Goal: Task Accomplishment & Management: Use online tool/utility

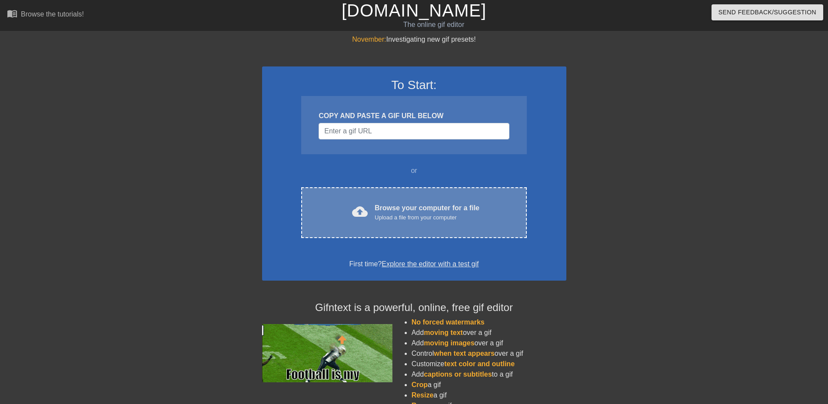
click at [425, 226] on div "cloud_upload Browse your computer for a file Upload a file from your computer C…" at bounding box center [413, 212] width 225 height 51
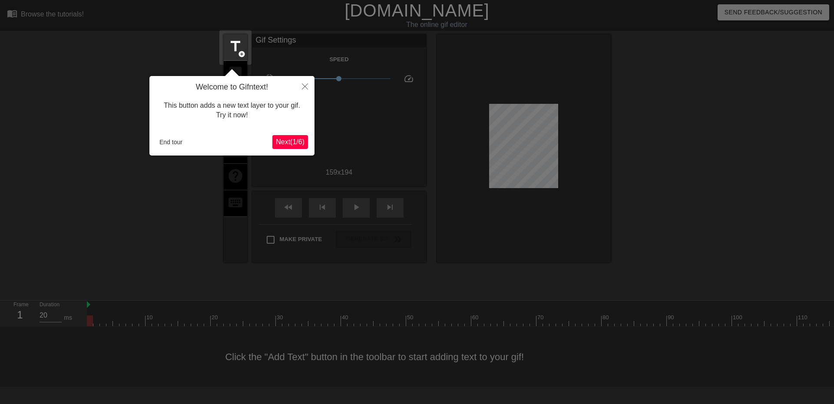
click at [293, 130] on div "Welcome to Gifntext! This button adds a new text layer to your gif. Try it now!…" at bounding box center [231, 116] width 165 height 80
click at [293, 142] on span "Next ( 1 / 6 )" at bounding box center [290, 141] width 29 height 7
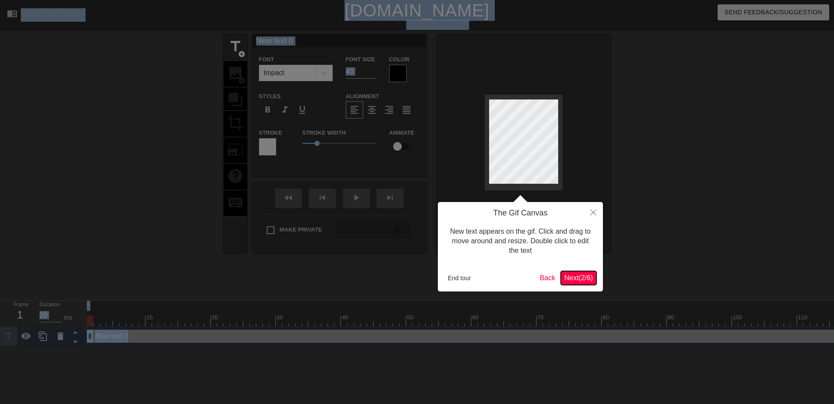
click at [580, 276] on span "Next ( 2 / 6 )" at bounding box center [579, 277] width 29 height 7
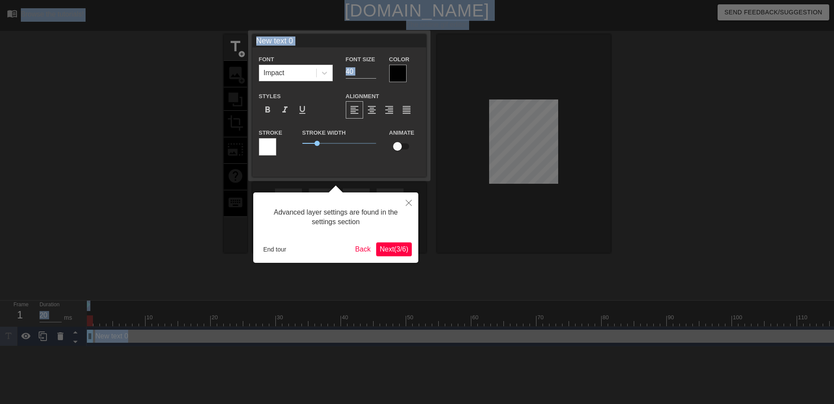
click at [394, 247] on span "Next ( 3 / 6 )" at bounding box center [394, 249] width 29 height 7
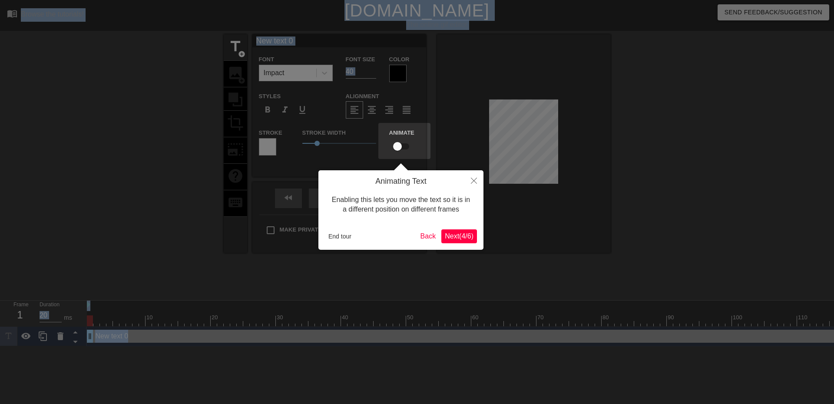
click at [474, 240] on button "Next ( 4 / 6 )" at bounding box center [460, 236] width 36 height 14
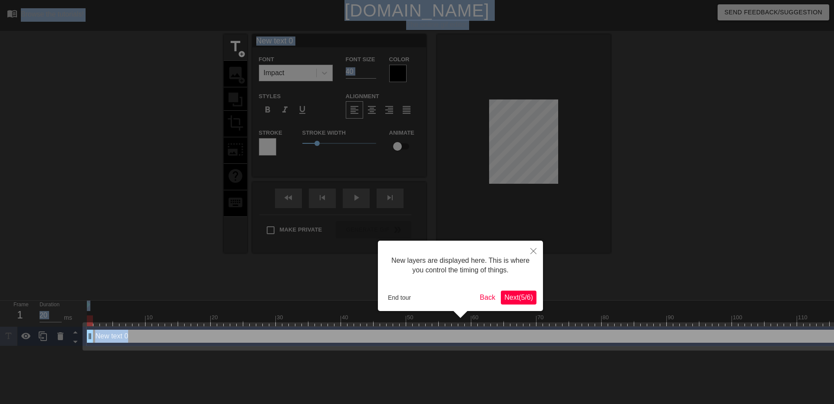
click at [521, 295] on span "Next ( 5 / 6 )" at bounding box center [519, 297] width 29 height 7
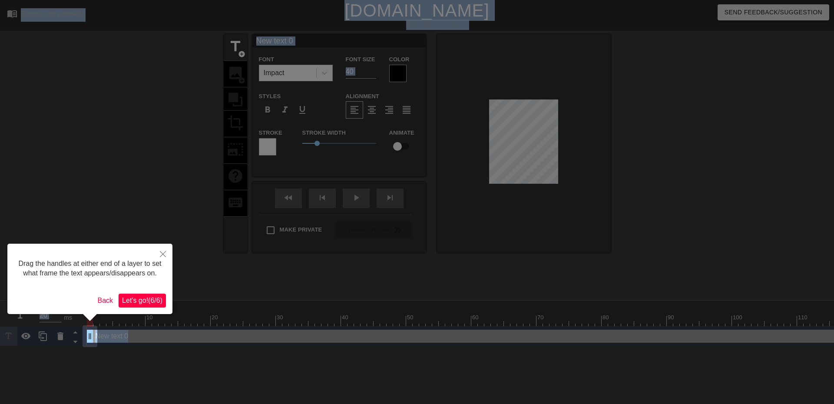
click at [136, 301] on span "Let's go! ( 6 / 6 )" at bounding box center [142, 300] width 40 height 7
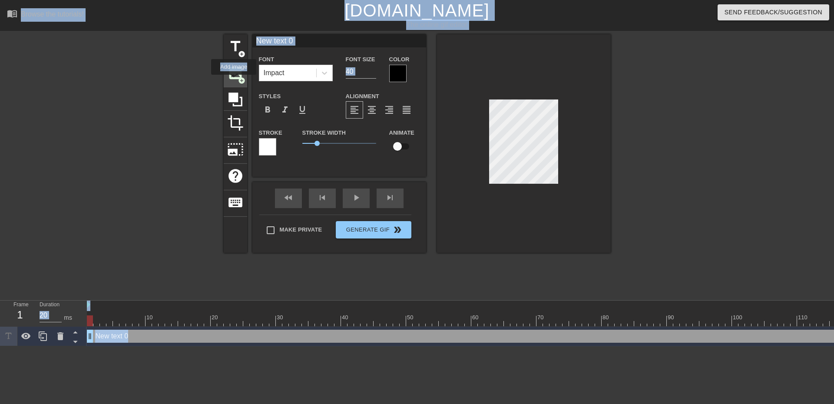
click at [234, 81] on div "image add_circle" at bounding box center [235, 74] width 23 height 27
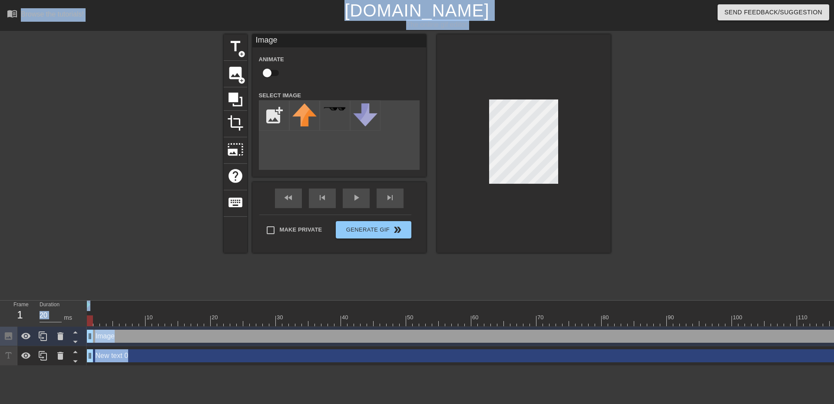
click at [467, 198] on div at bounding box center [524, 143] width 174 height 219
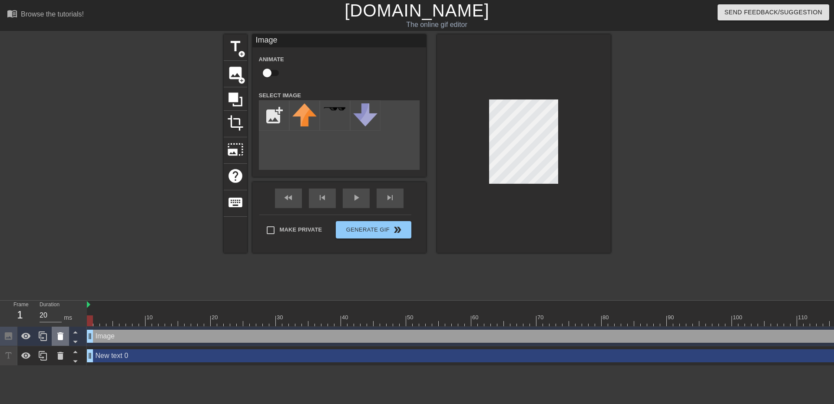
drag, startPoint x: 103, startPoint y: 338, endPoint x: 55, endPoint y: 332, distance: 48.1
click at [55, 332] on icon at bounding box center [60, 336] width 10 height 10
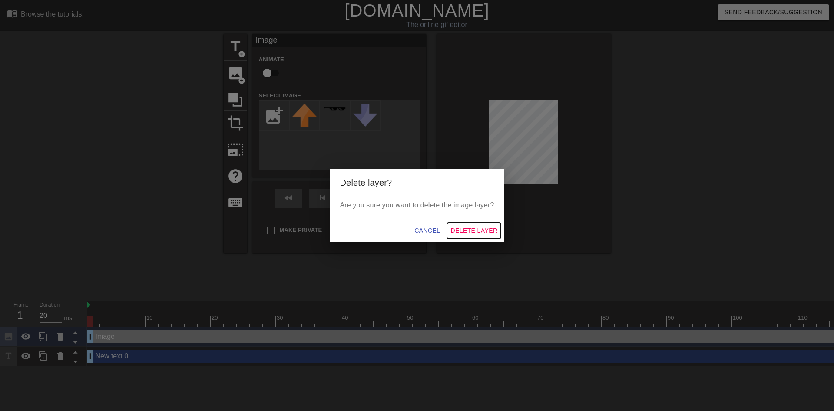
click at [453, 226] on button "Delete Layer" at bounding box center [474, 231] width 54 height 16
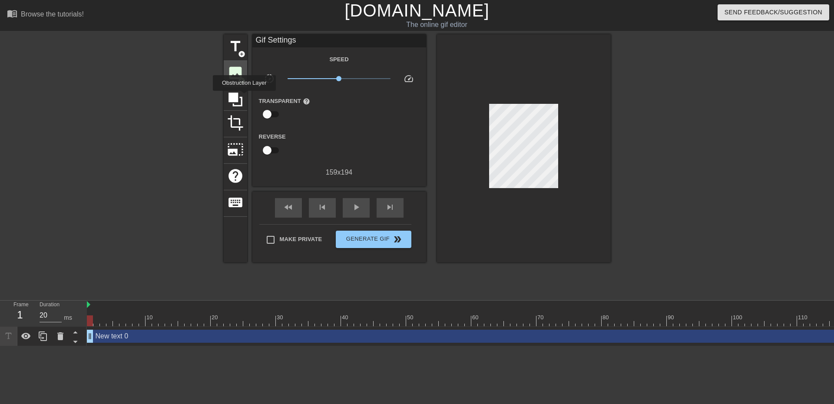
click at [239, 75] on span "image" at bounding box center [235, 73] width 17 height 17
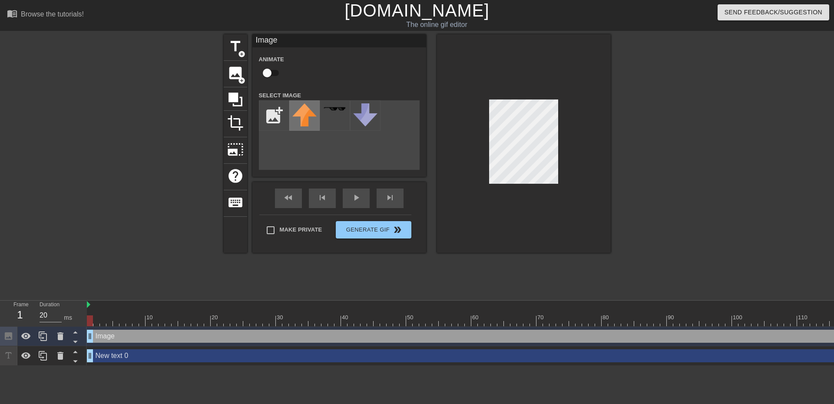
click at [295, 102] on div at bounding box center [304, 115] width 30 height 30
click at [285, 103] on input "file" at bounding box center [274, 116] width 30 height 30
type input "C:\fakepath\Beavis_BeavisandButtHead.png"
click at [313, 113] on img at bounding box center [304, 121] width 24 height 37
click at [484, 116] on div at bounding box center [524, 143] width 174 height 219
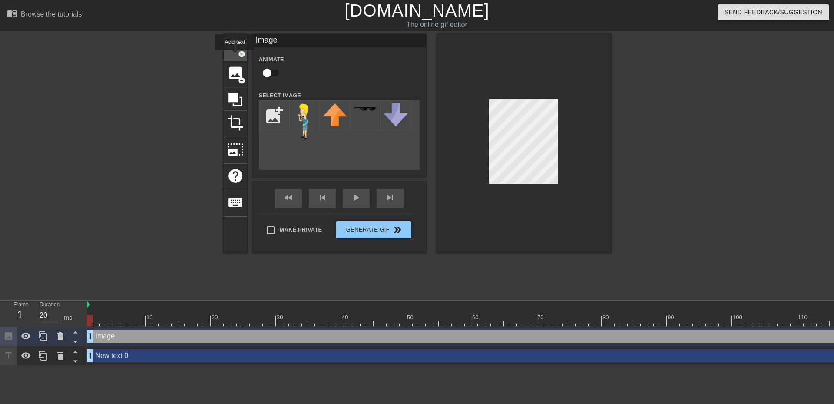
click at [235, 56] on div "title add_circle" at bounding box center [235, 47] width 23 height 27
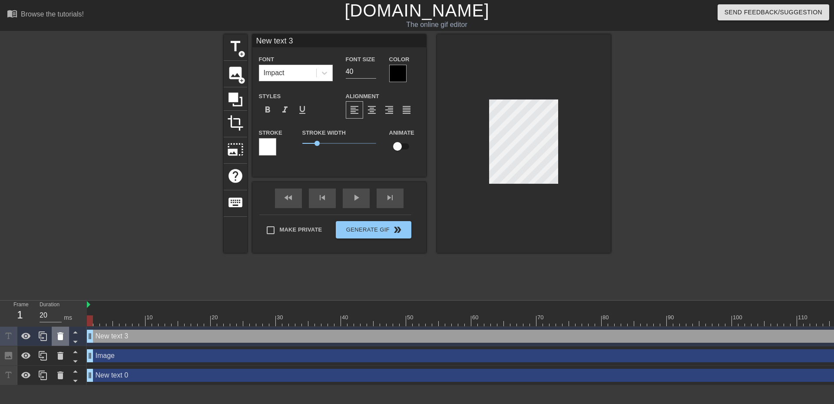
click at [60, 335] on icon at bounding box center [60, 336] width 6 height 8
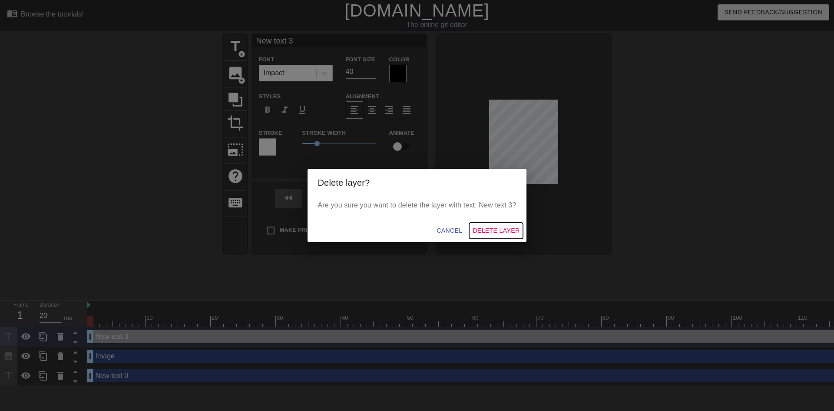
click at [474, 229] on span "Delete Layer" at bounding box center [496, 230] width 47 height 11
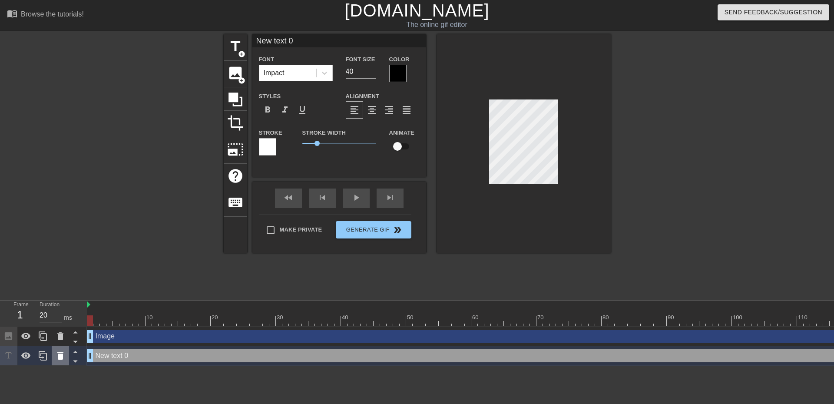
click at [58, 358] on icon at bounding box center [60, 356] width 6 height 8
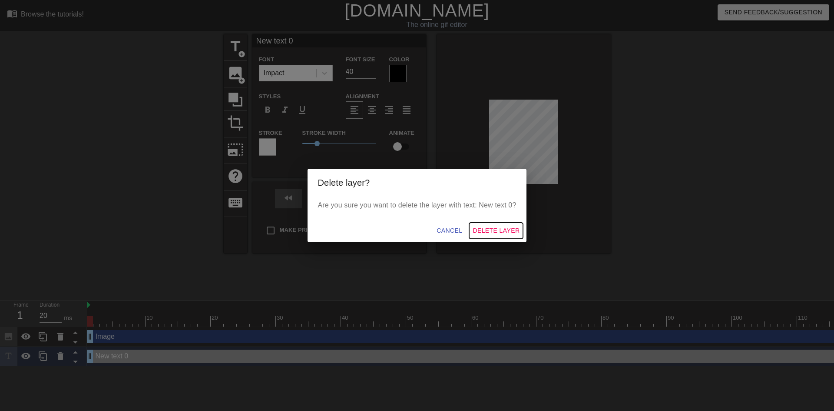
click at [484, 229] on span "Delete Layer" at bounding box center [496, 230] width 47 height 11
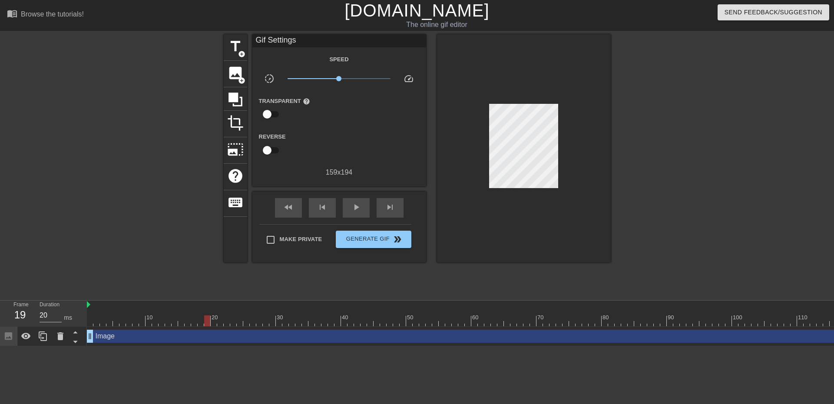
click at [205, 325] on div at bounding box center [207, 321] width 6 height 11
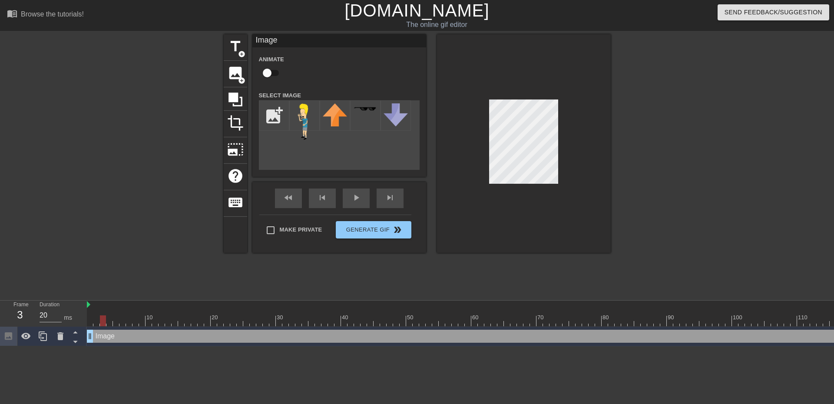
drag, startPoint x: 104, startPoint y: 321, endPoint x: 115, endPoint y: 324, distance: 11.3
click at [115, 324] on div at bounding box center [116, 321] width 6 height 11
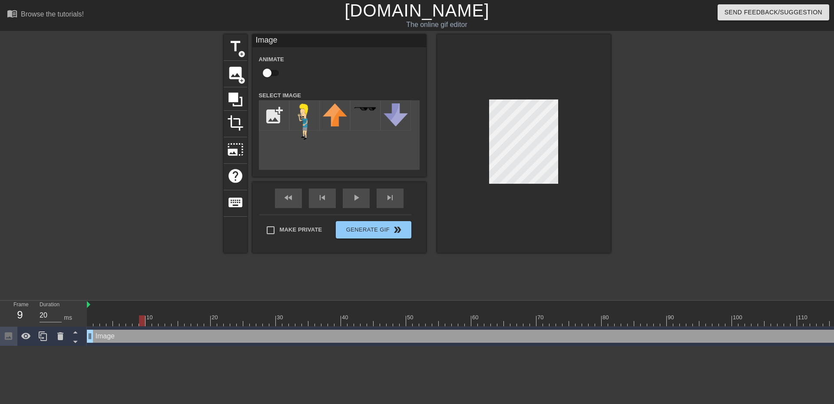
click at [486, 114] on div at bounding box center [524, 143] width 174 height 219
click at [91, 322] on div at bounding box center [90, 321] width 6 height 11
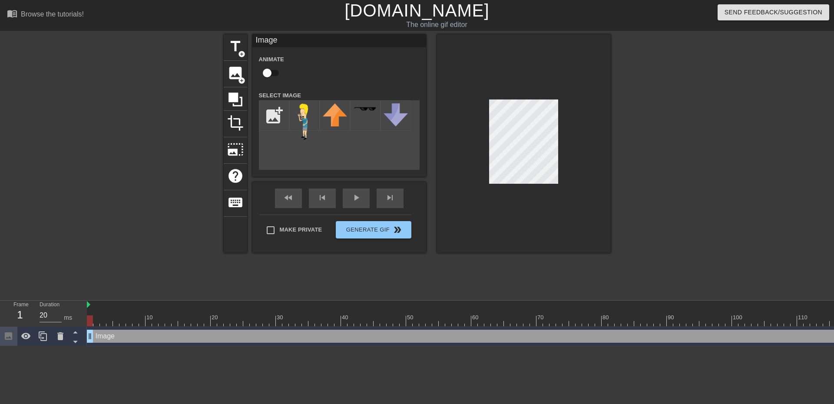
click at [91, 322] on div at bounding box center [90, 321] width 6 height 11
drag, startPoint x: 91, startPoint y: 322, endPoint x: 79, endPoint y: 319, distance: 12.5
click at [79, 319] on div "Frame 1 Duration 20 ms 10 20 30 40 50 60 70 80 90 100 110 120 130 140 150" at bounding box center [417, 324] width 834 height 46
click at [269, 77] on input "checkbox" at bounding box center [267, 73] width 50 height 17
checkbox input "true"
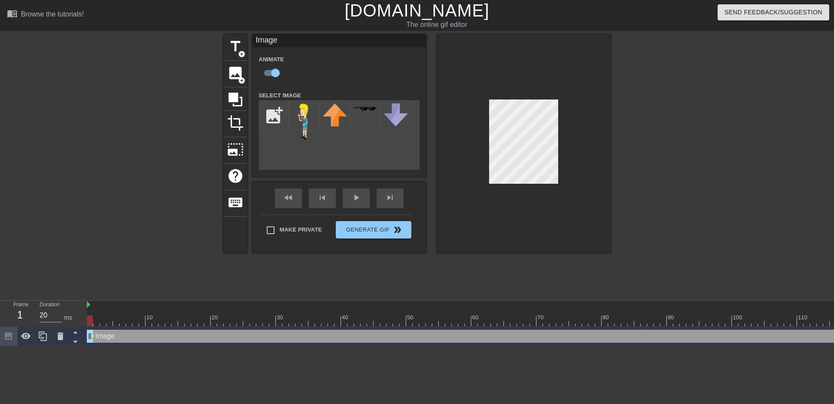
click at [128, 312] on div at bounding box center [129, 314] width 7 height 11
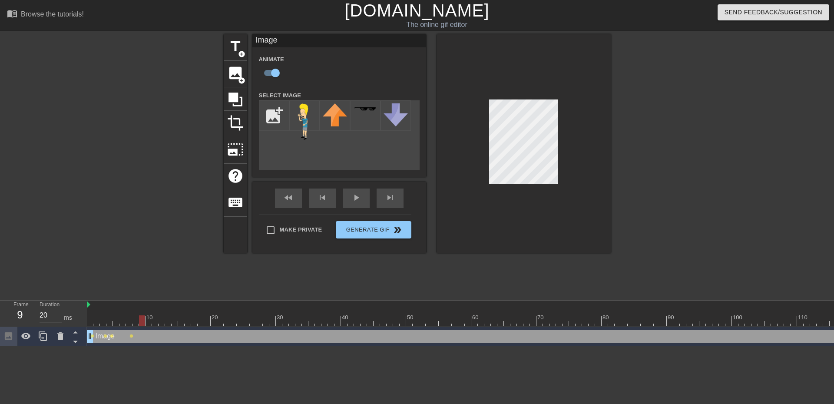
click at [151, 322] on div at bounding box center [149, 321] width 6 height 11
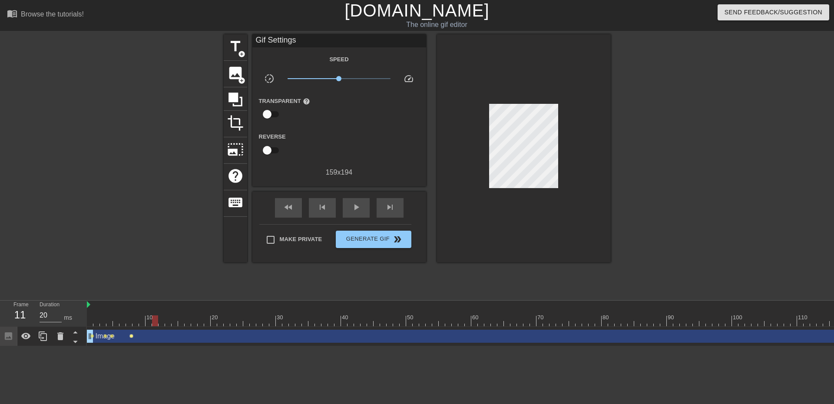
click at [131, 335] on span "lens" at bounding box center [132, 336] width 4 height 4
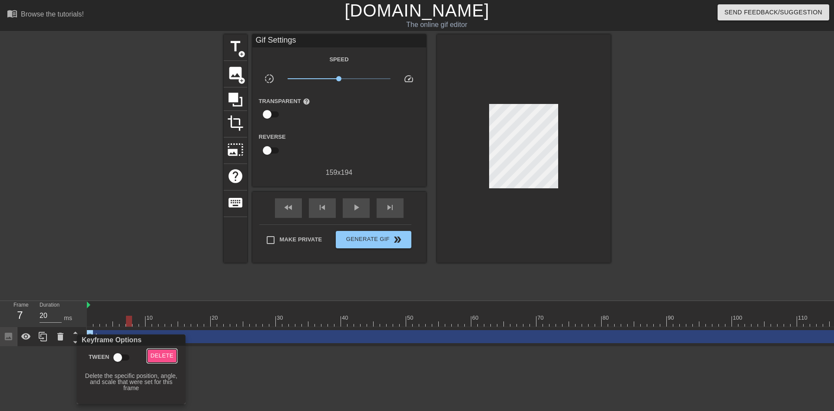
click at [161, 359] on span "Delete" at bounding box center [162, 356] width 23 height 10
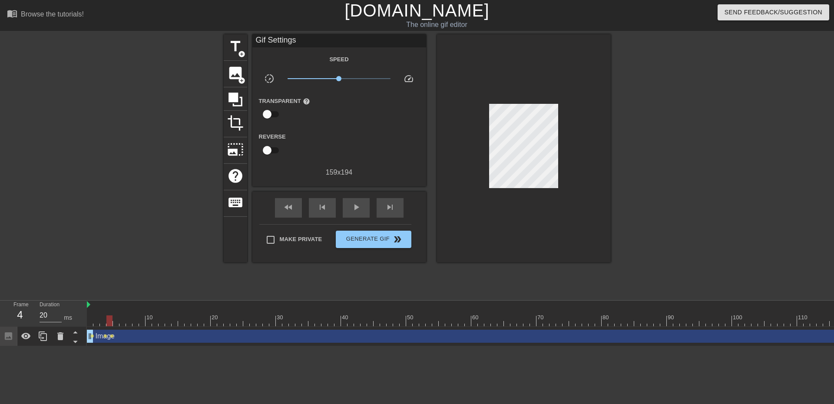
click at [151, 322] on div at bounding box center [149, 321] width 6 height 11
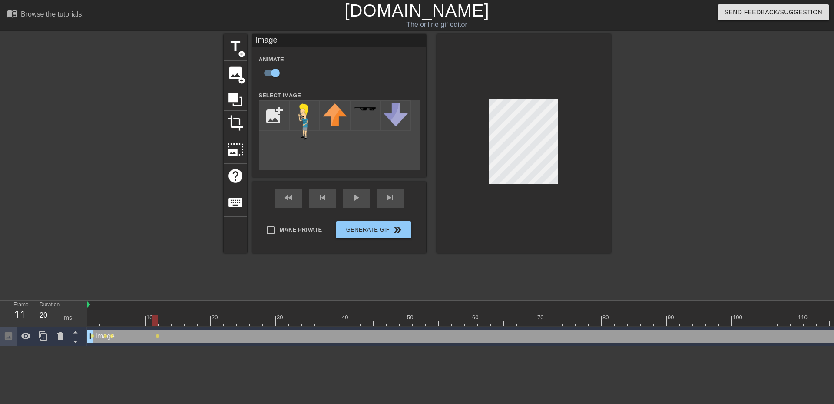
click at [86, 319] on div "Frame 3 Duration 20 ms" at bounding box center [43, 314] width 87 height 26
click at [86, 319] on div "Frame 83 Duration 20 ms" at bounding box center [43, 314] width 87 height 26
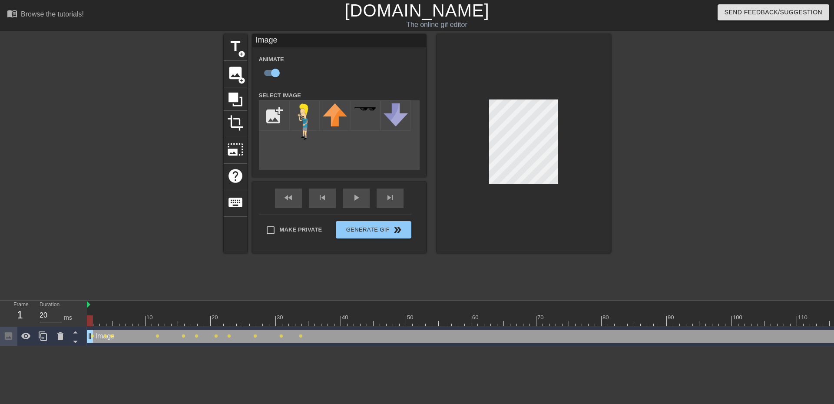
click at [215, 335] on span "lens" at bounding box center [216, 336] width 4 height 4
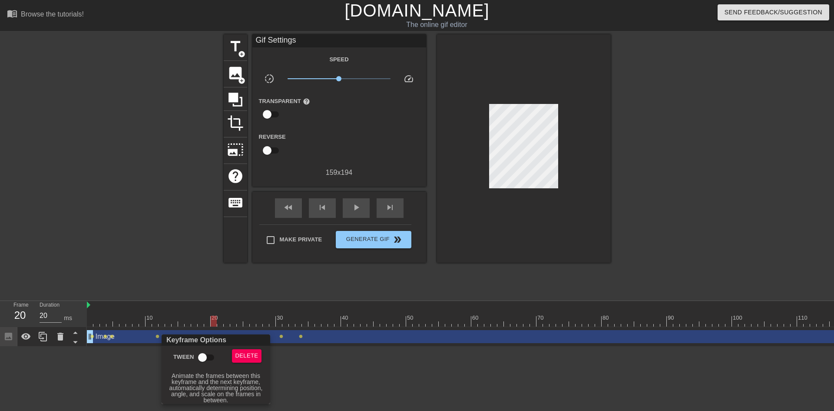
click at [204, 359] on input "Tween" at bounding box center [203, 357] width 50 height 17
click at [204, 356] on input "Tween" at bounding box center [211, 357] width 50 height 17
checkbox input "false"
click at [223, 316] on div at bounding box center [417, 205] width 834 height 411
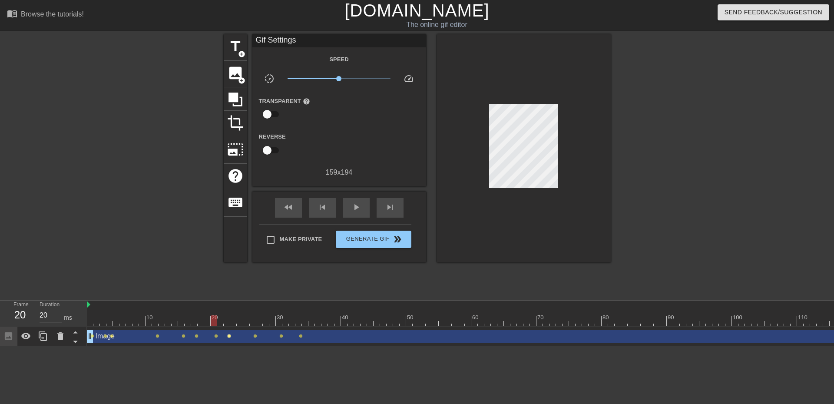
click at [229, 336] on span "lens" at bounding box center [229, 336] width 4 height 4
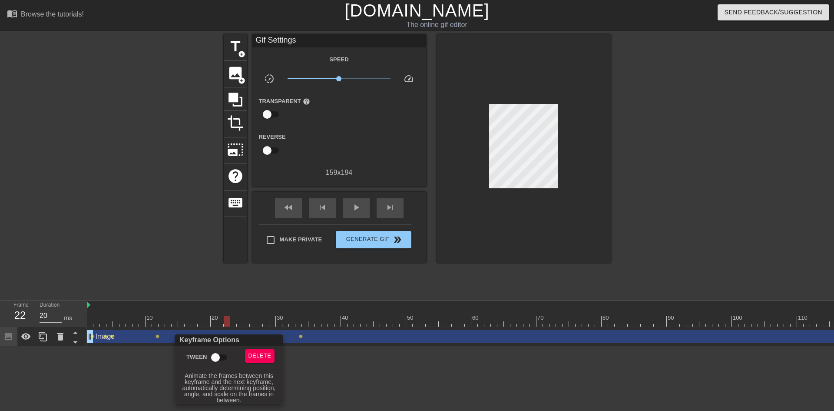
click at [216, 353] on input "Tween" at bounding box center [216, 357] width 50 height 17
checkbox input "true"
click at [282, 329] on div at bounding box center [417, 205] width 834 height 411
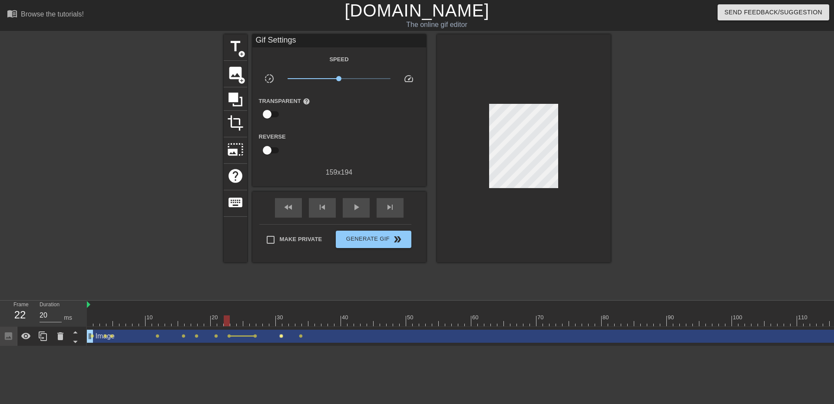
click at [281, 335] on span "lens" at bounding box center [281, 336] width 4 height 4
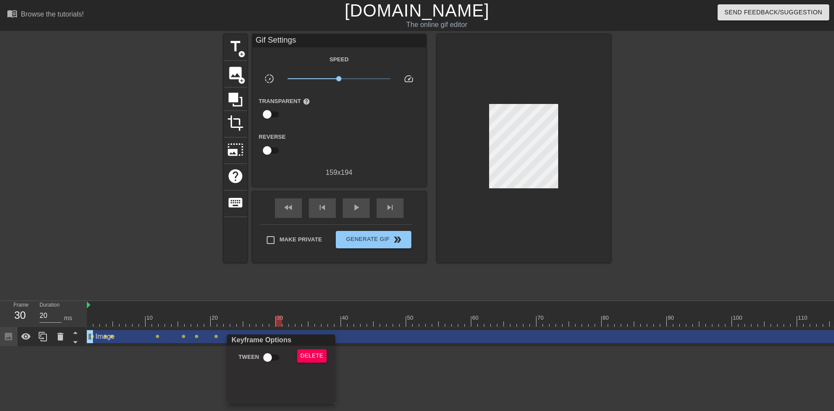
click at [266, 349] on div "Keyframe Options Tween Delete" at bounding box center [281, 369] width 109 height 70
click at [269, 354] on input "Tween" at bounding box center [268, 357] width 50 height 17
checkbox input "true"
click at [288, 318] on div at bounding box center [417, 205] width 834 height 411
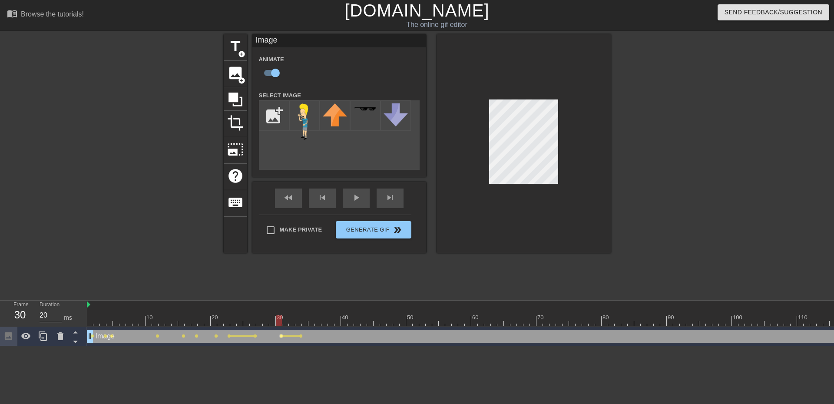
click at [280, 337] on span "lens" at bounding box center [281, 336] width 4 height 4
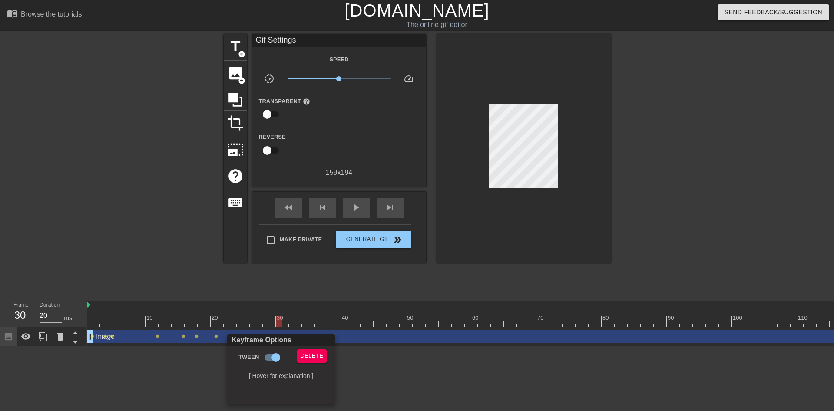
click at [268, 323] on div at bounding box center [417, 205] width 834 height 411
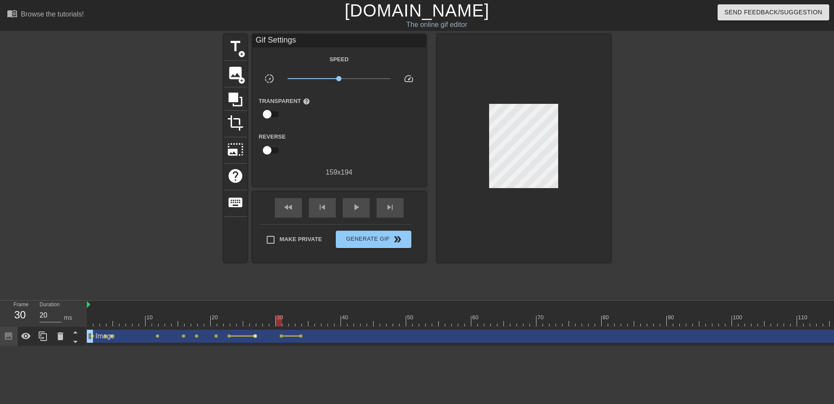
click at [256, 335] on span "lens" at bounding box center [255, 336] width 4 height 4
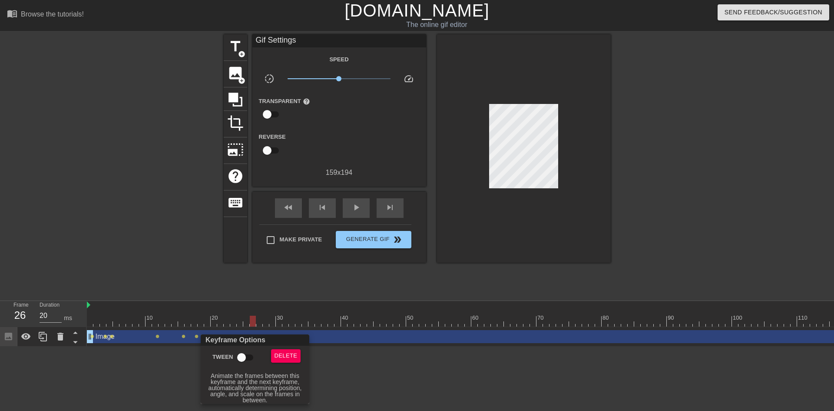
click at [248, 351] on input "Tween" at bounding box center [242, 357] width 50 height 17
checkbox input "true"
click at [256, 313] on div at bounding box center [417, 205] width 834 height 411
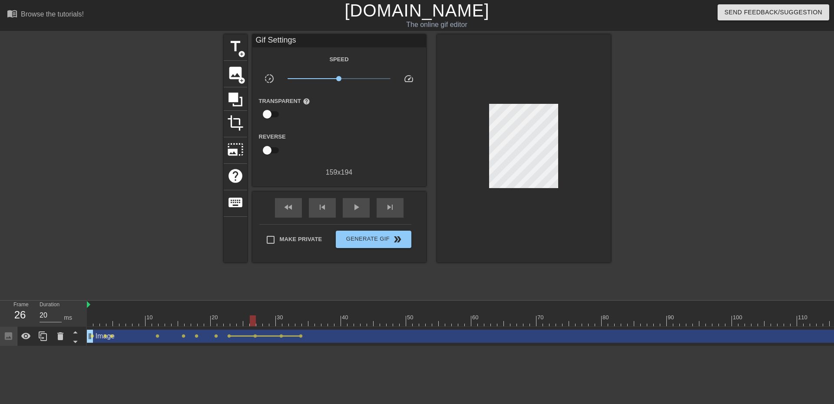
click at [215, 338] on span "lens" at bounding box center [216, 336] width 4 height 4
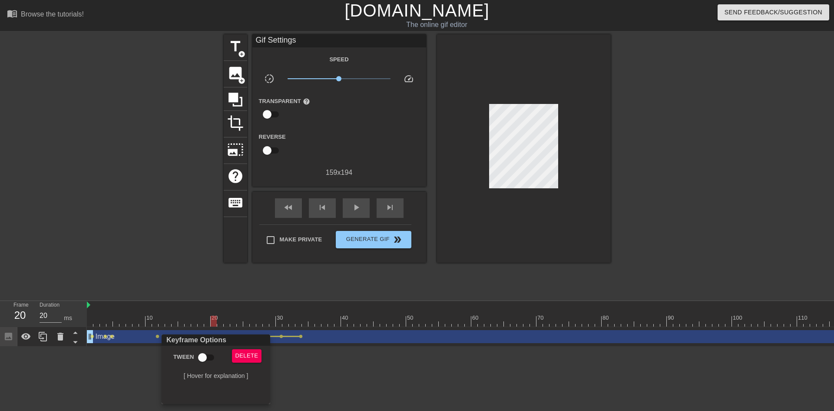
click at [234, 325] on div at bounding box center [417, 205] width 834 height 411
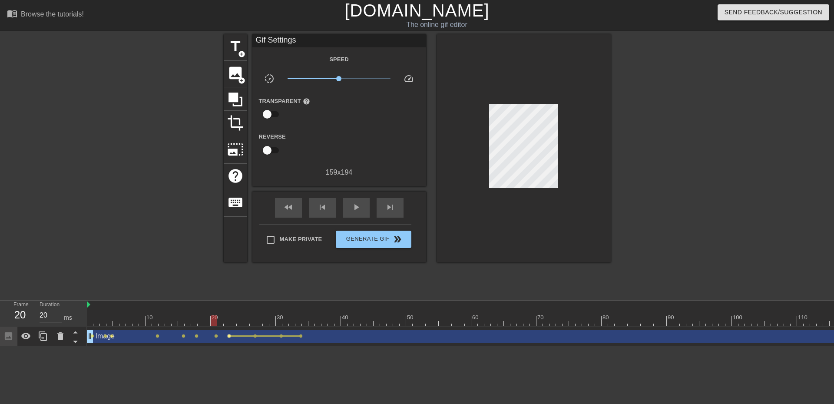
click at [228, 338] on span "lens" at bounding box center [229, 336] width 4 height 4
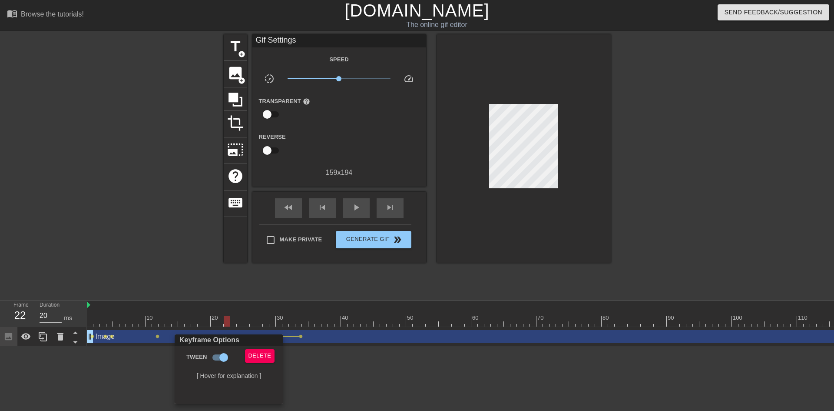
click at [222, 343] on div "Keyframe Options" at bounding box center [229, 339] width 112 height 11
click at [221, 333] on div at bounding box center [417, 205] width 834 height 411
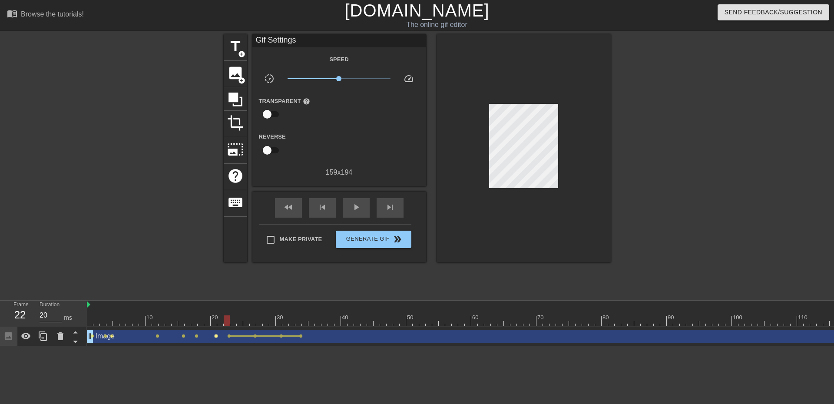
click at [216, 337] on span "lens" at bounding box center [216, 336] width 4 height 4
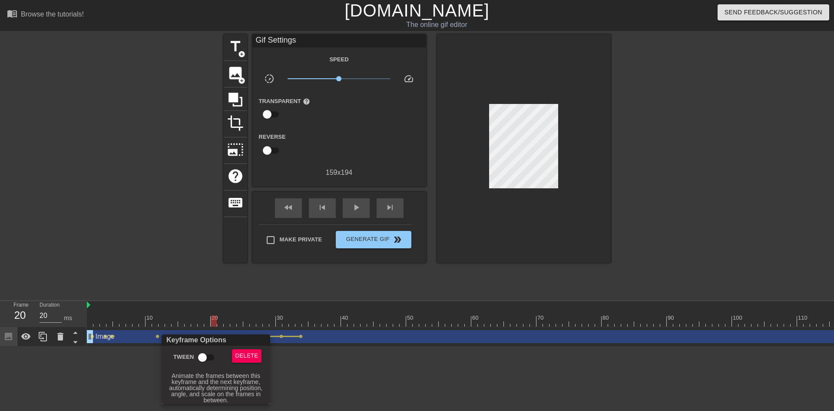
click at [206, 359] on input "Tween" at bounding box center [203, 357] width 50 height 17
checkbox input "true"
click at [202, 312] on div at bounding box center [417, 205] width 834 height 411
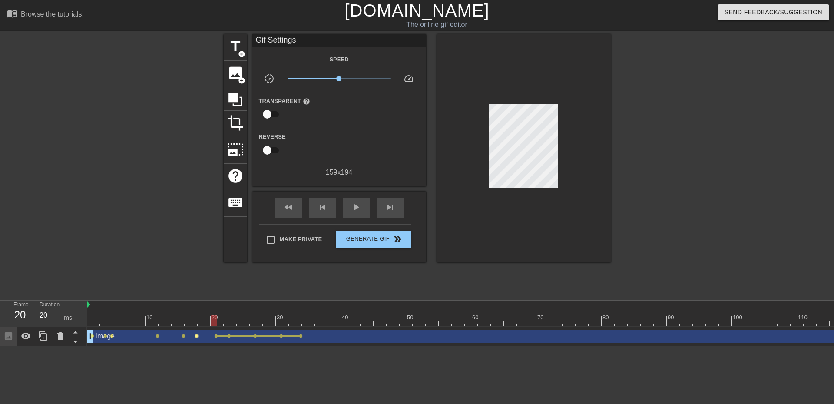
click at [197, 336] on span "lens" at bounding box center [197, 336] width 4 height 4
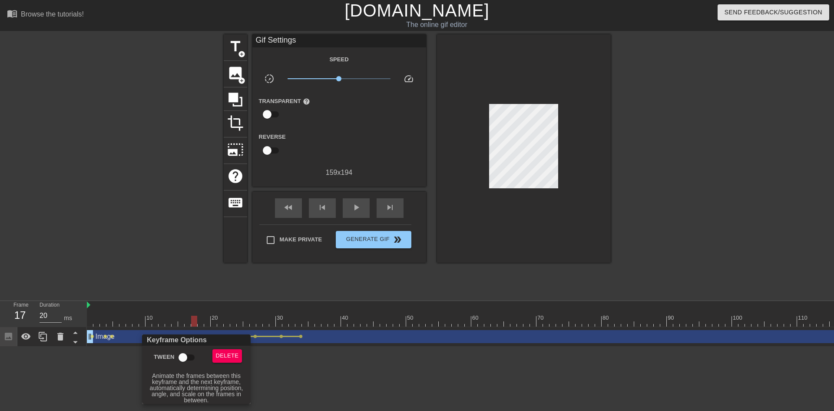
click at [185, 358] on input "Tween" at bounding box center [183, 357] width 50 height 17
checkbox input "true"
click at [183, 312] on div at bounding box center [417, 205] width 834 height 411
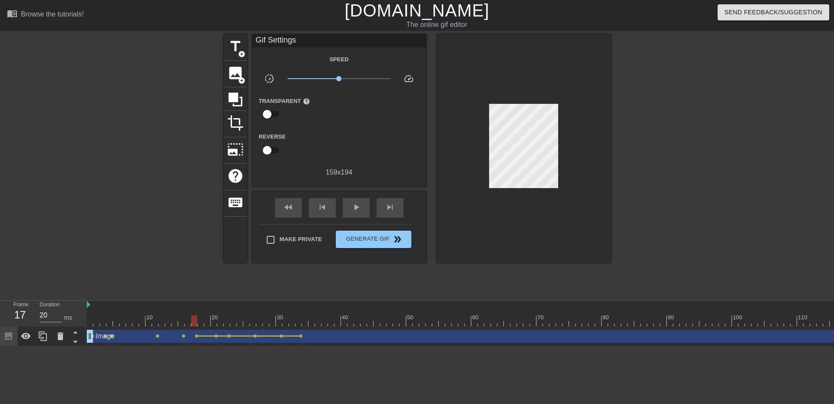
click at [184, 337] on span "lens" at bounding box center [184, 336] width 4 height 4
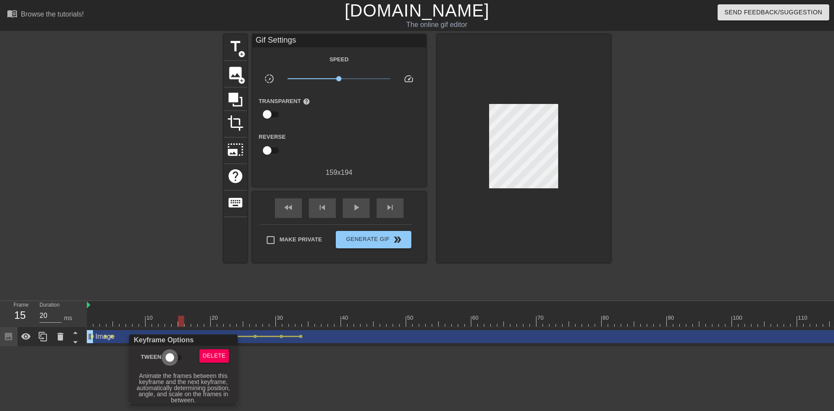
click at [178, 353] on input "Tween" at bounding box center [170, 357] width 50 height 17
checkbox input "true"
click at [160, 318] on div at bounding box center [417, 205] width 834 height 411
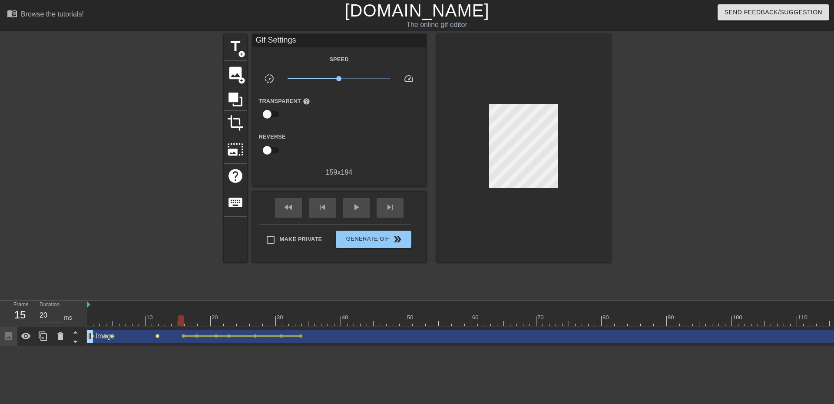
click at [157, 335] on span "lens" at bounding box center [158, 336] width 4 height 4
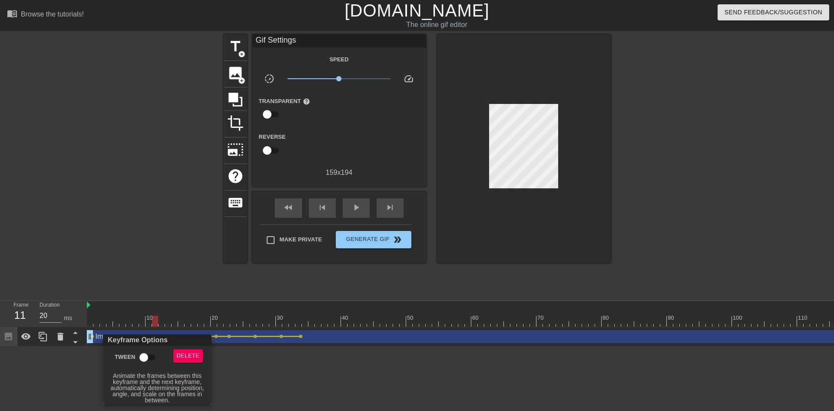
click at [148, 353] on input "Tween" at bounding box center [144, 357] width 50 height 17
checkbox input "true"
click at [99, 322] on div at bounding box center [417, 205] width 834 height 411
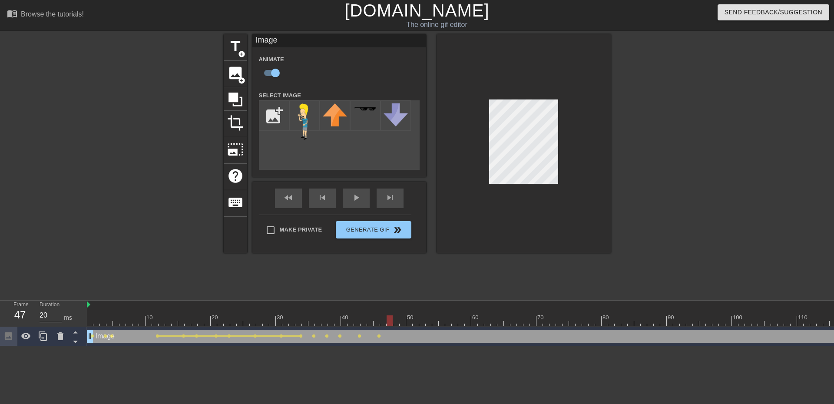
click at [328, 336] on span "lens" at bounding box center [327, 336] width 4 height 4
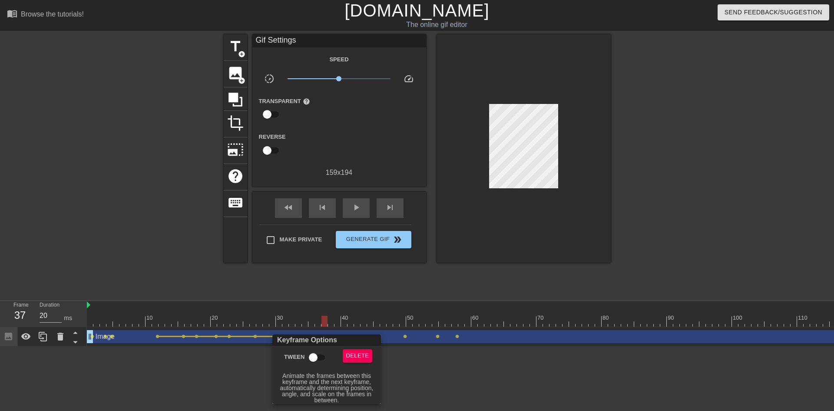
click at [323, 355] on input "Tween" at bounding box center [314, 357] width 50 height 17
checkbox input "true"
click at [336, 294] on div at bounding box center [417, 205] width 834 height 411
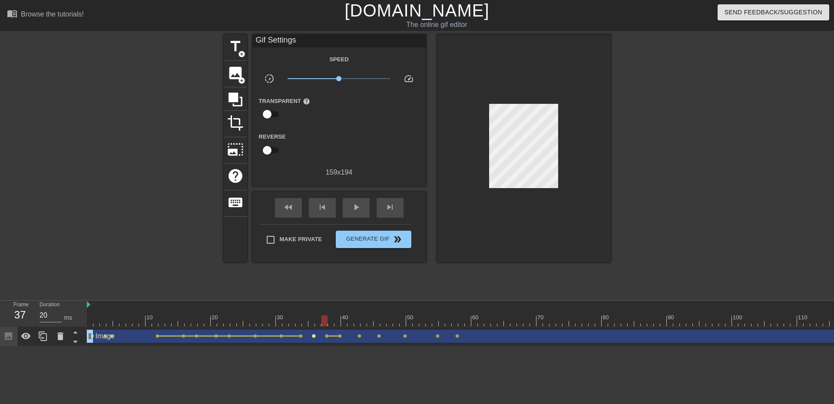
click at [314, 338] on span "lens" at bounding box center [314, 336] width 4 height 4
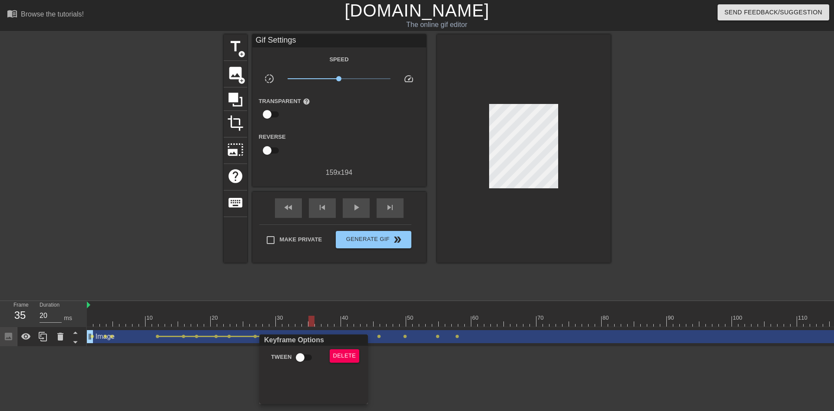
click at [319, 313] on div at bounding box center [417, 205] width 834 height 411
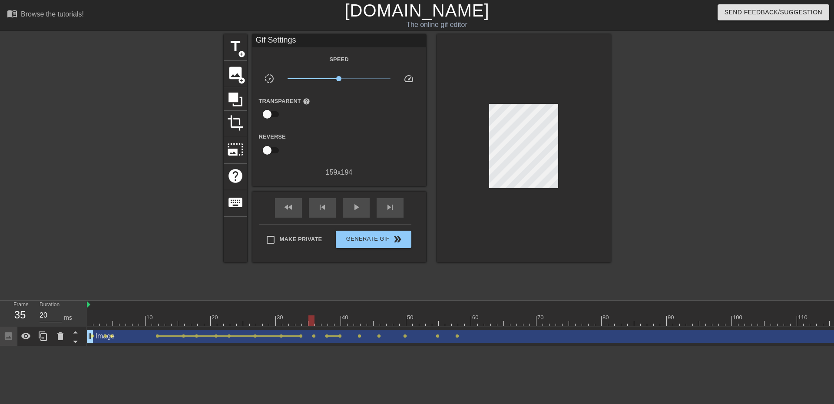
click at [315, 337] on span "lens" at bounding box center [314, 336] width 4 height 4
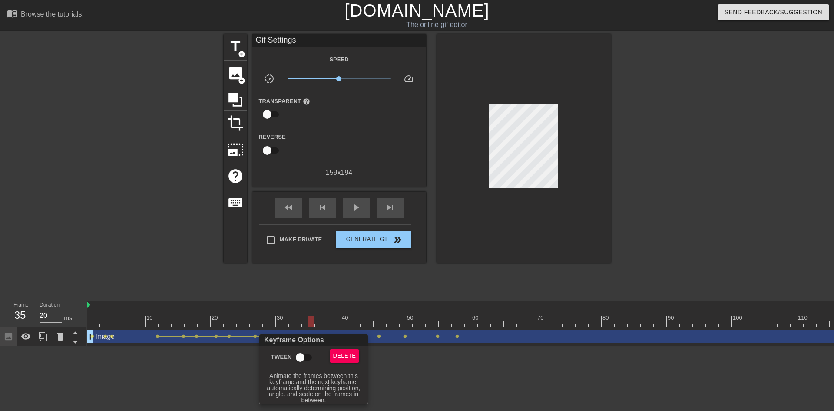
click at [301, 355] on input "Tween" at bounding box center [301, 357] width 50 height 17
checkbox input "true"
click at [340, 310] on div at bounding box center [417, 205] width 834 height 411
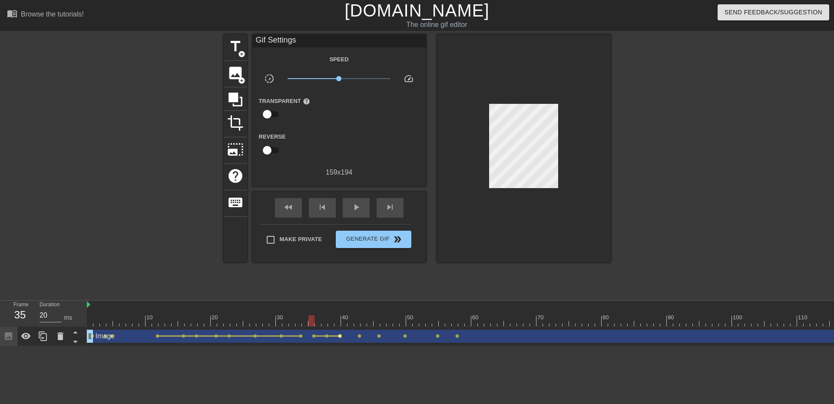
click at [339, 336] on span "lens" at bounding box center [340, 336] width 4 height 4
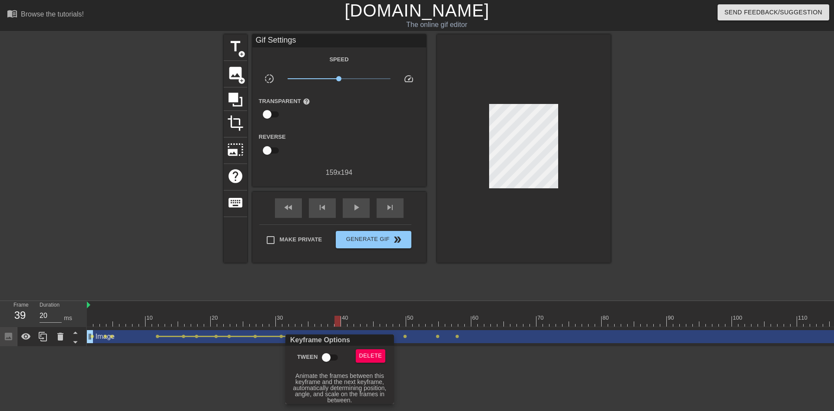
click at [329, 353] on input "Tween" at bounding box center [327, 357] width 50 height 17
checkbox input "true"
click at [350, 325] on div at bounding box center [417, 205] width 834 height 411
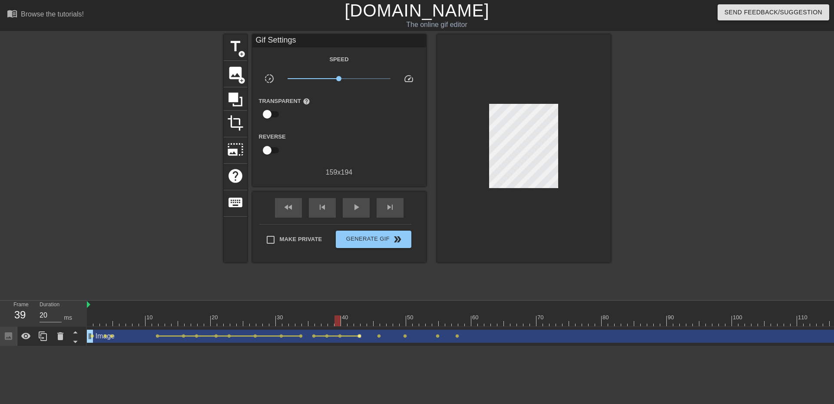
click at [360, 337] on span "lens" at bounding box center [360, 336] width 4 height 4
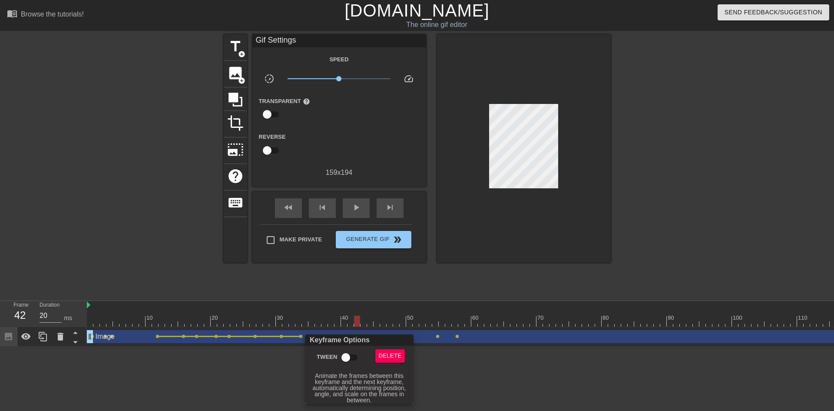
drag, startPoint x: 346, startPoint y: 352, endPoint x: 363, endPoint y: 337, distance: 22.5
click at [346, 352] on input "Tween" at bounding box center [346, 357] width 50 height 17
checkbox input "true"
click at [375, 319] on div at bounding box center [417, 205] width 834 height 411
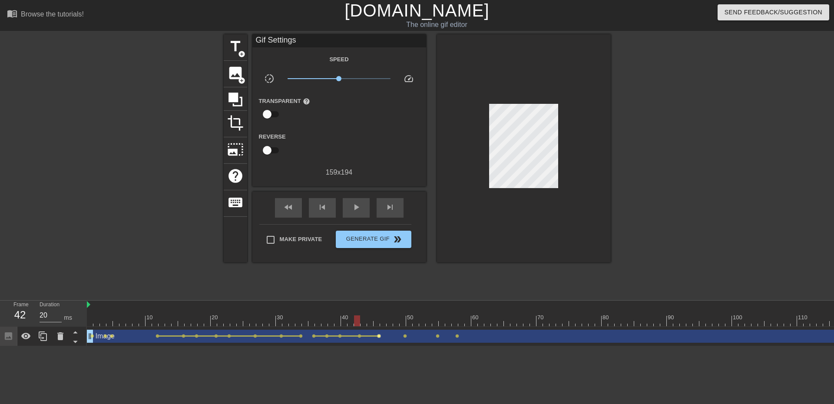
click at [380, 335] on span "lens" at bounding box center [379, 336] width 4 height 4
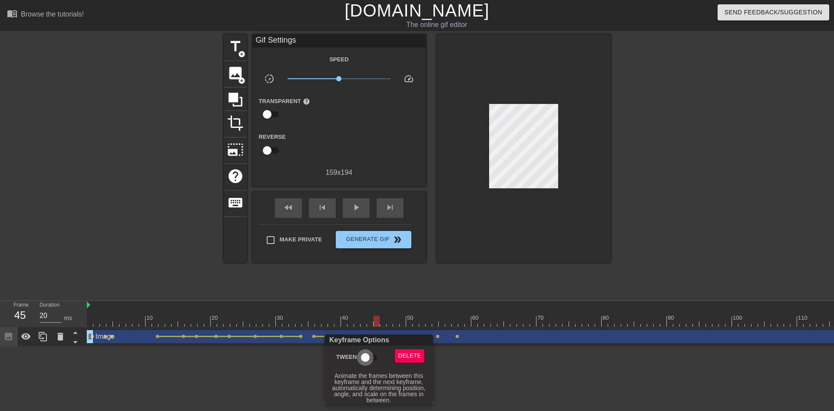
click at [369, 354] on input "Tween" at bounding box center [366, 357] width 50 height 17
checkbox input "true"
click at [391, 324] on div at bounding box center [417, 205] width 834 height 411
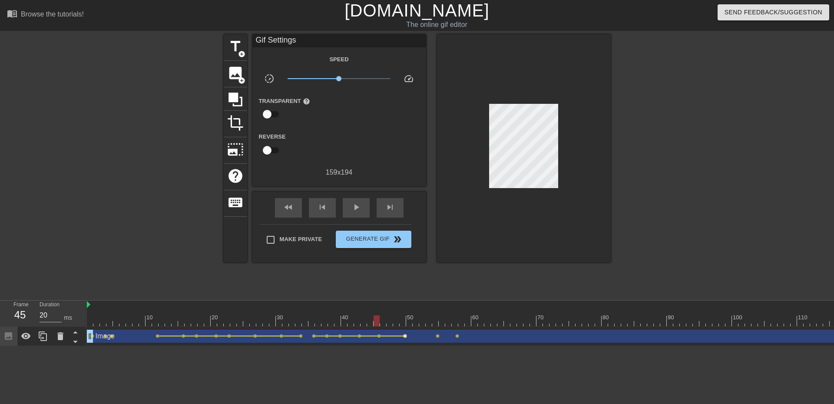
click at [404, 335] on span "lens" at bounding box center [405, 336] width 4 height 4
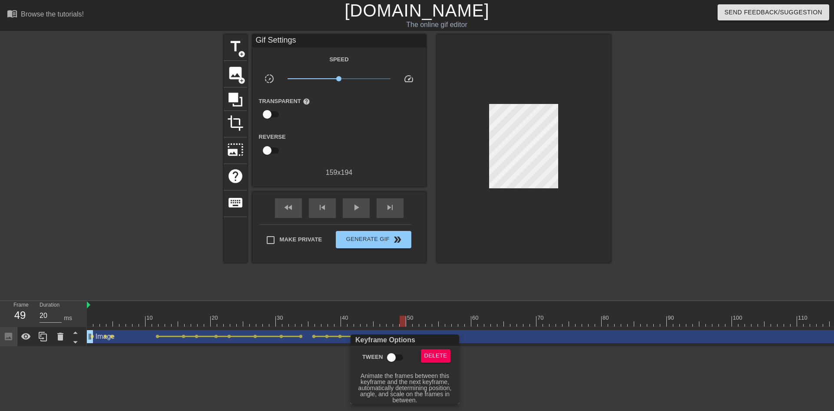
click at [388, 353] on input "Tween" at bounding box center [392, 357] width 50 height 17
checkbox input "true"
click at [417, 322] on div at bounding box center [417, 205] width 834 height 411
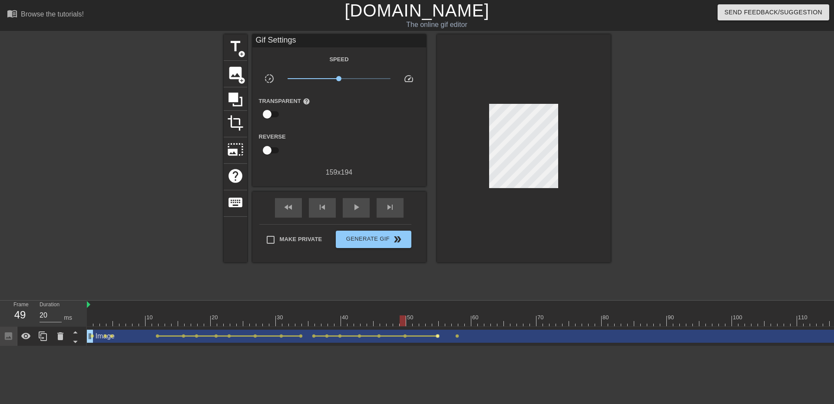
click at [437, 337] on span "lens" at bounding box center [438, 336] width 4 height 4
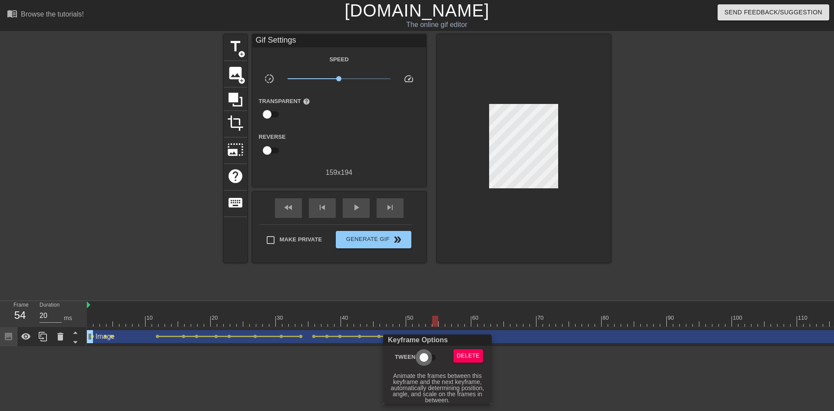
click at [423, 357] on input "Tween" at bounding box center [424, 357] width 50 height 17
checkbox input "true"
click at [137, 313] on div at bounding box center [417, 205] width 834 height 411
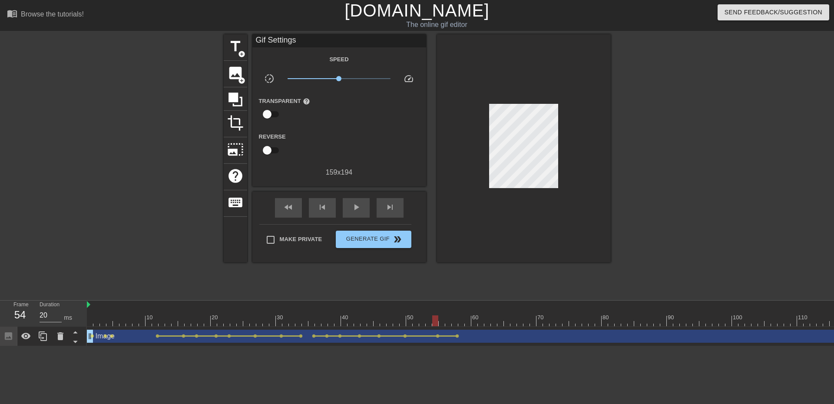
click at [138, 317] on div at bounding box center [136, 321] width 6 height 11
click at [462, 314] on div at bounding box center [461, 314] width 7 height 11
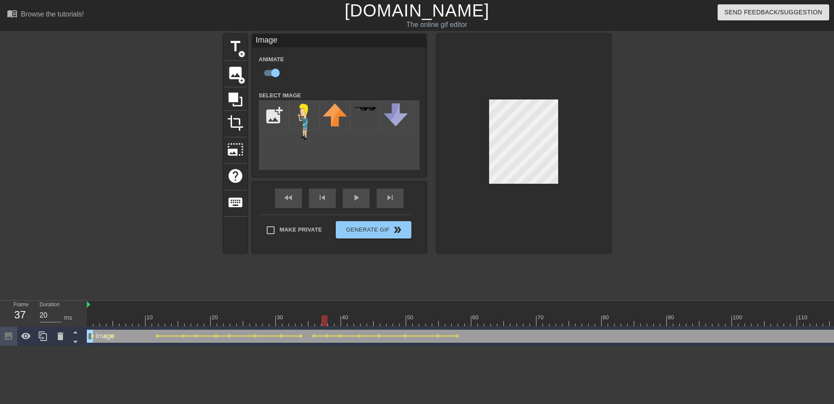
drag, startPoint x: 335, startPoint y: 322, endPoint x: 339, endPoint y: 322, distance: 4.9
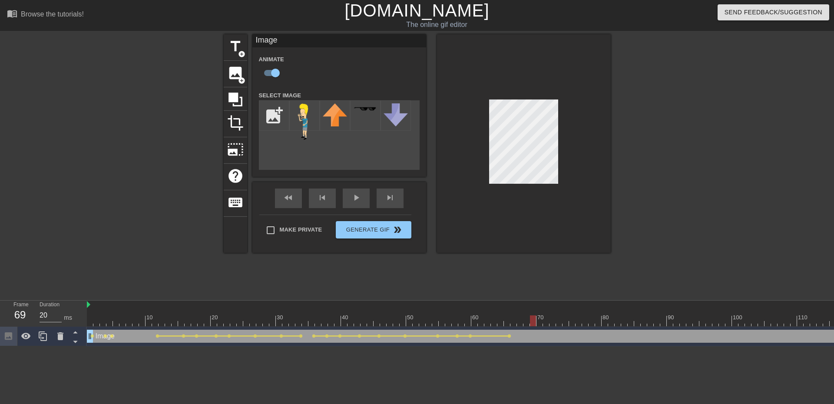
click at [521, 318] on div at bounding box center [520, 321] width 6 height 11
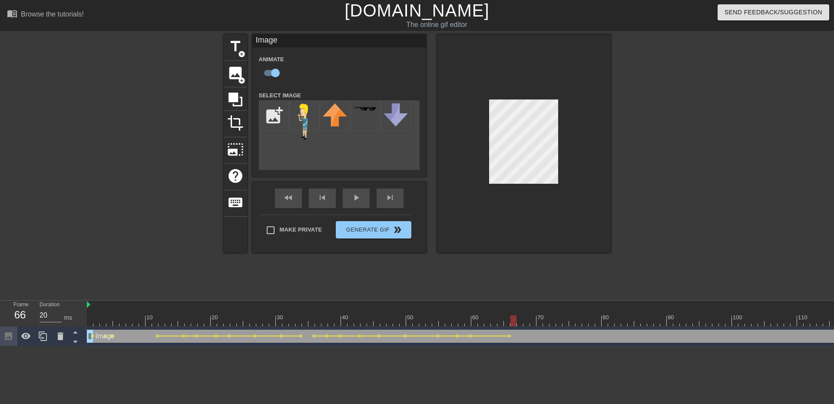
click at [531, 317] on div at bounding box center [533, 321] width 6 height 11
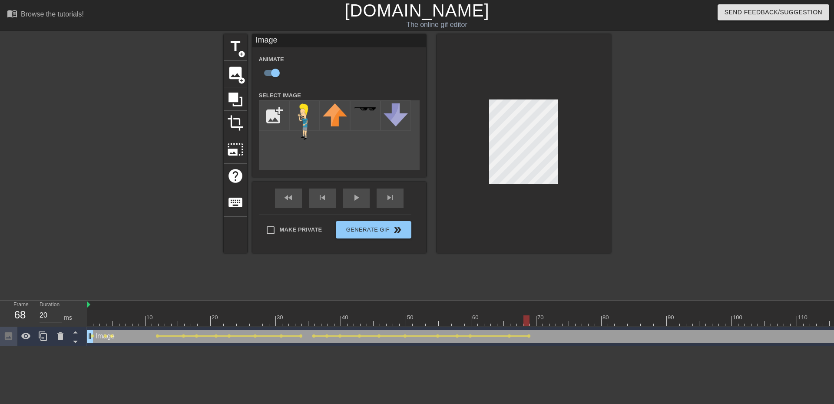
click at [528, 335] on span "lens" at bounding box center [529, 336] width 4 height 4
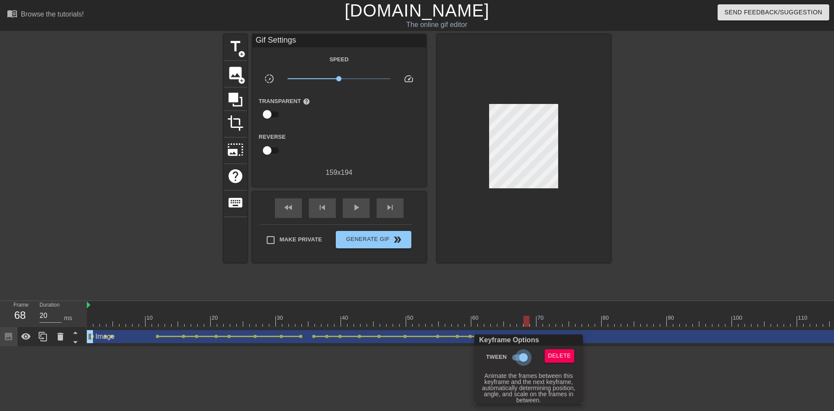
click at [512, 352] on input "Tween" at bounding box center [524, 357] width 50 height 17
checkbox input "false"
click at [98, 320] on div at bounding box center [417, 205] width 834 height 411
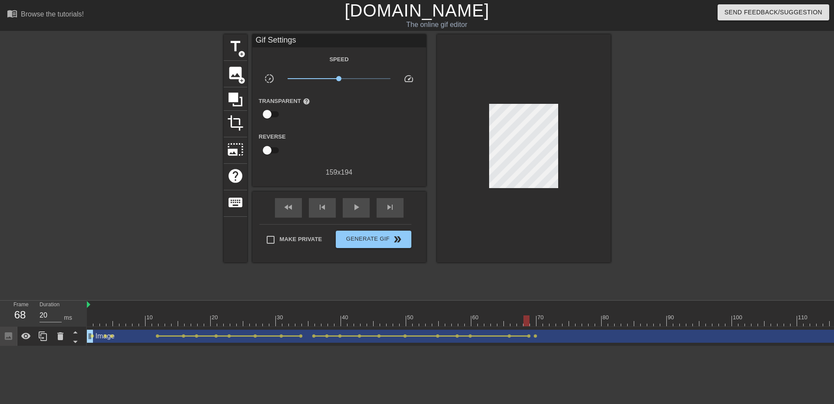
click at [104, 335] on span "lens" at bounding box center [105, 336] width 4 height 4
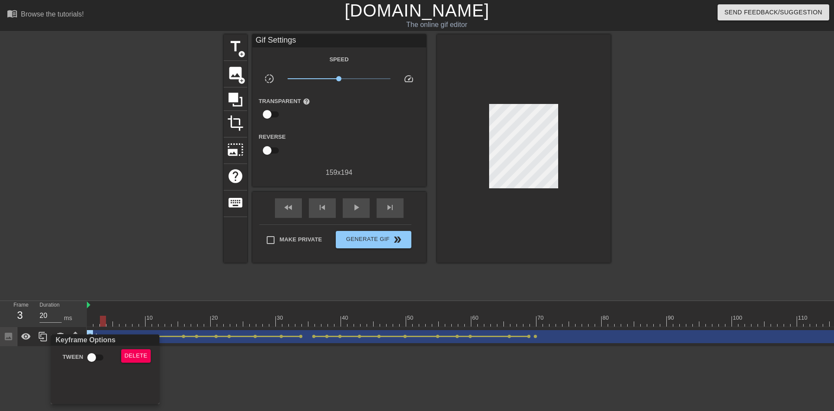
click at [105, 324] on div at bounding box center [417, 205] width 834 height 411
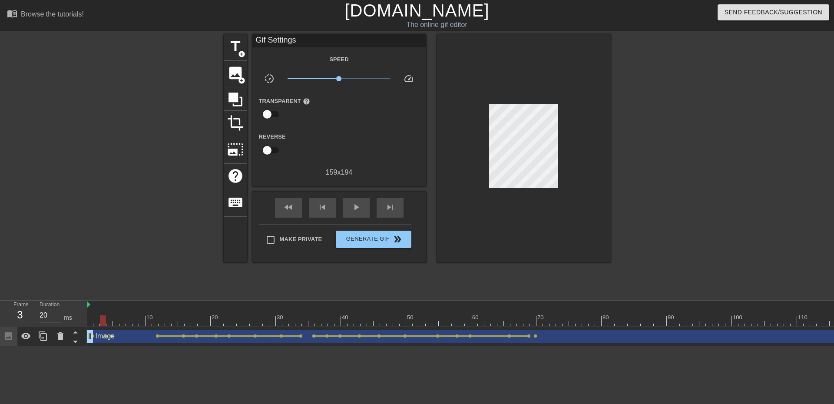
drag, startPoint x: 820, startPoint y: 316, endPoint x: 834, endPoint y: 315, distance: 14.3
drag, startPoint x: 819, startPoint y: 318, endPoint x: 741, endPoint y: 320, distance: 78.7
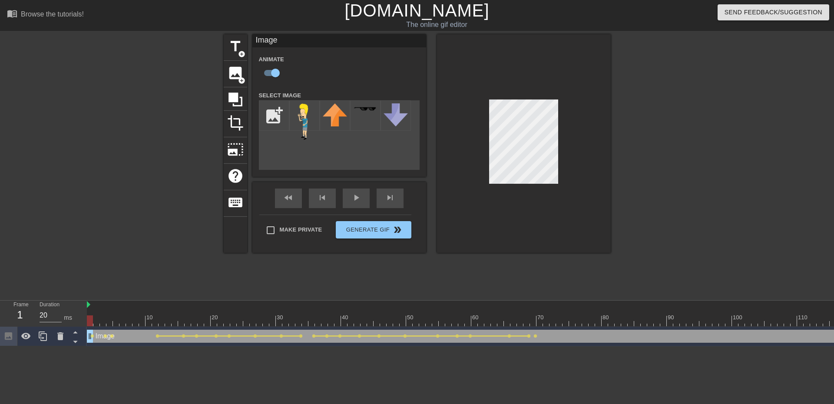
click at [377, 346] on html "menu_book Browse the tutorials! [DOMAIN_NAME] The online gif editor Send Feedba…" at bounding box center [417, 173] width 834 height 346
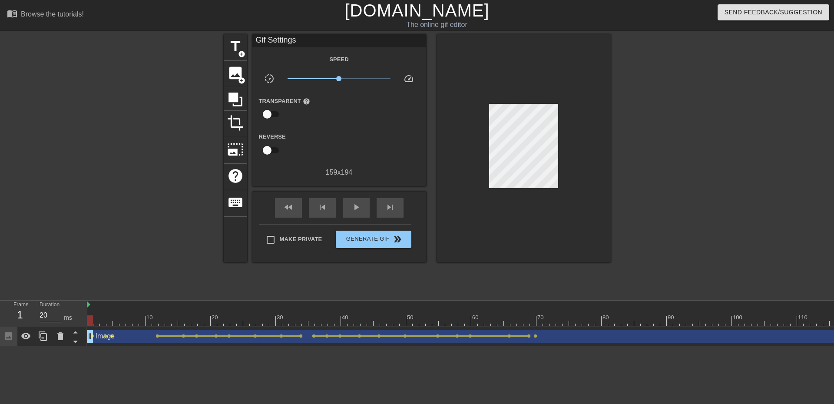
drag, startPoint x: 95, startPoint y: 323, endPoint x: 86, endPoint y: 322, distance: 9.2
click at [86, 322] on div "Frame 2 Duration 20 ms" at bounding box center [43, 314] width 87 height 26
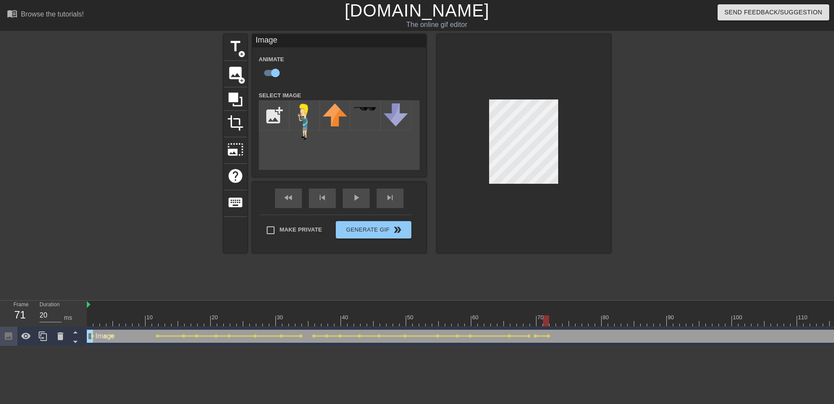
click at [562, 313] on div at bounding box center [559, 314] width 7 height 11
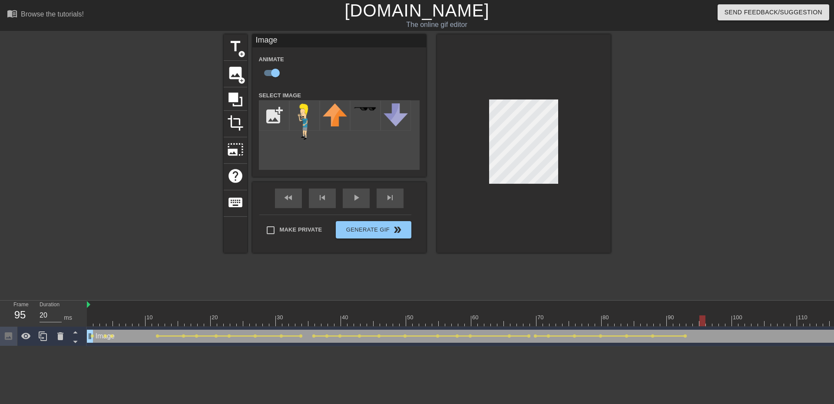
click at [613, 207] on div "title add_circle image add_circle crop photo_size_select_large help keyboard Im…" at bounding box center [417, 164] width 834 height 261
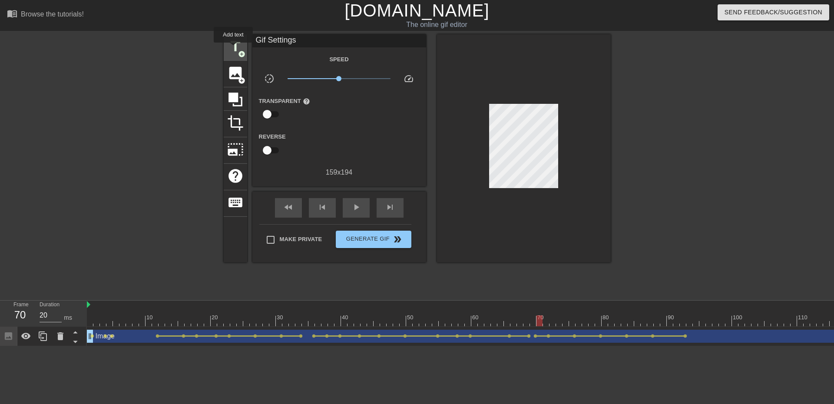
click at [233, 49] on span "title" at bounding box center [235, 46] width 17 height 17
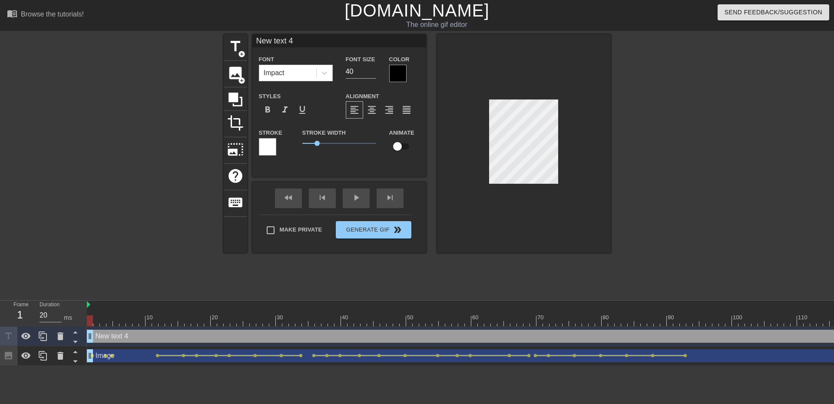
drag, startPoint x: 564, startPoint y: 337, endPoint x: 105, endPoint y: 338, distance: 458.9
click at [105, 338] on div "New text 4 drag_handle drag_handle" at bounding box center [686, 336] width 1199 height 13
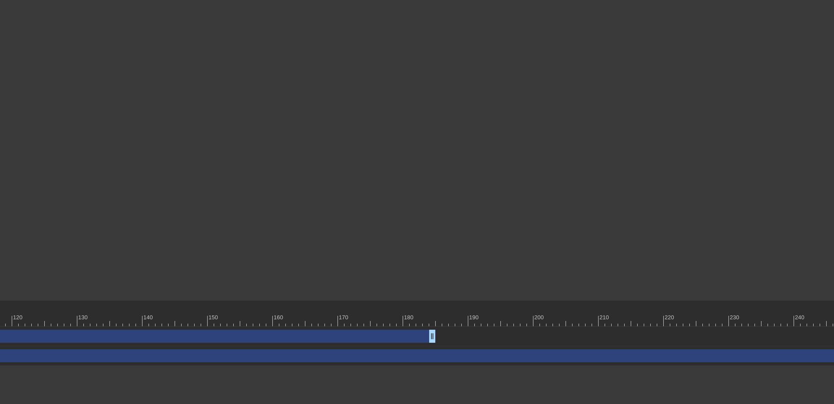
scroll to position [0, 904]
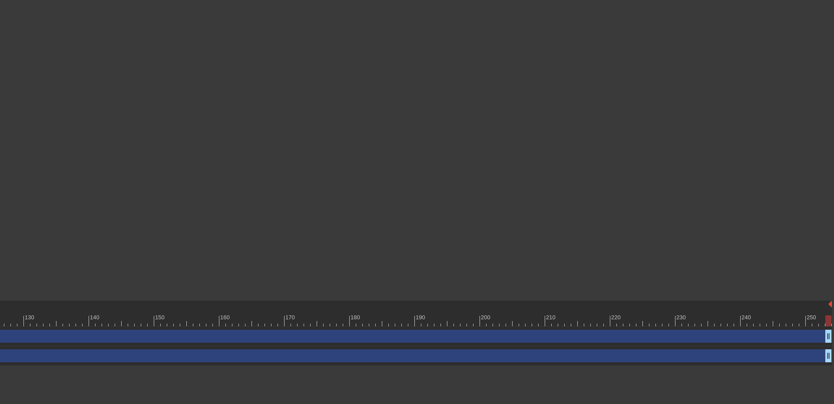
drag, startPoint x: 377, startPoint y: 336, endPoint x: 834, endPoint y: 333, distance: 456.8
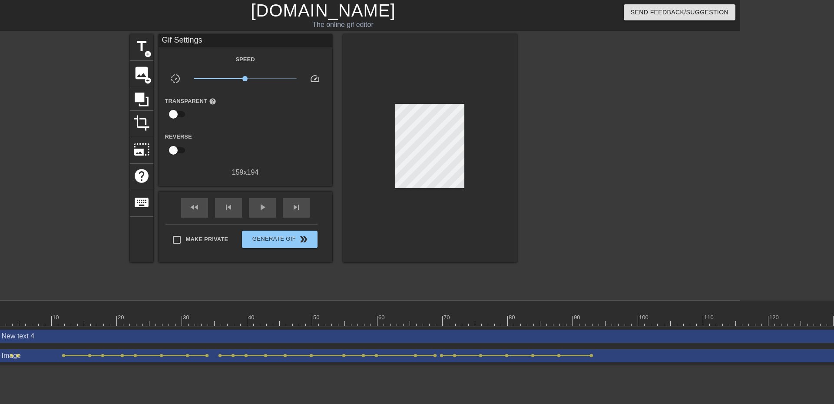
scroll to position [0, 0]
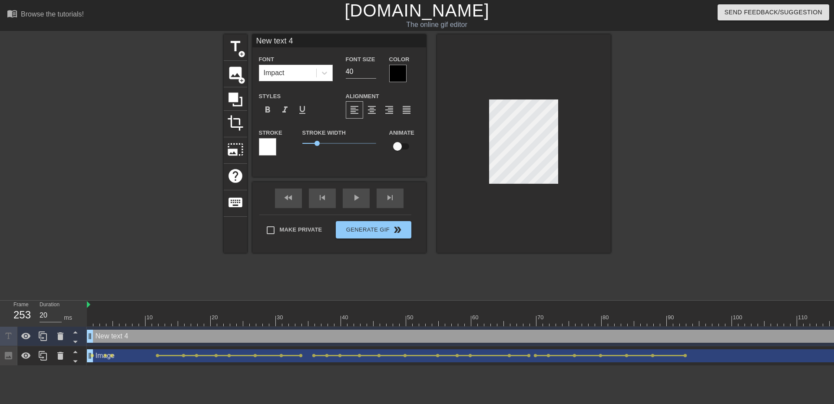
click at [306, 67] on div "Impact" at bounding box center [287, 73] width 57 height 16
click at [384, 163] on div "Animate" at bounding box center [404, 145] width 43 height 36
click at [399, 76] on div at bounding box center [397, 73] width 17 height 17
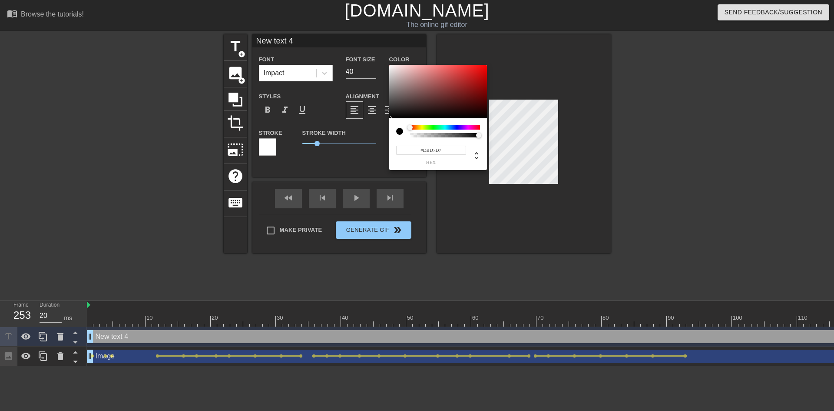
type input "#FFFFFF"
drag, startPoint x: 382, startPoint y: 56, endPoint x: 377, endPoint y: 44, distance: 13.1
click at [377, 44] on div "#FFFFFF hex" at bounding box center [417, 205] width 834 height 411
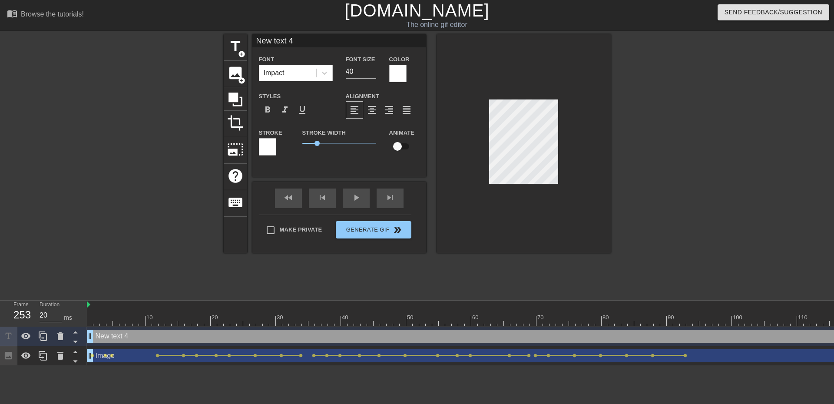
click at [230, 278] on div "title add_circle image add_circle crop photo_size_select_large help keyboard Ne…" at bounding box center [417, 164] width 387 height 261
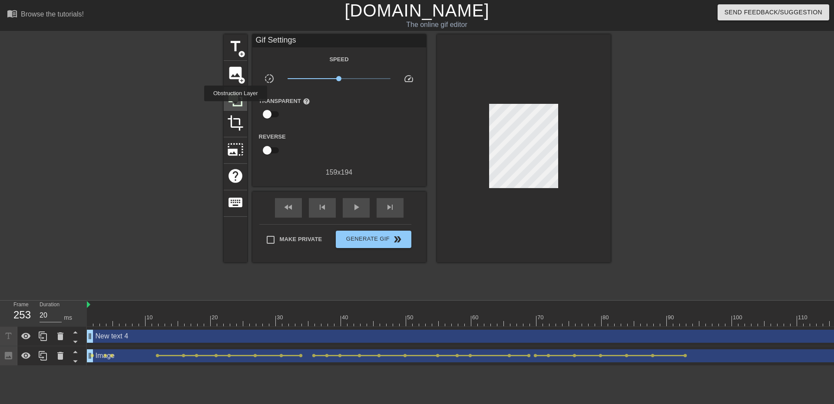
click at [236, 104] on icon at bounding box center [235, 99] width 17 height 17
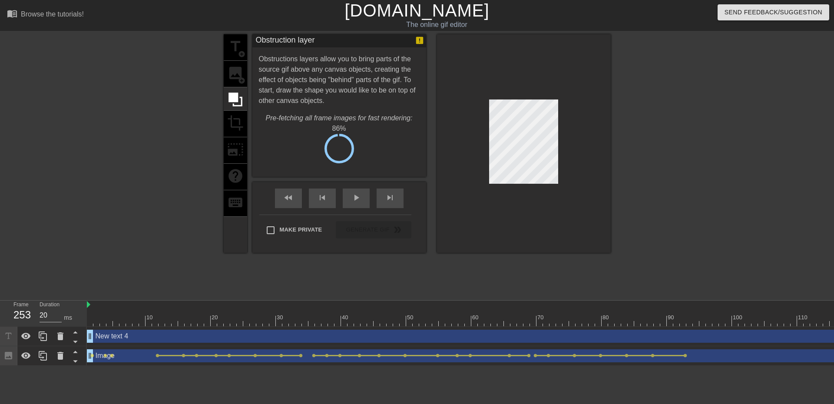
click at [238, 52] on div "title add_circle image add_circle crop photo_size_select_large help keyboard" at bounding box center [235, 143] width 23 height 219
click at [292, 162] on div "Cancel" at bounding box center [295, 153] width 87 height 21
click at [288, 150] on span "Cancel" at bounding box center [295, 151] width 27 height 11
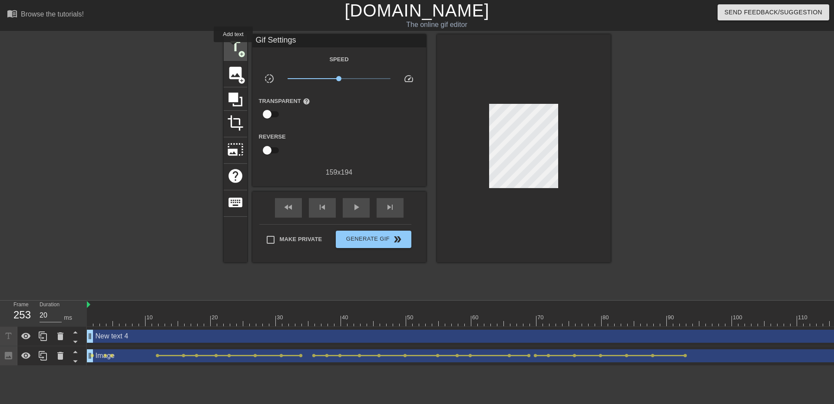
click at [233, 48] on span "title" at bounding box center [235, 46] width 17 height 17
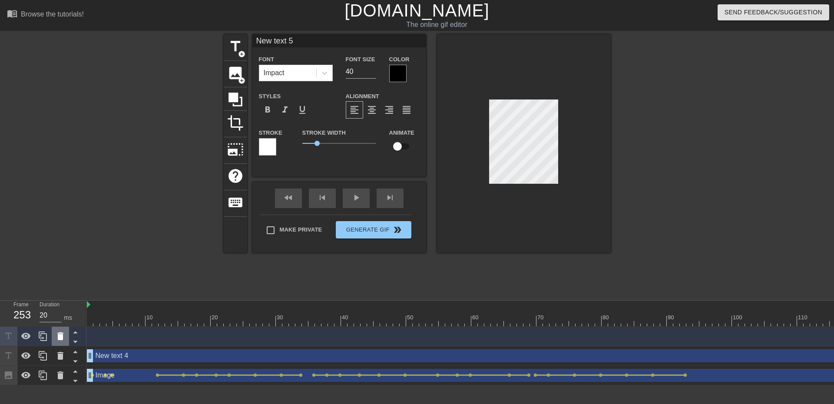
click at [54, 338] on div at bounding box center [60, 336] width 17 height 19
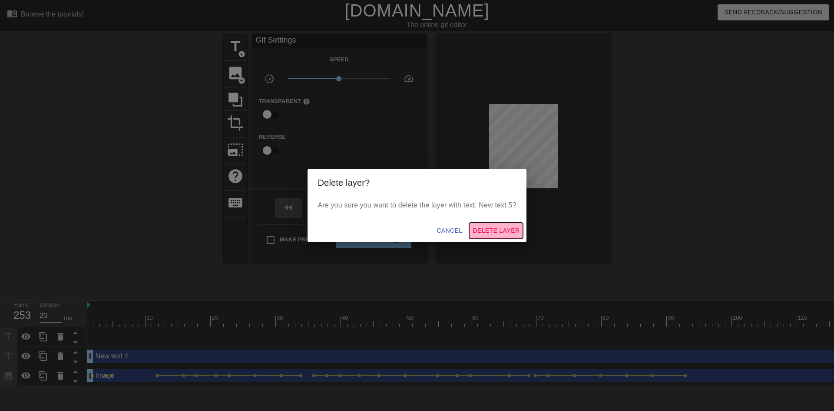
click at [490, 231] on span "Delete Layer" at bounding box center [496, 230] width 47 height 11
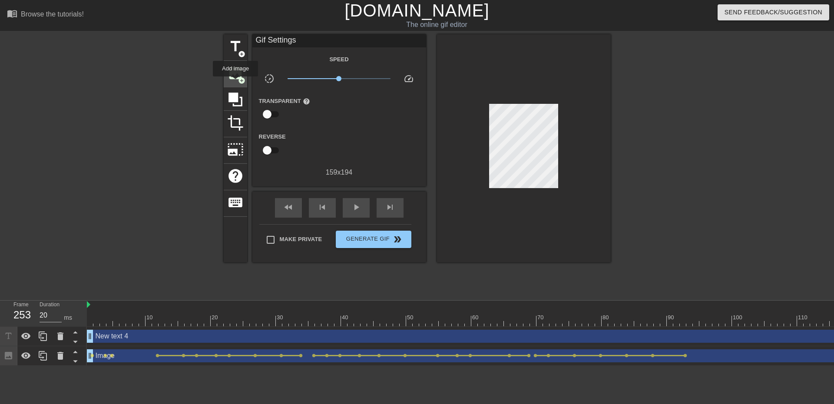
click at [236, 83] on div "image add_circle" at bounding box center [235, 74] width 23 height 27
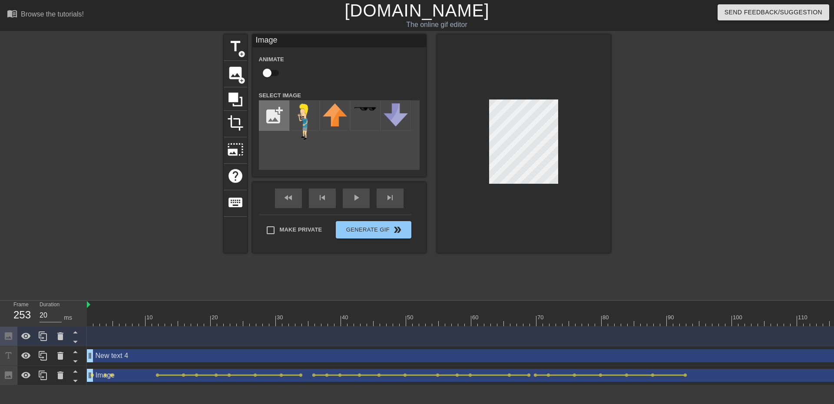
click at [266, 111] on input "file" at bounding box center [274, 116] width 30 height 30
type input "C:\fakepath\Black_colour.jpg"
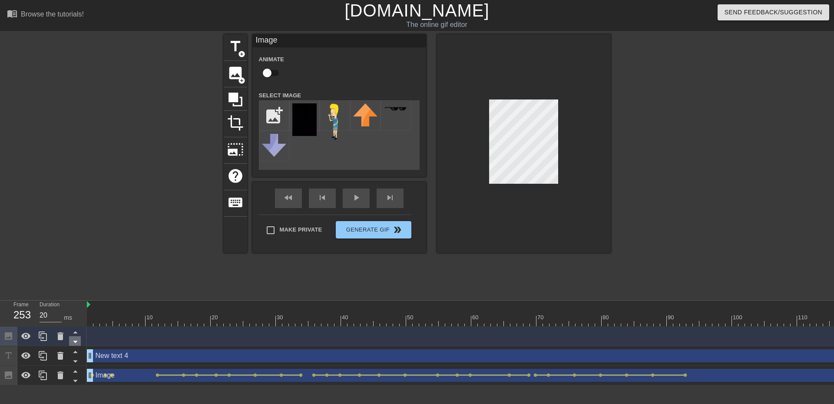
click at [75, 339] on icon at bounding box center [75, 341] width 11 height 11
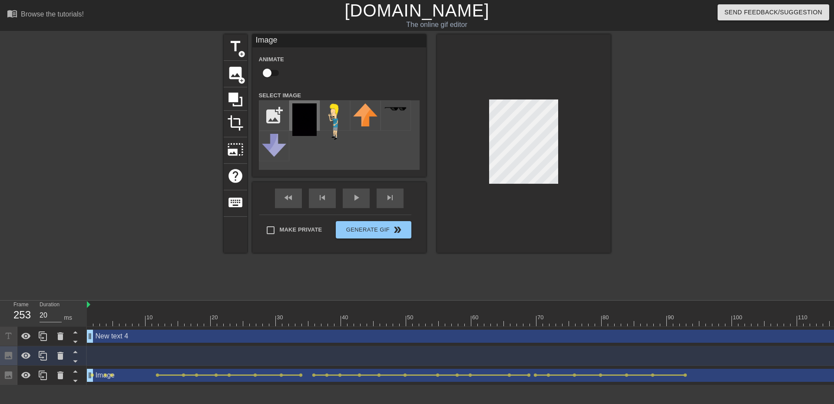
click at [308, 129] on img at bounding box center [304, 119] width 24 height 33
click at [489, 96] on div at bounding box center [524, 143] width 174 height 219
click at [469, 90] on div at bounding box center [524, 143] width 174 height 219
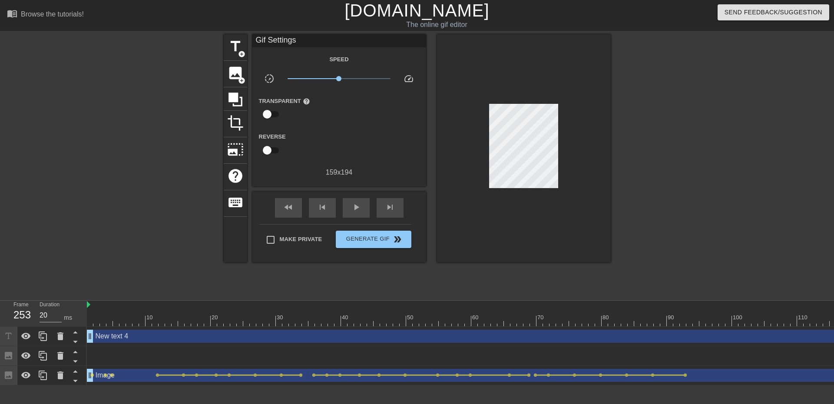
click at [520, 126] on div at bounding box center [524, 148] width 174 height 228
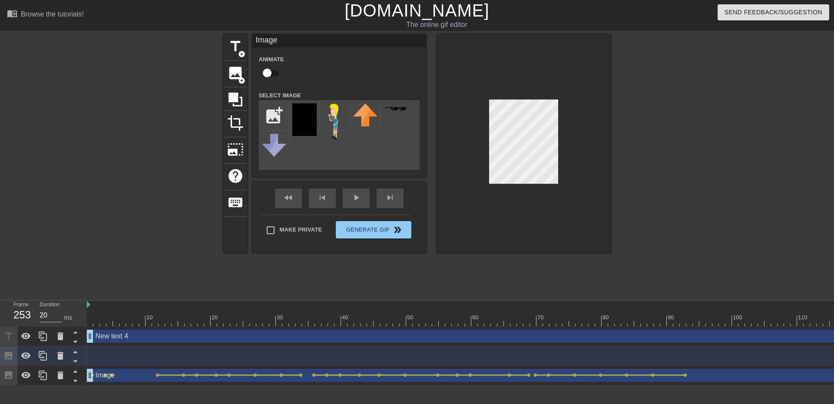
click at [562, 152] on div at bounding box center [524, 143] width 174 height 219
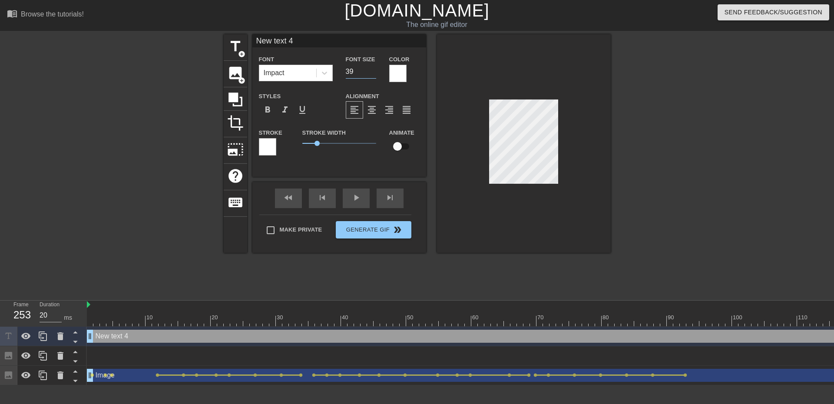
click at [374, 73] on input "39" at bounding box center [361, 72] width 30 height 14
click at [374, 73] on input "38" at bounding box center [361, 72] width 30 height 14
click at [374, 73] on input "37" at bounding box center [361, 72] width 30 height 14
click at [374, 73] on input "36" at bounding box center [361, 72] width 30 height 14
click at [374, 73] on input "35" at bounding box center [361, 72] width 30 height 14
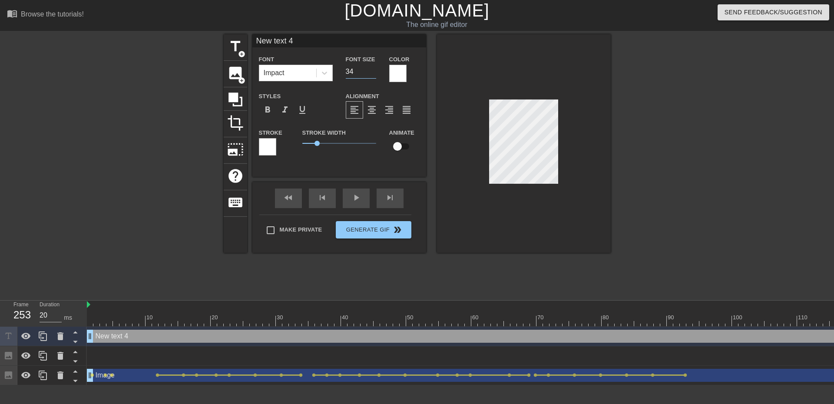
click at [374, 73] on input "34" at bounding box center [361, 72] width 30 height 14
click at [374, 73] on input "33" at bounding box center [361, 72] width 30 height 14
click at [374, 73] on input "32" at bounding box center [361, 72] width 30 height 14
click at [374, 73] on input "31" at bounding box center [361, 72] width 30 height 14
click at [374, 73] on input "30" at bounding box center [361, 72] width 30 height 14
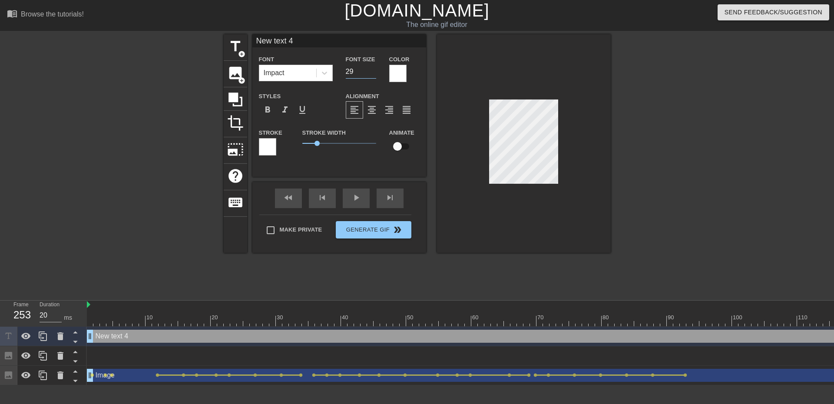
click at [374, 73] on input "29" at bounding box center [361, 72] width 30 height 14
click at [374, 73] on input "28" at bounding box center [361, 72] width 30 height 14
click at [374, 73] on input "27" at bounding box center [361, 72] width 30 height 14
type input "26"
click at [374, 73] on input "26" at bounding box center [361, 72] width 30 height 14
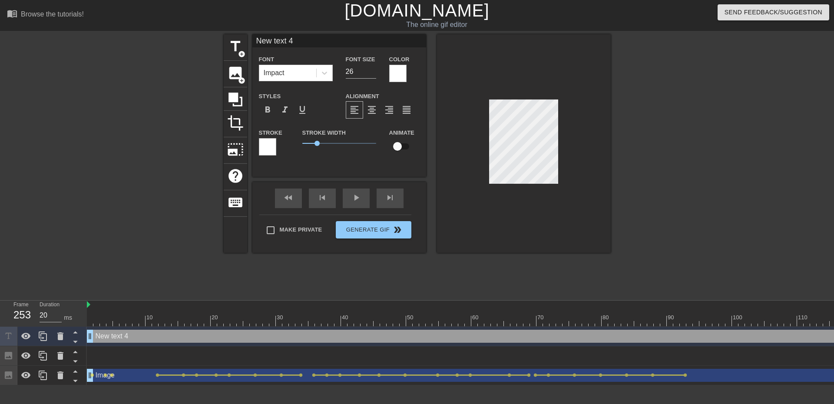
scroll to position [1, 3]
type input "W"
type textarea "W"
type input "Wh"
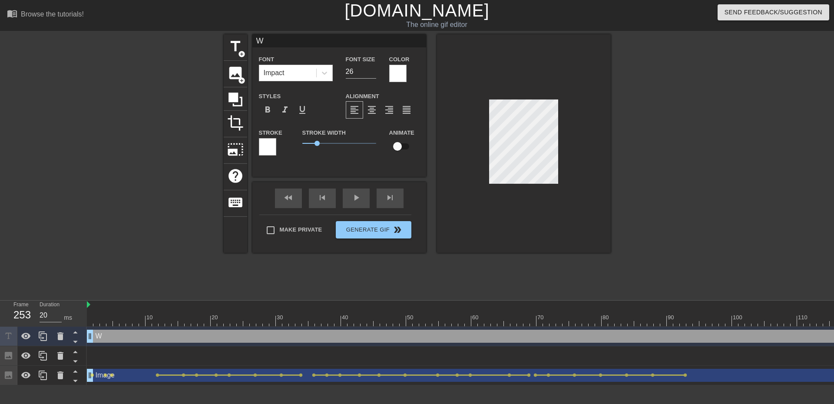
type textarea "Wh"
type input "Whe"
type textarea "Whe"
type input "When"
type textarea "When"
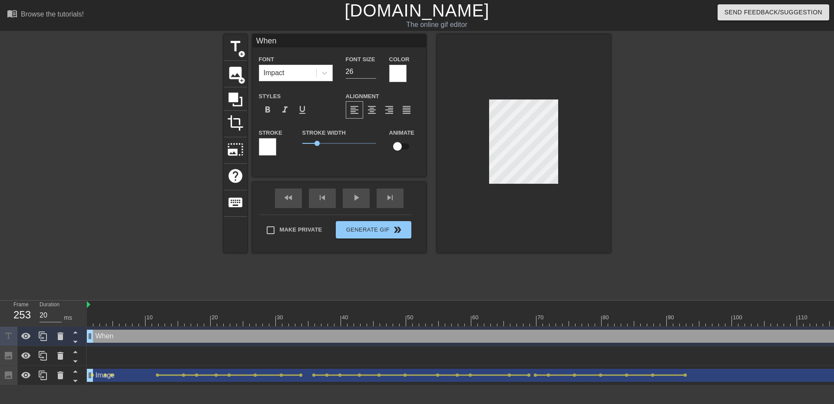
type input "When"
type textarea "When"
type input "When I"
type textarea "When I"
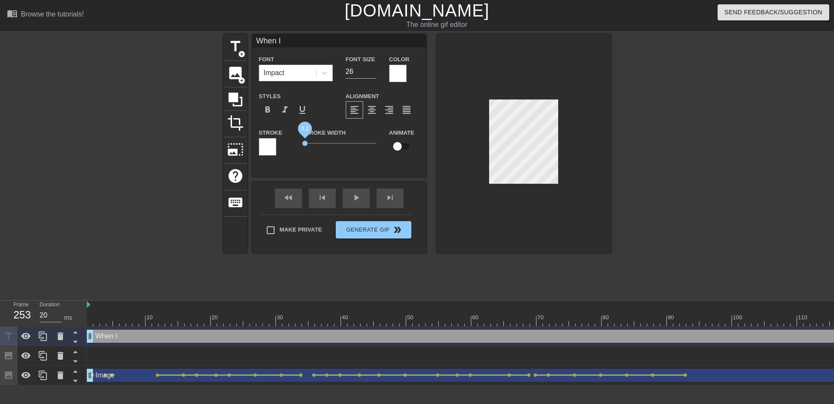
drag, startPoint x: 316, startPoint y: 141, endPoint x: 305, endPoint y: 141, distance: 11.3
click at [305, 141] on span "0.2" at bounding box center [304, 143] width 5 height 5
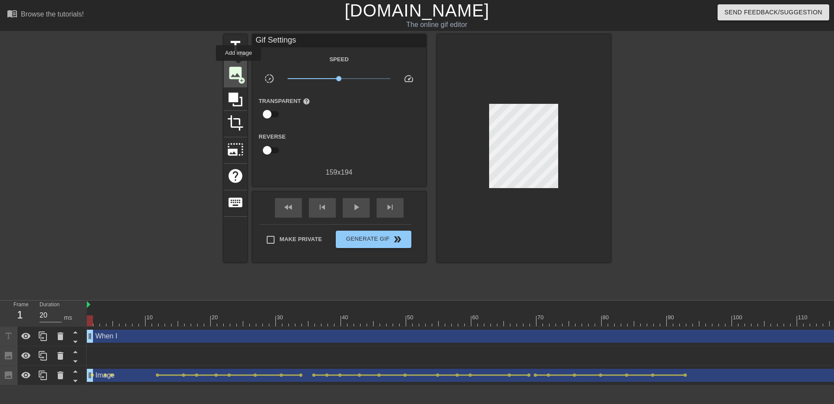
click at [239, 67] on span "image" at bounding box center [235, 73] width 17 height 17
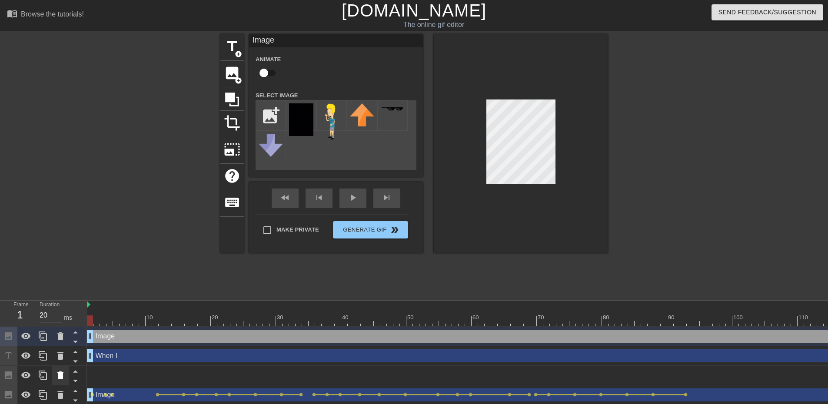
click at [56, 377] on icon at bounding box center [60, 375] width 10 height 10
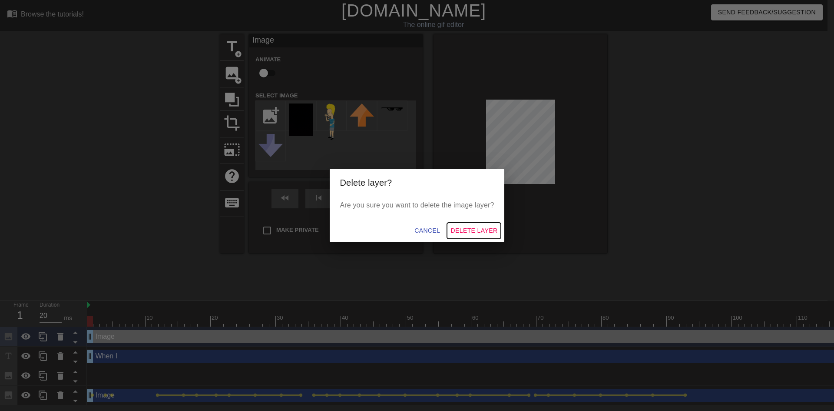
click at [455, 230] on span "Delete Layer" at bounding box center [474, 230] width 47 height 11
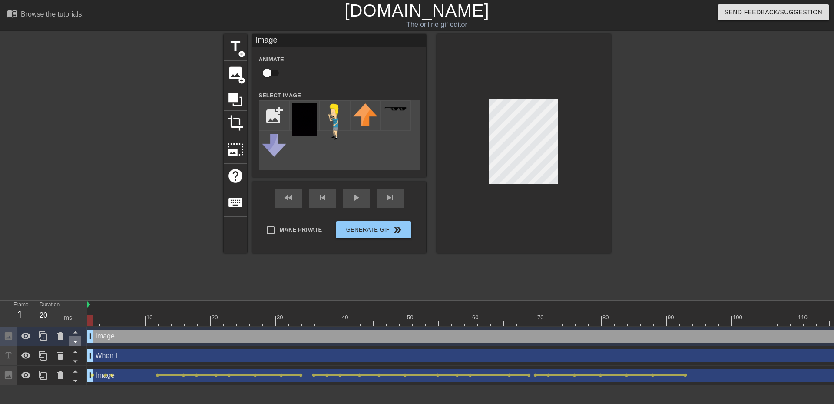
click at [75, 344] on icon at bounding box center [75, 341] width 11 height 11
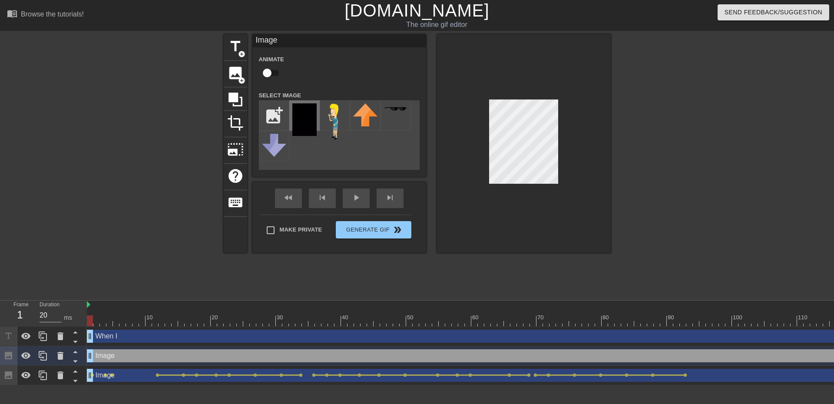
click at [316, 120] on img at bounding box center [304, 119] width 24 height 33
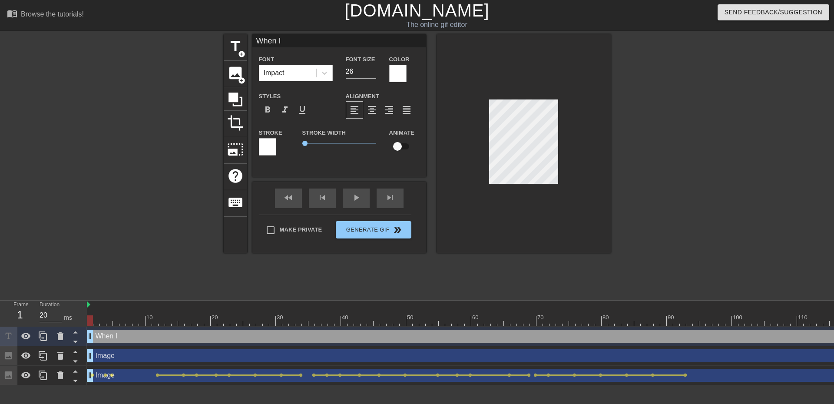
type input "When I"
type textarea "When I"
type input "When I n"
type textarea "When I n"
type input "When I ne"
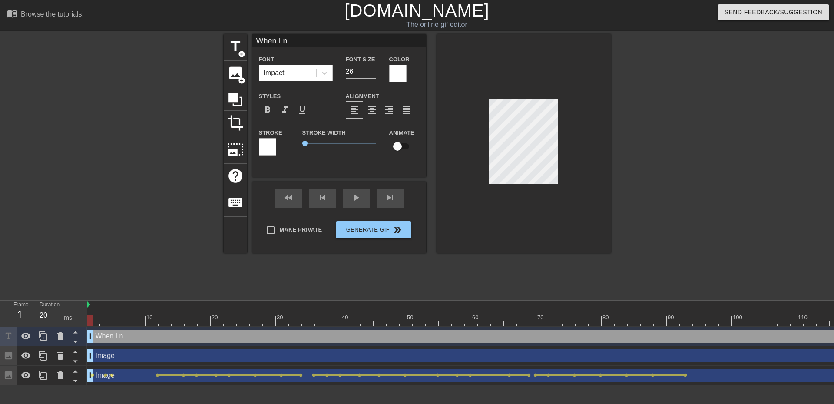
type textarea "When I ne"
type input "When I nee"
type textarea "When I nee"
type input "When I need"
type textarea "When I need"
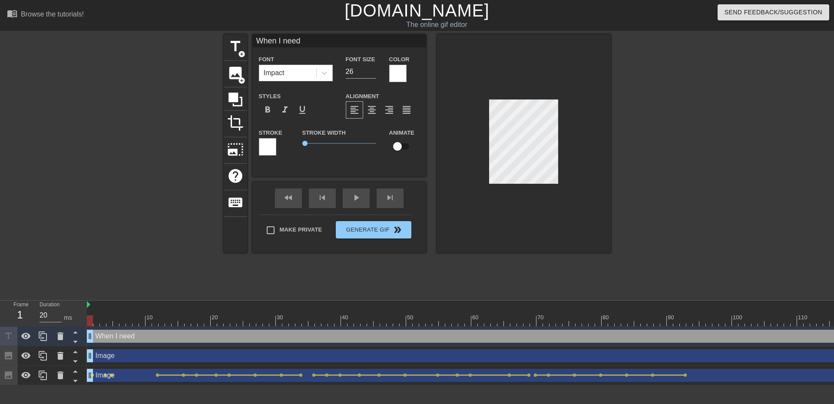
type input "When I need"
type textarea "When I need"
type input "When I need t"
type textarea "When I need t"
type input "When I need tp"
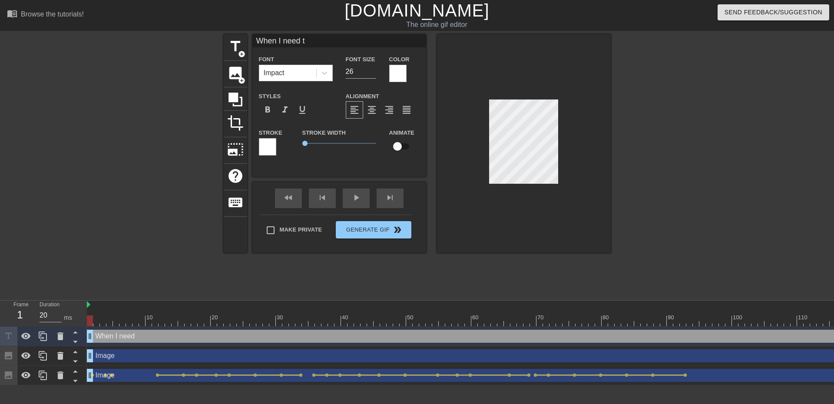
type textarea "When I need tp"
type input "When I need tp"
type textarea "When I need tp"
type input "When I need tpf"
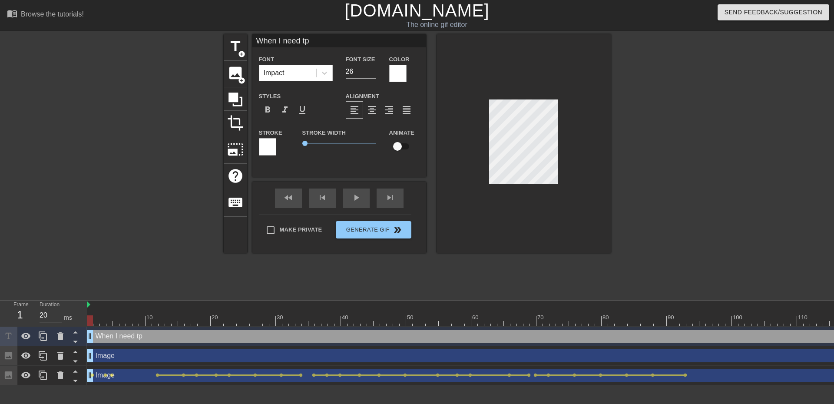
type textarea "When I need tp f"
type input "When I need tpfo"
type textarea "When I need tp fo"
type input "When I need tpfor"
type textarea "When I need tp for"
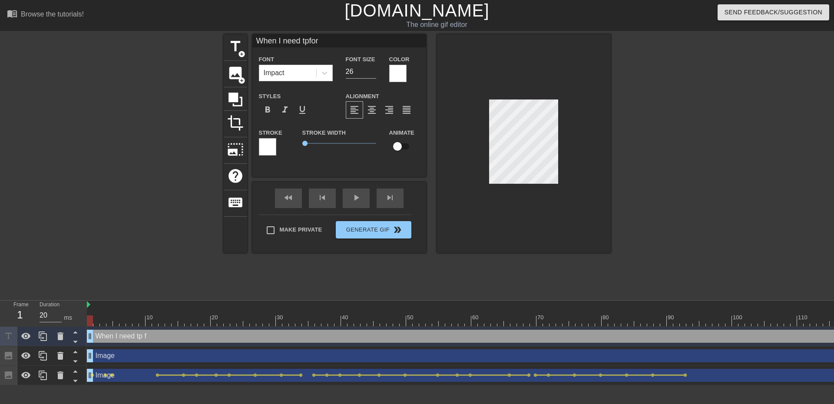
type input "When I need tpfor"
type textarea "When I need tp for"
type input "When I need tpfor m"
type textarea "When I need tp for m"
type input "When I need tpfor my"
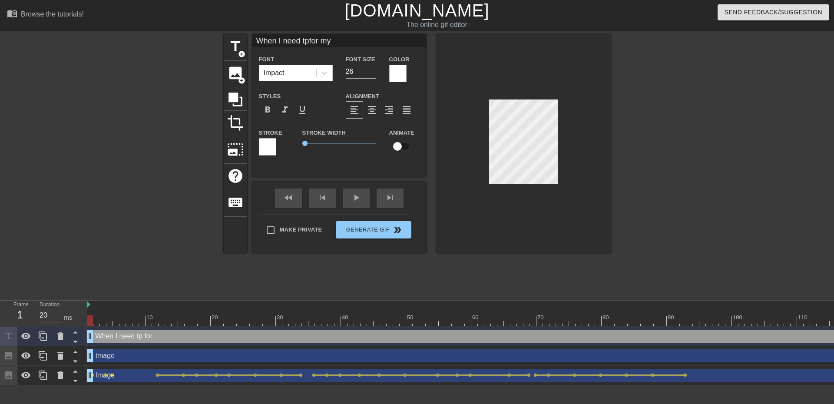
type textarea "When I need tp for my"
type input "When I need tpfor my"
type textarea "When I need tp for my"
type input "When I need tpfor my b"
type textarea "When I need tp for my b"
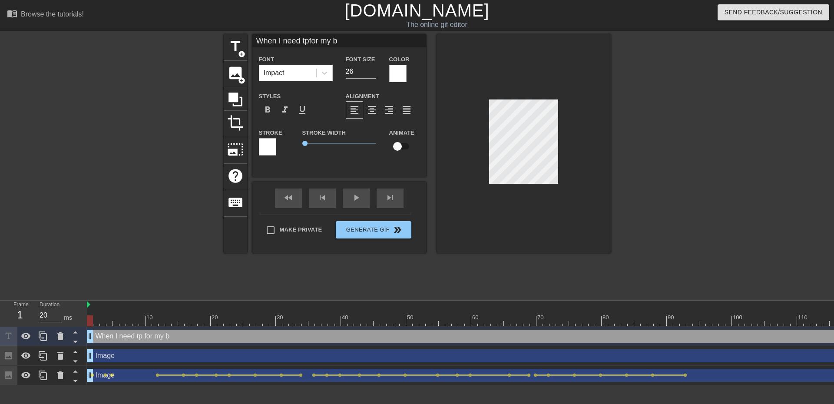
type input "When I need tpfor my bu"
type textarea "When I need tp for my bu"
type input "When I need tpfor my bun"
type textarea "When I need tp for my bun"
type input "When I need tpfor my bung"
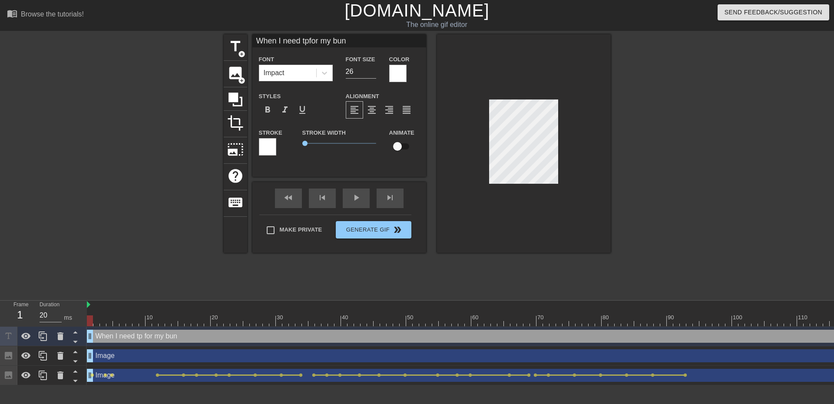
type textarea "When I need tp for my bung"
type input "When I need tpfor my bungh"
type textarea "When I need tp for my bungh"
type input "When I need tpfor my bungho"
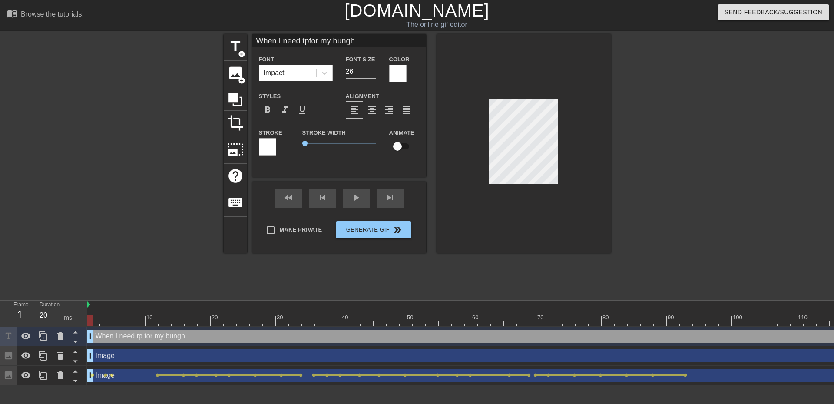
type textarea "When I need tp for my bungho"
type input "When I need tpfor my bunghol"
type textarea "When I need tp for my bunghol"
type input "When I need tpfor my bunghole"
type textarea "When I need tp for my bunghole"
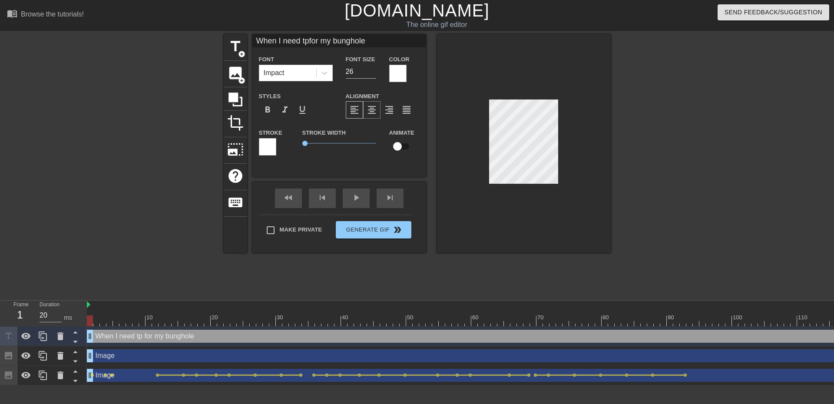
click at [374, 109] on span "format_align_center" at bounding box center [372, 110] width 10 height 10
click at [595, 117] on div at bounding box center [524, 143] width 174 height 219
click at [655, 184] on div at bounding box center [686, 164] width 130 height 261
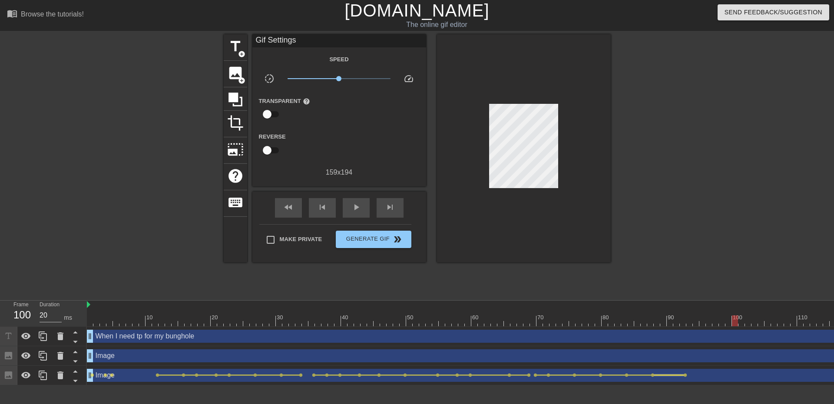
click at [683, 375] on div at bounding box center [669, 375] width 30 height 1
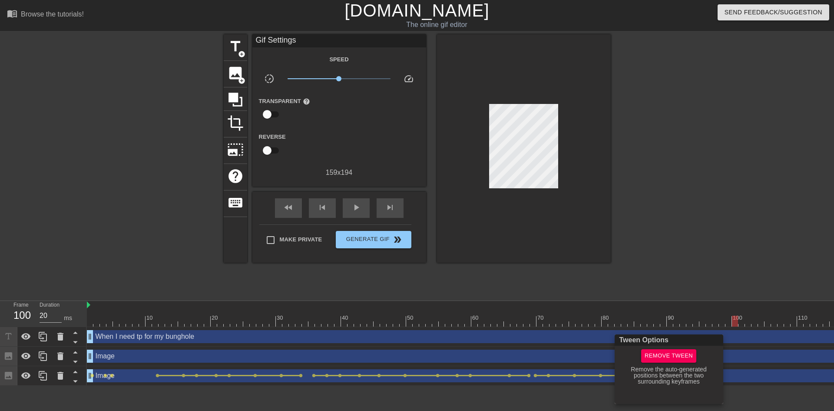
click at [684, 319] on div at bounding box center [417, 205] width 834 height 411
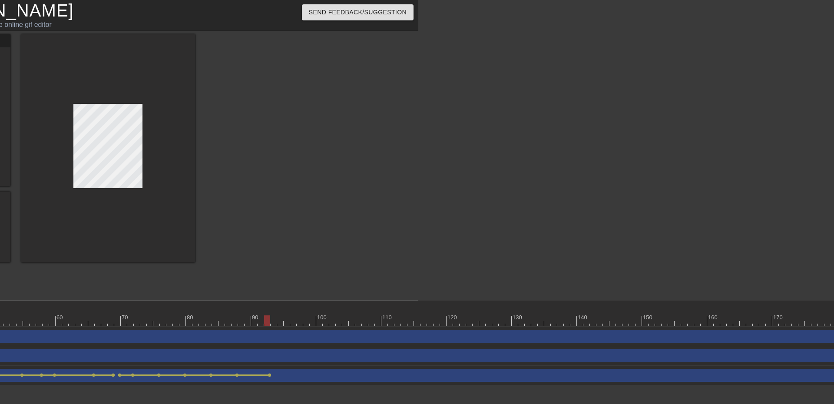
scroll to position [0, 394]
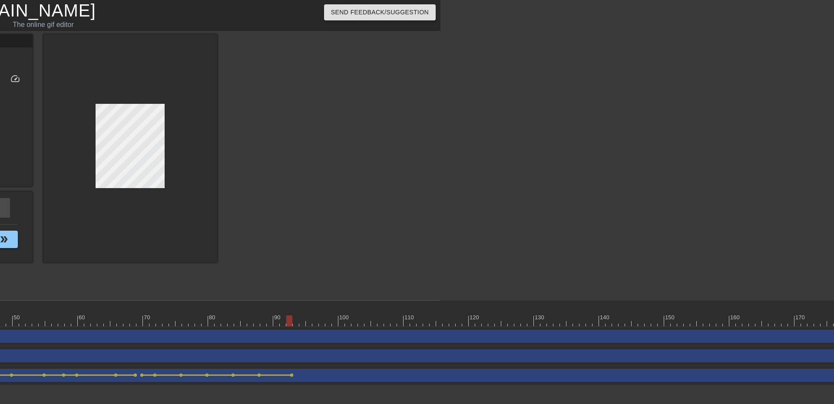
click at [292, 319] on div at bounding box center [289, 321] width 6 height 11
click at [298, 322] on div at bounding box center [517, 321] width 1649 height 11
click at [286, 319] on div at bounding box center [517, 321] width 1649 height 11
click at [296, 375] on div "Image drag_handle drag_handle" at bounding box center [517, 375] width 1649 height 13
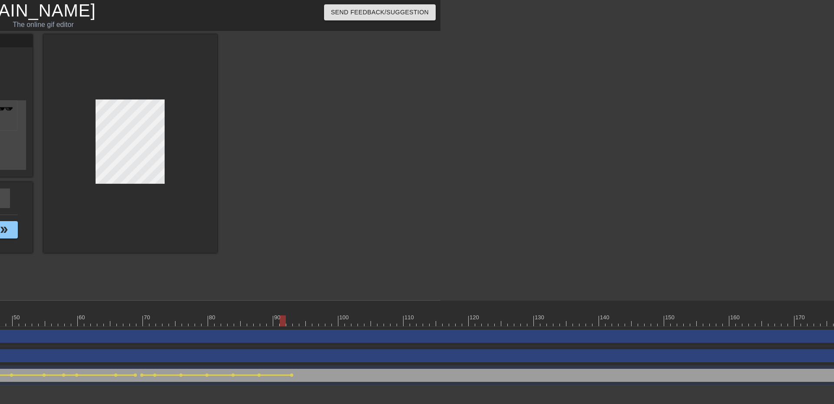
click at [292, 318] on div at bounding box center [517, 321] width 1649 height 11
click at [296, 319] on div at bounding box center [517, 321] width 1649 height 11
click at [305, 321] on div at bounding box center [517, 321] width 1649 height 11
click at [319, 322] on div at bounding box center [517, 321] width 1649 height 11
click at [308, 320] on div at bounding box center [517, 321] width 1649 height 11
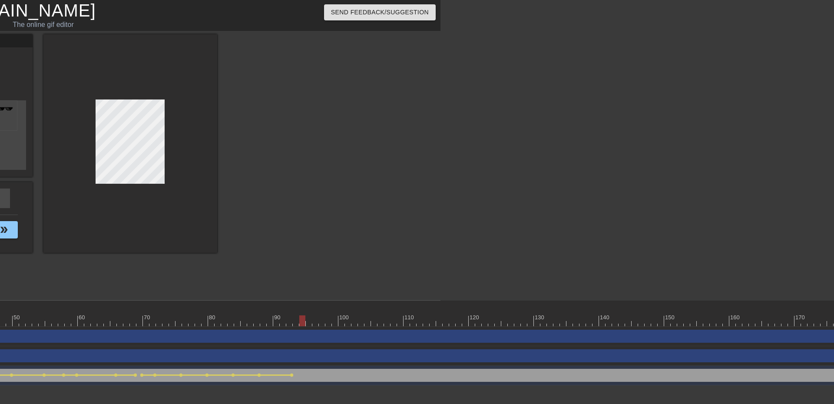
click at [303, 320] on div at bounding box center [517, 321] width 1649 height 11
click at [293, 319] on div at bounding box center [517, 321] width 1649 height 11
click at [290, 319] on div at bounding box center [517, 321] width 1649 height 11
click at [293, 319] on div at bounding box center [517, 321] width 1649 height 11
click at [315, 322] on div at bounding box center [517, 321] width 1649 height 11
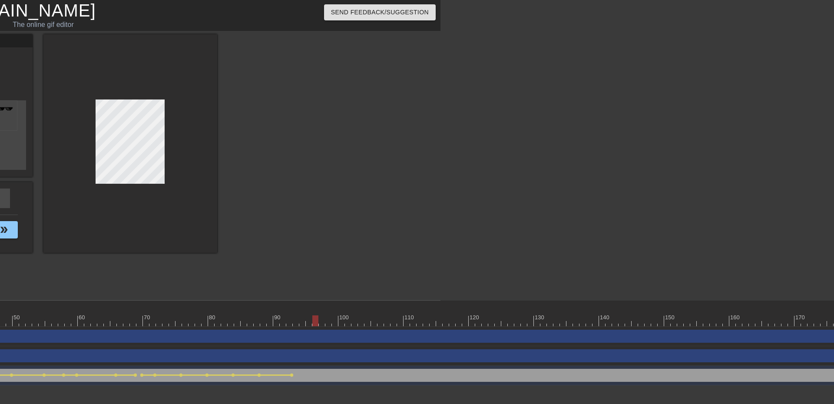
click at [322, 322] on div at bounding box center [517, 321] width 1649 height 11
click at [317, 320] on div at bounding box center [517, 321] width 1649 height 11
click at [327, 321] on div at bounding box center [517, 321] width 1649 height 11
click at [322, 321] on div at bounding box center [517, 321] width 1649 height 11
click at [182, 110] on div at bounding box center [130, 143] width 174 height 219
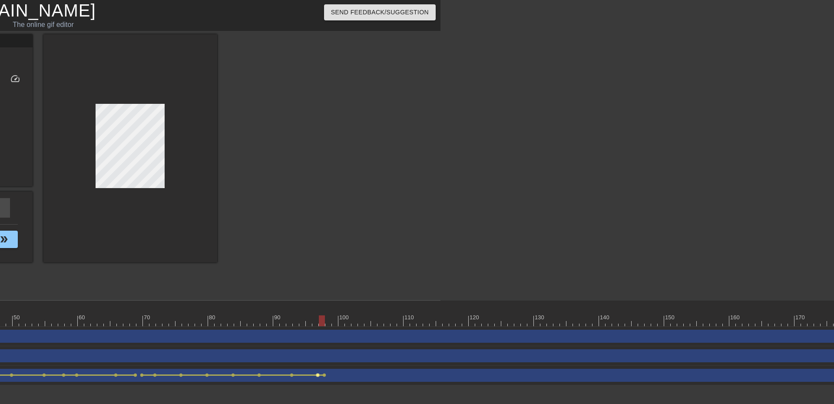
click at [317, 375] on span "lens" at bounding box center [318, 375] width 4 height 4
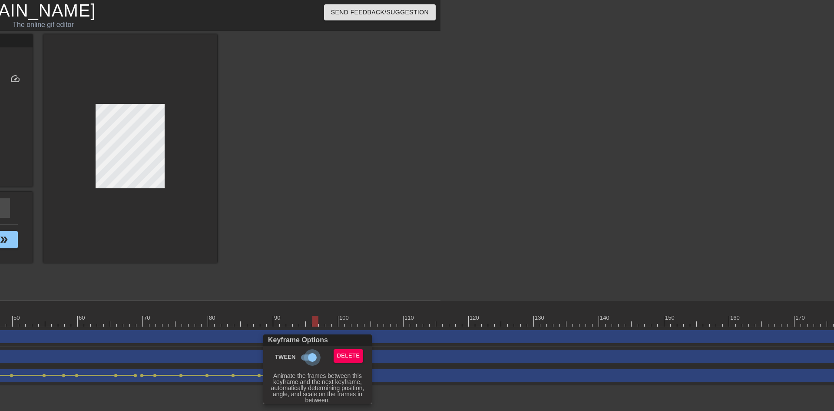
drag, startPoint x: 312, startPoint y: 354, endPoint x: 312, endPoint y: 331, distance: 23.0
click at [312, 354] on input "Tween" at bounding box center [313, 357] width 50 height 17
checkbox input "false"
click at [323, 314] on div at bounding box center [417, 205] width 834 height 411
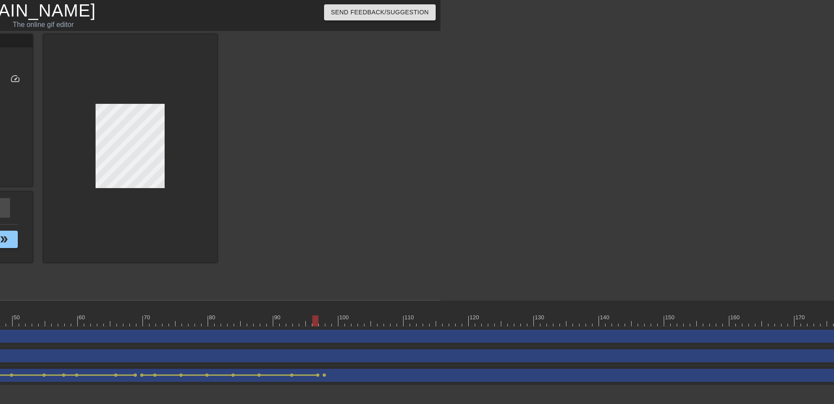
click at [319, 320] on div at bounding box center [517, 321] width 1649 height 11
click at [323, 323] on div at bounding box center [517, 321] width 1649 height 11
click at [330, 319] on div at bounding box center [517, 321] width 1649 height 11
click at [336, 319] on div at bounding box center [517, 321] width 1649 height 11
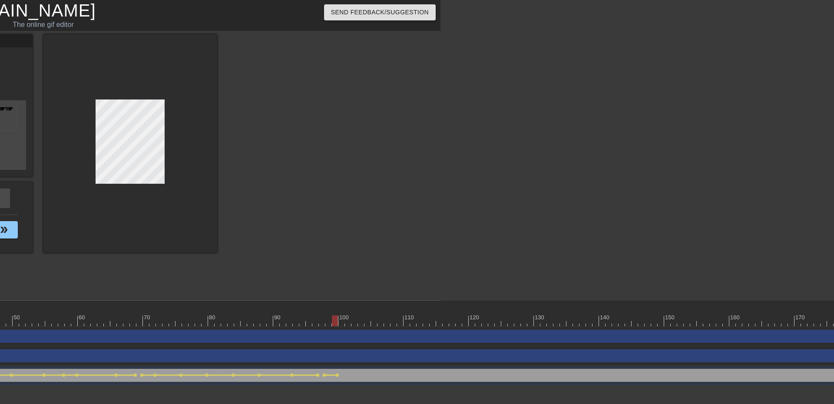
click at [342, 324] on div at bounding box center [517, 321] width 1649 height 11
click at [350, 322] on div at bounding box center [517, 321] width 1649 height 11
click at [355, 318] on div at bounding box center [517, 321] width 1649 height 11
click at [348, 316] on div at bounding box center [517, 321] width 1649 height 11
click at [357, 315] on div at bounding box center [355, 314] width 7 height 11
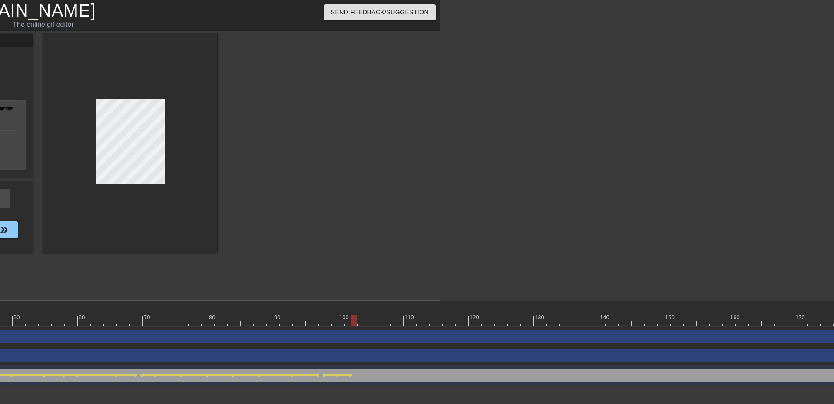
click at [365, 316] on div at bounding box center [517, 321] width 1649 height 11
click at [453, 318] on div at bounding box center [517, 321] width 1649 height 11
click at [364, 316] on div at bounding box center [517, 321] width 1649 height 11
click at [368, 319] on div at bounding box center [517, 321] width 1649 height 11
click at [386, 320] on div at bounding box center [517, 321] width 1649 height 11
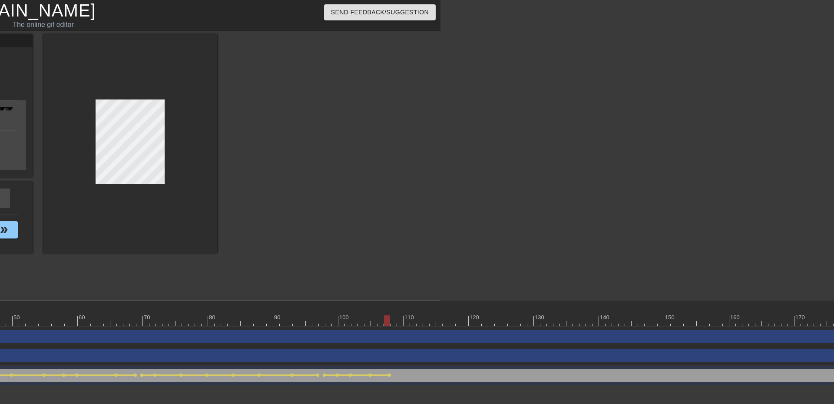
click at [395, 318] on div at bounding box center [517, 321] width 1649 height 11
click at [404, 318] on div at bounding box center [517, 321] width 1649 height 11
click at [418, 322] on div at bounding box center [517, 321] width 1649 height 11
click at [411, 323] on div at bounding box center [517, 321] width 1649 height 11
click at [432, 325] on div at bounding box center [517, 321] width 1649 height 11
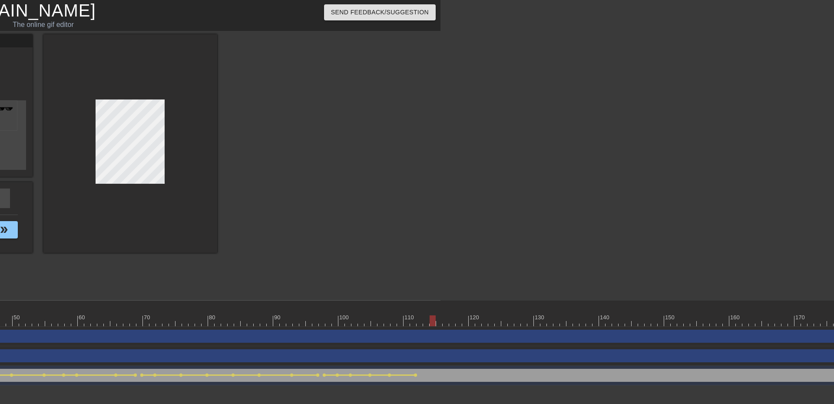
click at [425, 325] on div at bounding box center [517, 321] width 1649 height 11
click at [433, 317] on div at bounding box center [517, 321] width 1649 height 11
click at [447, 320] on div at bounding box center [517, 321] width 1649 height 11
click at [460, 320] on div at bounding box center [517, 321] width 1649 height 11
click at [467, 319] on div at bounding box center [517, 321] width 1649 height 11
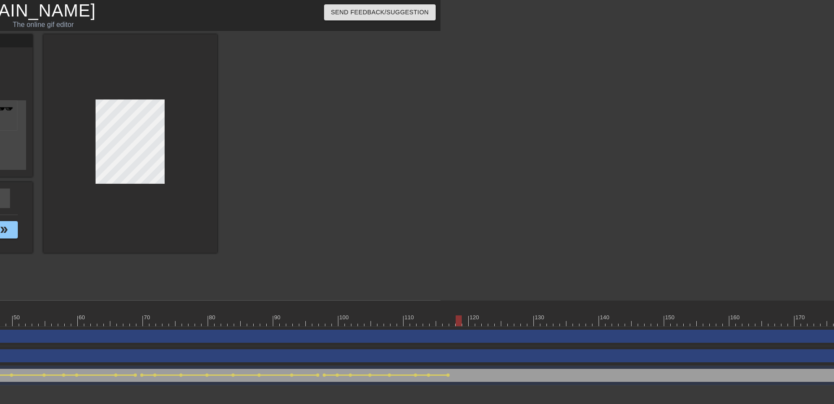
click at [457, 319] on div at bounding box center [517, 321] width 1649 height 11
click at [114, 319] on div at bounding box center [517, 321] width 1649 height 11
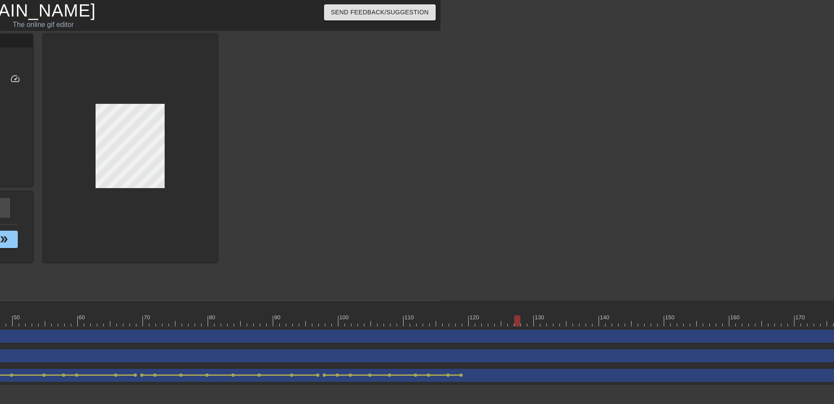
scroll to position [0, 0]
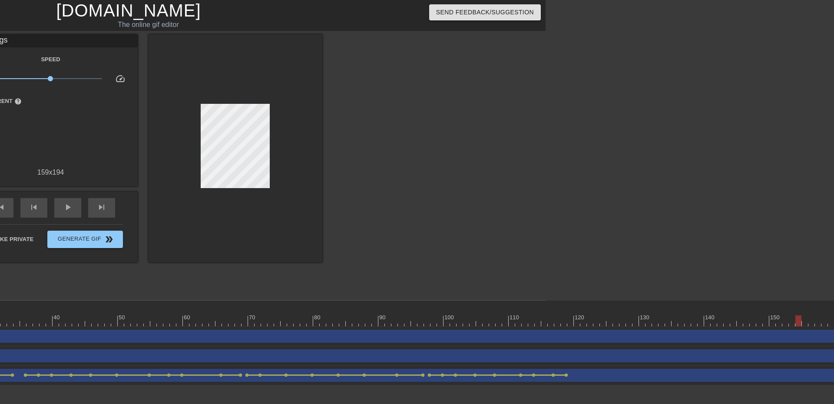
scroll to position [0, 285]
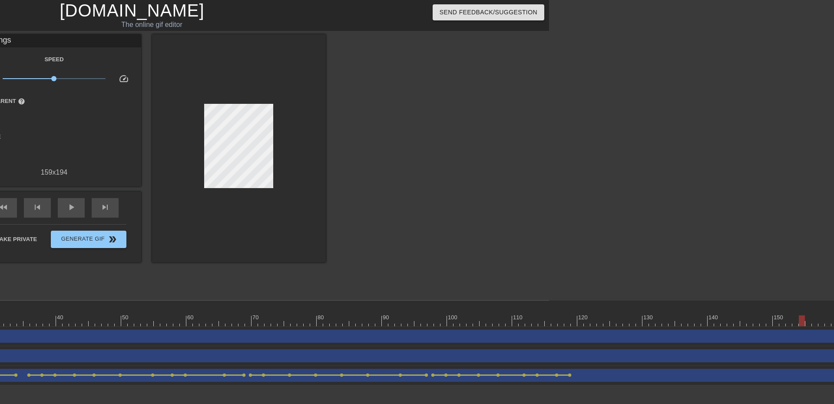
click at [534, 323] on div at bounding box center [626, 321] width 1649 height 11
click at [618, 319] on div at bounding box center [626, 321] width 1649 height 11
click at [654, 319] on div at bounding box center [626, 321] width 1649 height 11
click at [690, 319] on div at bounding box center [626, 321] width 1649 height 11
click at [707, 319] on div at bounding box center [626, 321] width 1649 height 11
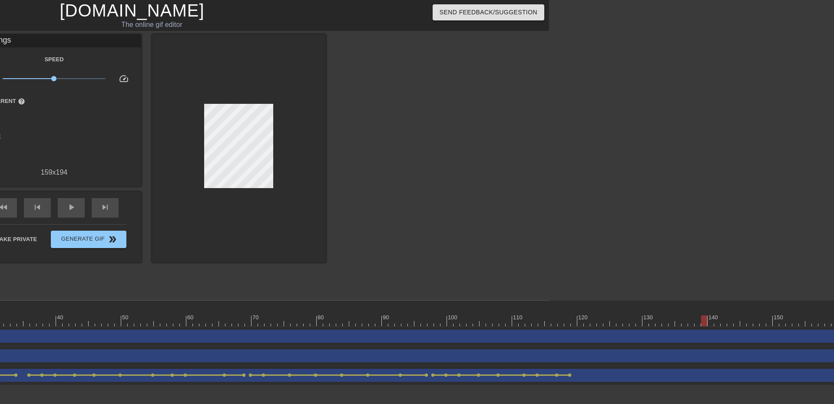
click at [754, 316] on div at bounding box center [626, 321] width 1649 height 11
click at [570, 323] on div at bounding box center [626, 321] width 1649 height 11
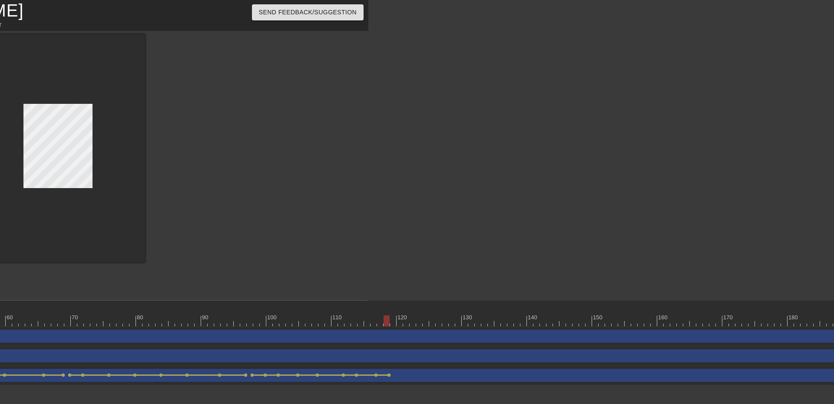
scroll to position [0, 463]
click at [395, 317] on div at bounding box center [448, 321] width 1649 height 11
click at [406, 322] on div at bounding box center [448, 321] width 1649 height 11
click at [405, 324] on div at bounding box center [403, 321] width 6 height 11
click div
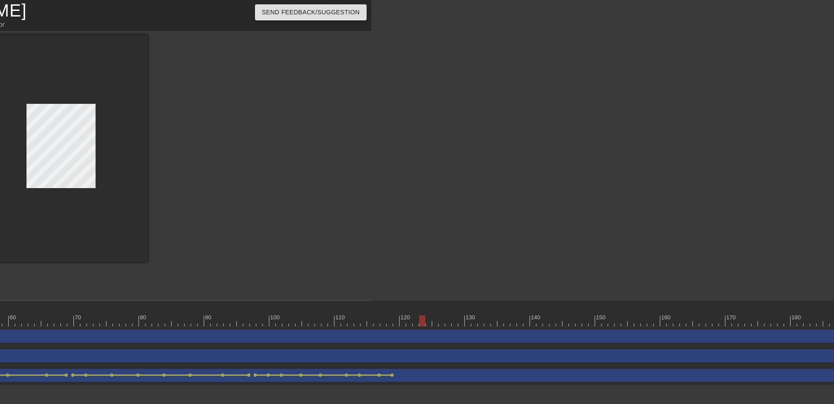
click div
drag, startPoint x: 410, startPoint y: 322, endPoint x: 408, endPoint y: 317, distance: 4.9
click div
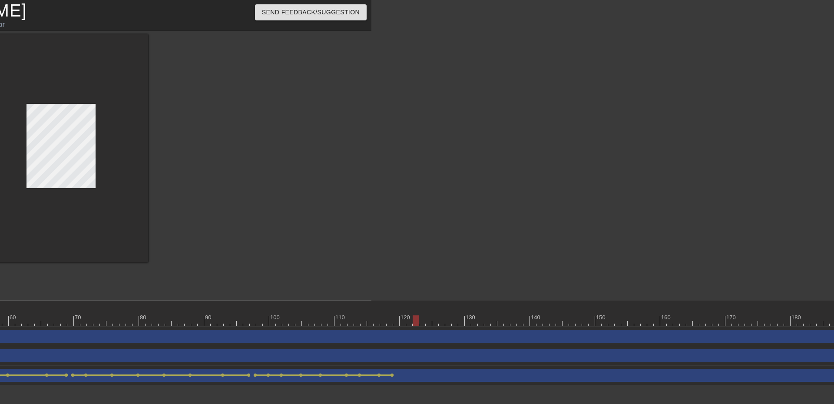
click div
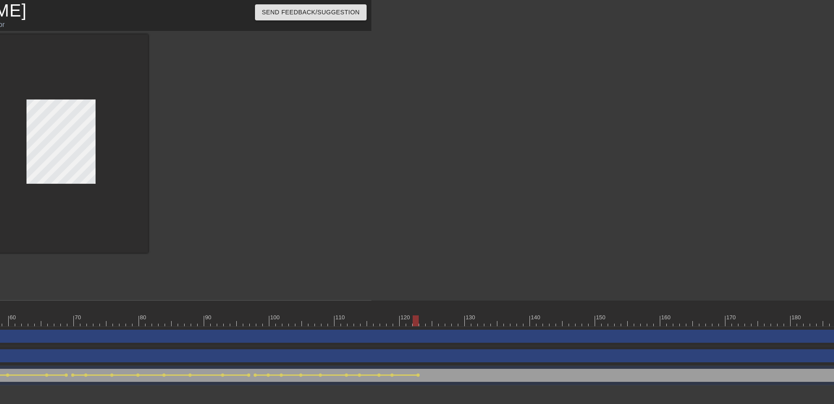
click div
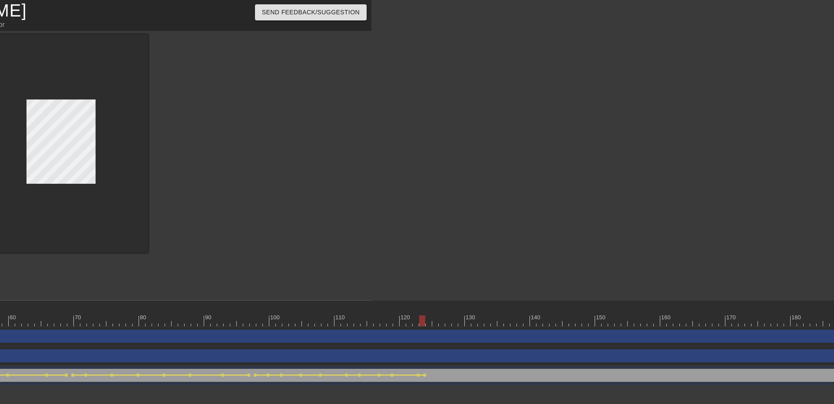
click div
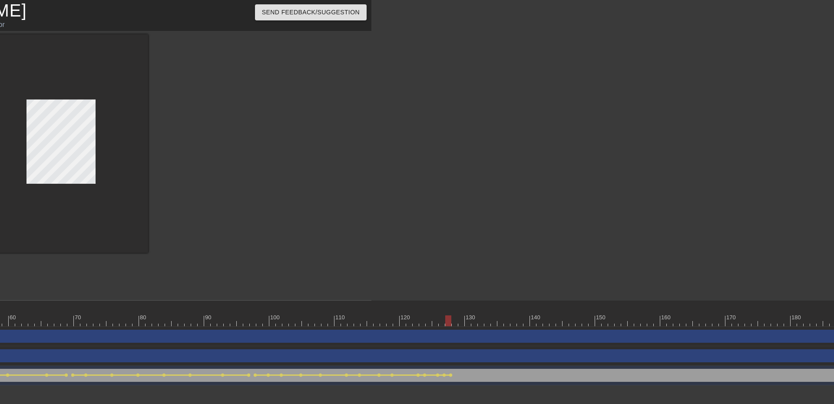
click div
click span "lens"
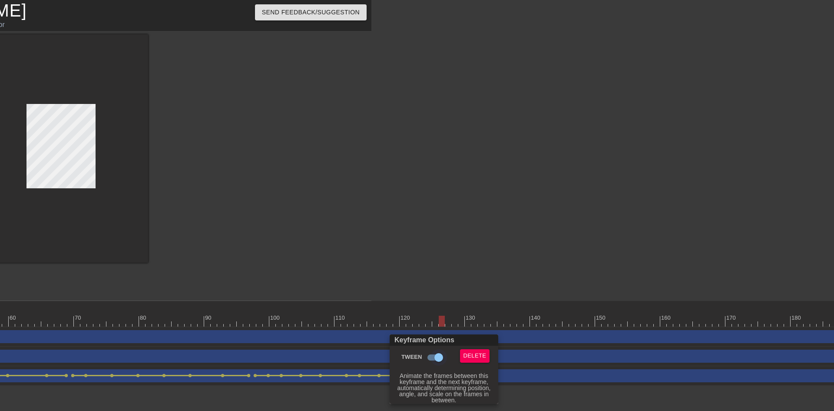
click input "Tween"
checkbox input "false"
click div
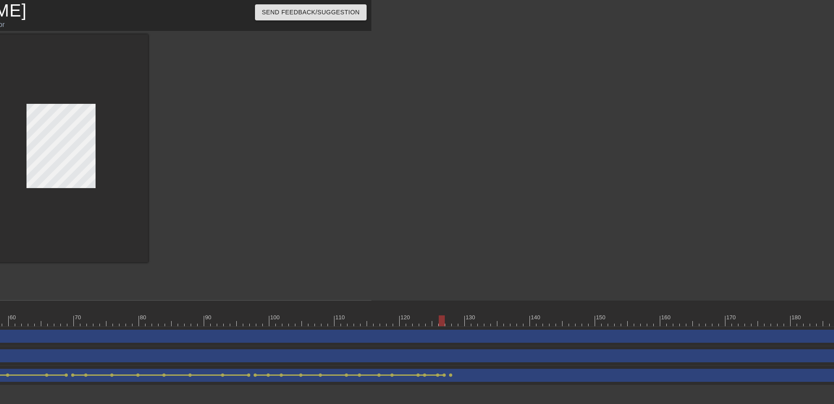
click div
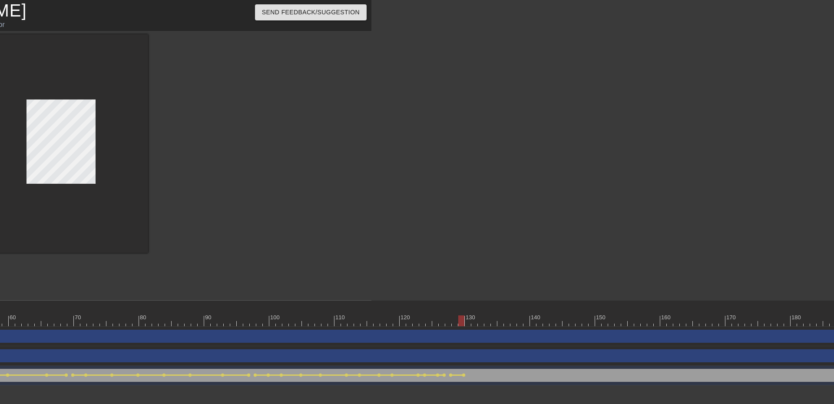
click div
click div "When I need tp for my bunghole drag_handle drag_handle"
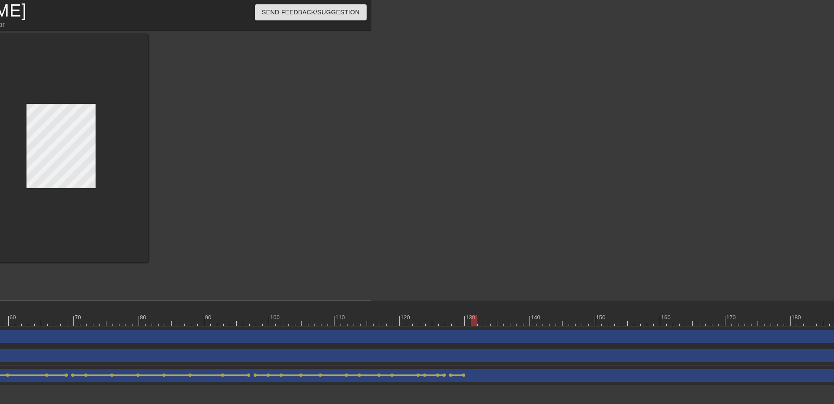
click div
click div "Image drag_handle drag_handle"
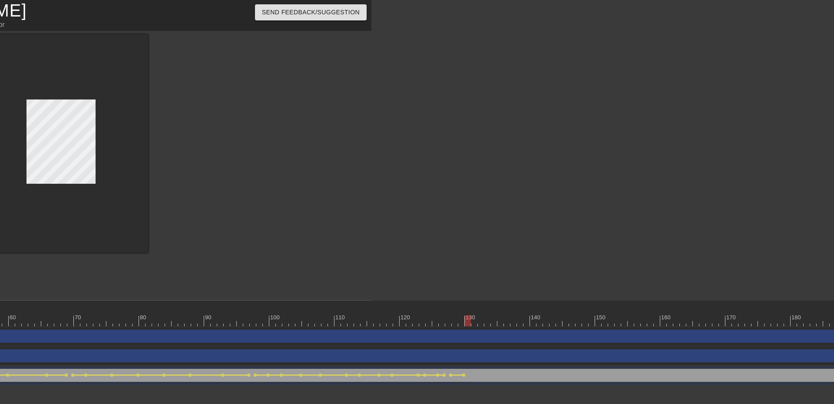
click div
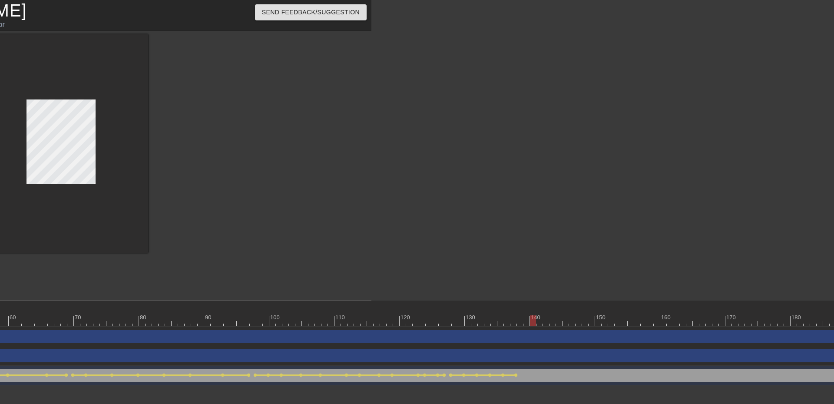
click div
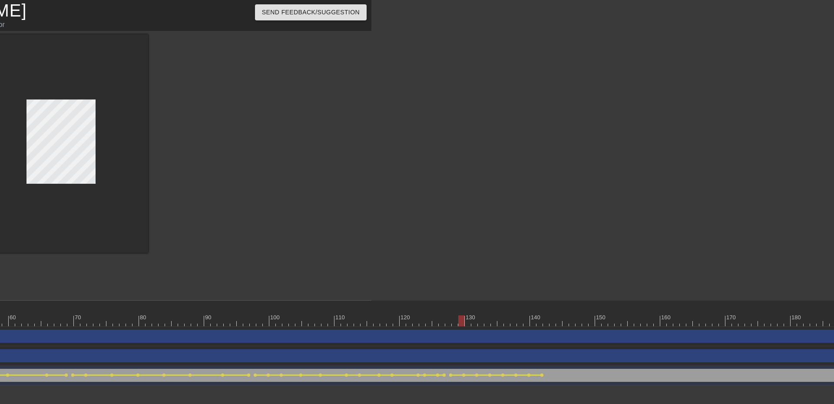
click div
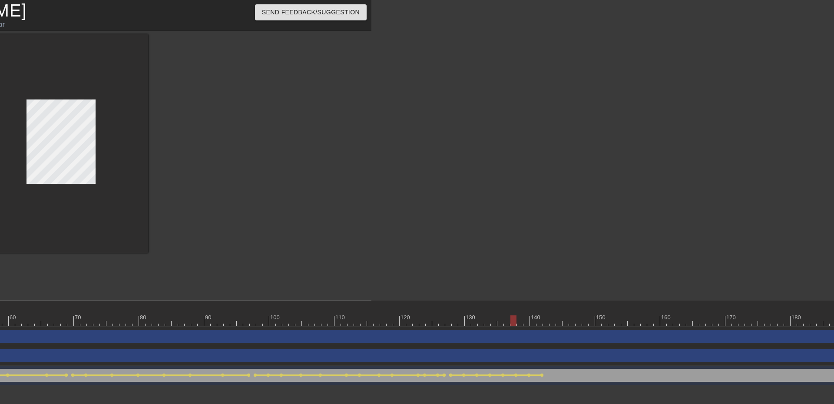
click div
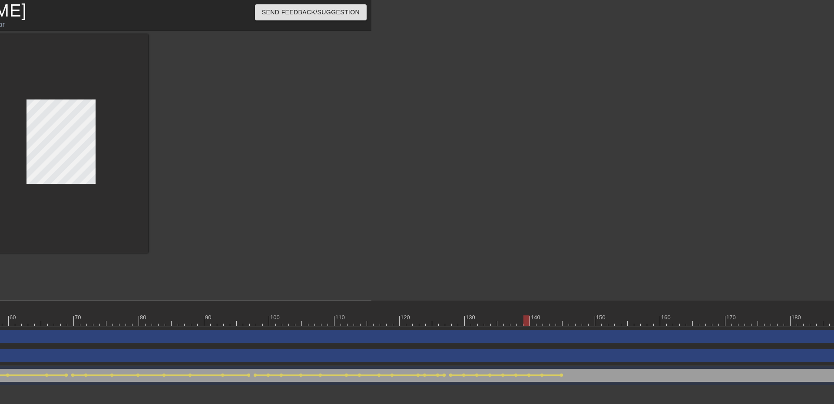
click div
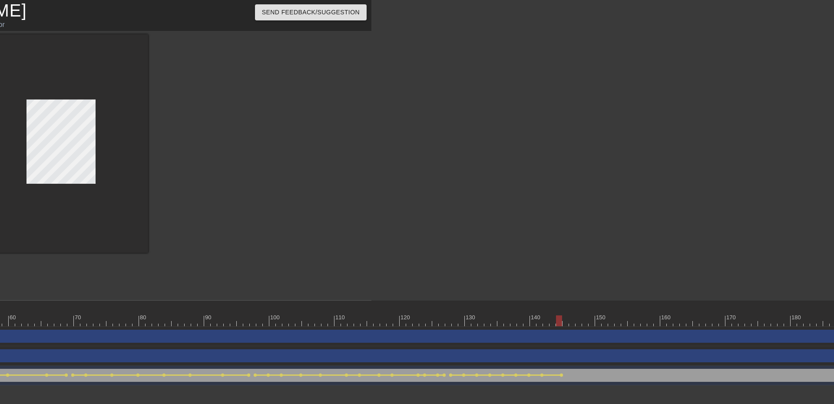
click div
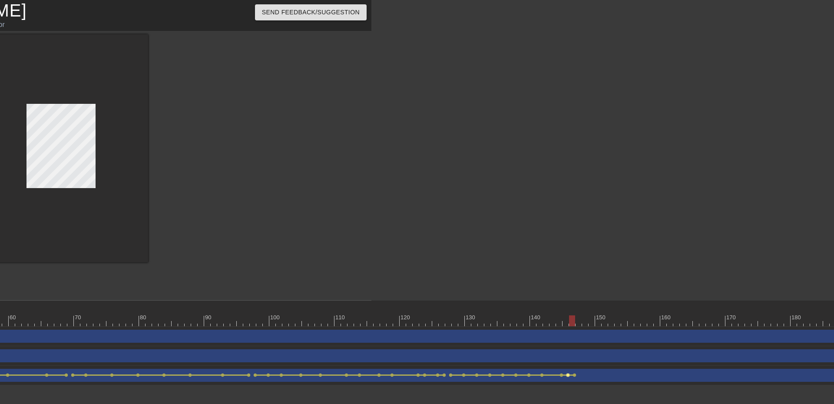
click span "lens"
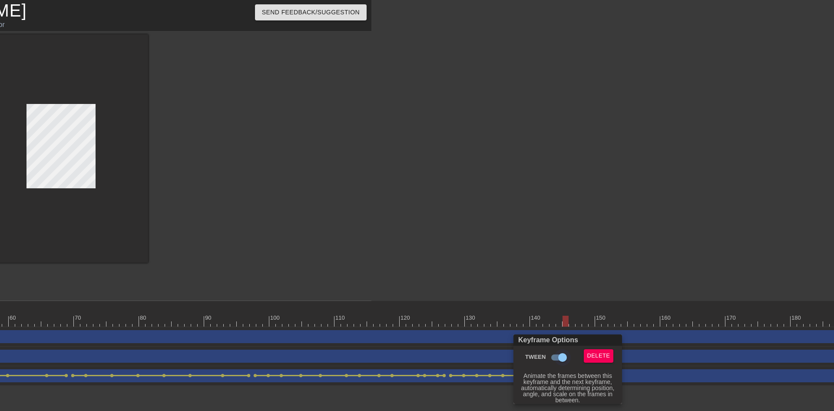
click input "Tween"
checkbox input "false"
click div
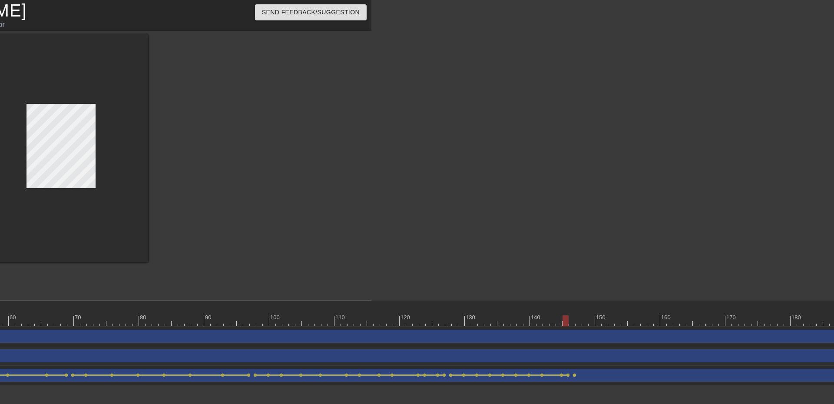
click div
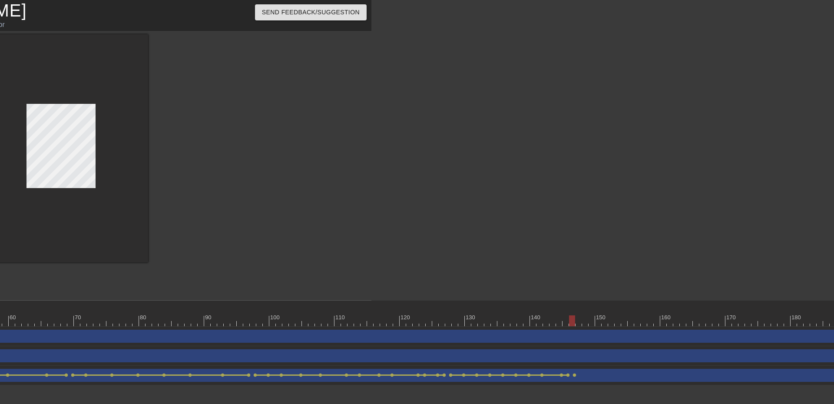
click div
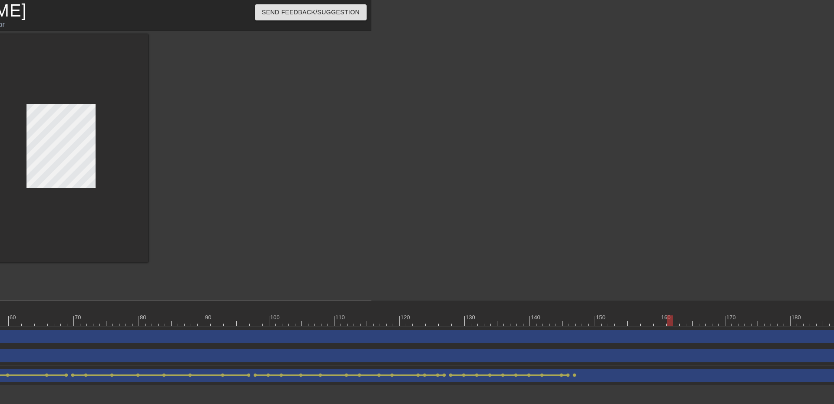
click div
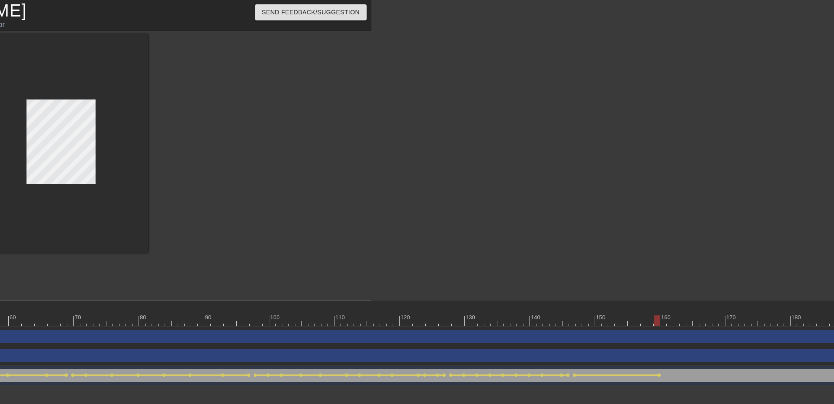
click div
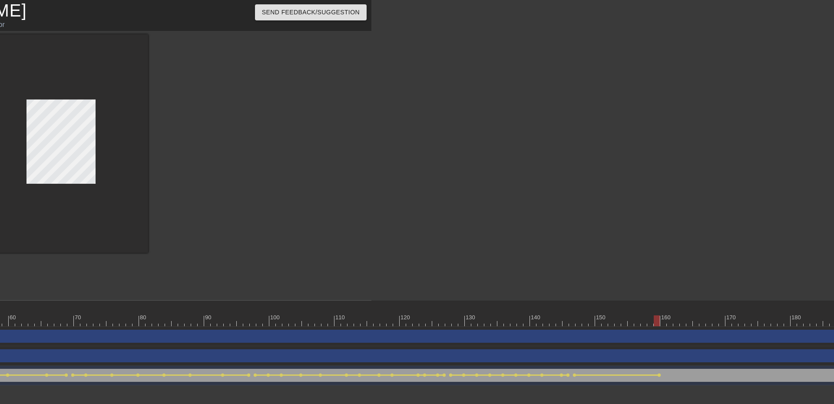
click div
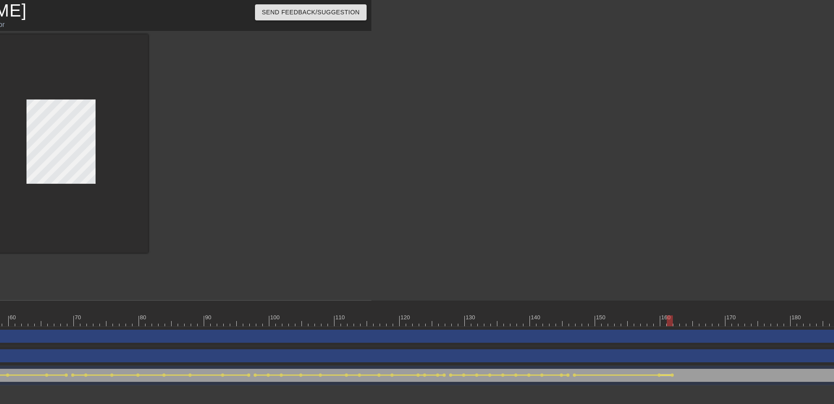
click div
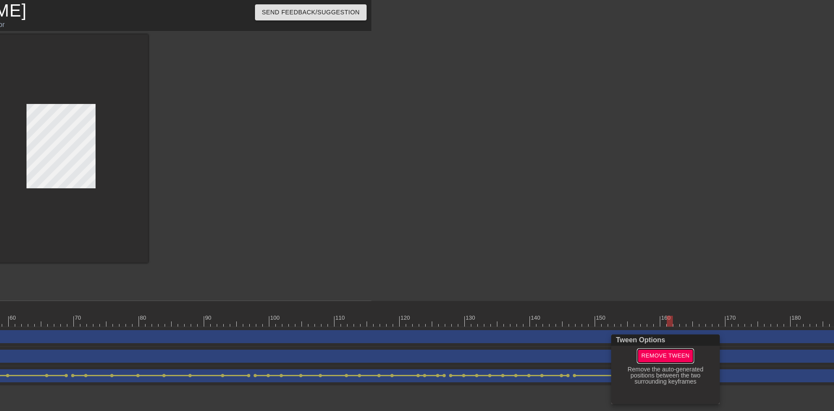
click span "Remove Tween"
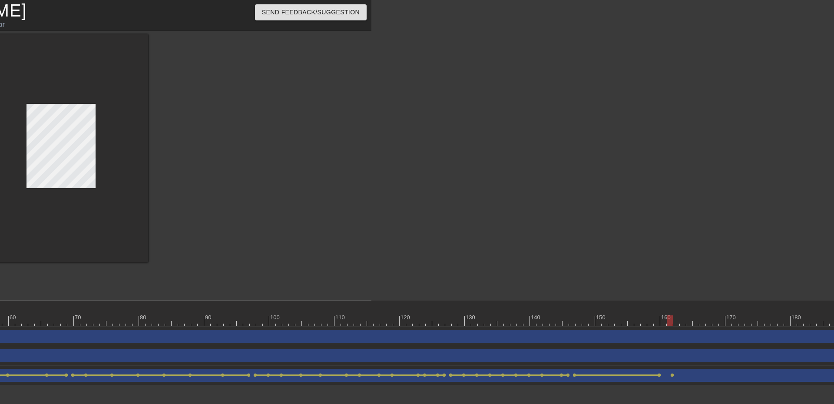
click div
drag, startPoint x: 673, startPoint y: 374, endPoint x: 666, endPoint y: 374, distance: 6.5
click div "Image drag_handle drag_handle lens lens lens lens lens lens lens lens lens lens…"
drag, startPoint x: 671, startPoint y: 374, endPoint x: 665, endPoint y: 375, distance: 6.6
click div "Image drag_handle drag_handle lens lens lens lens lens lens lens lens lens lens…"
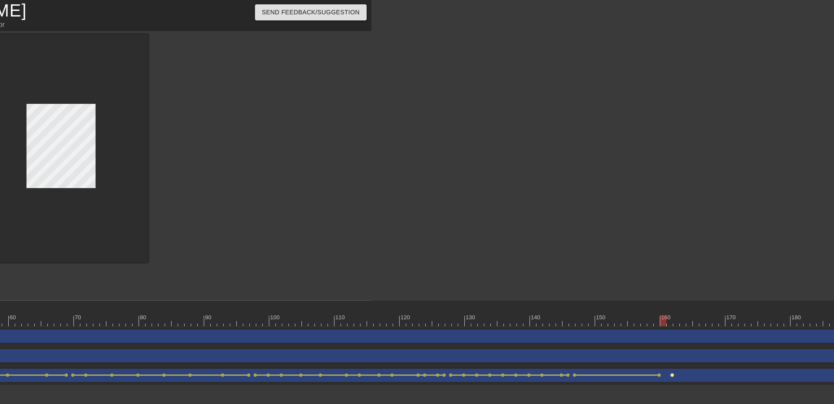
click span "lens"
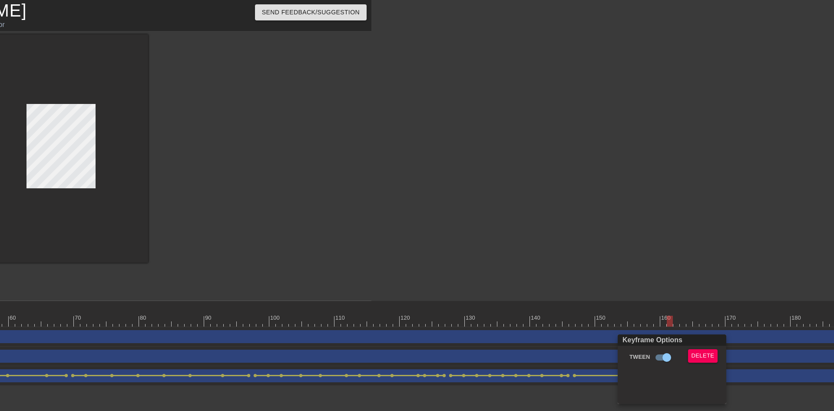
drag, startPoint x: 673, startPoint y: 375, endPoint x: 666, endPoint y: 375, distance: 7.0
click div "Keyframe Options Tween Delete"
click button "Delete"
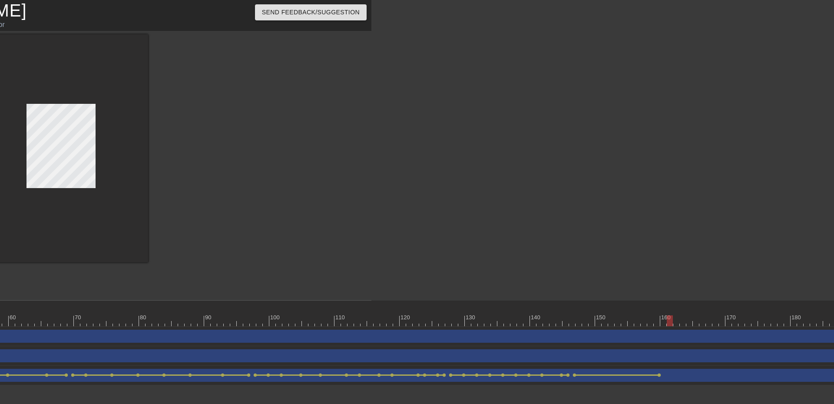
click div
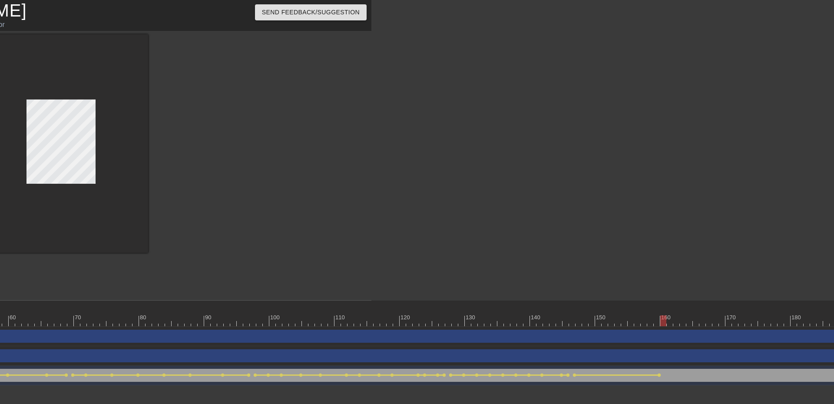
click div
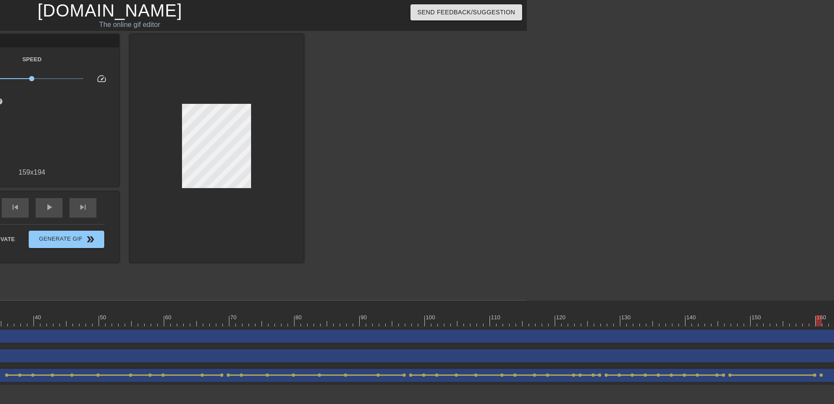
scroll to position [0, 300]
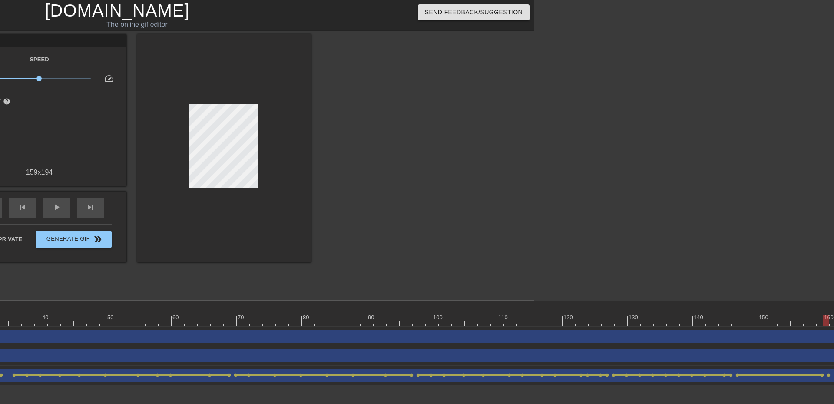
drag, startPoint x: 317, startPoint y: 403, endPoint x: 414, endPoint y: 396, distance: 97.2
click html "menu_book Browse the tutorials! [DOMAIN_NAME] The online gif editor Send Feedba…"
click div "Image drag_handle drag_handle"
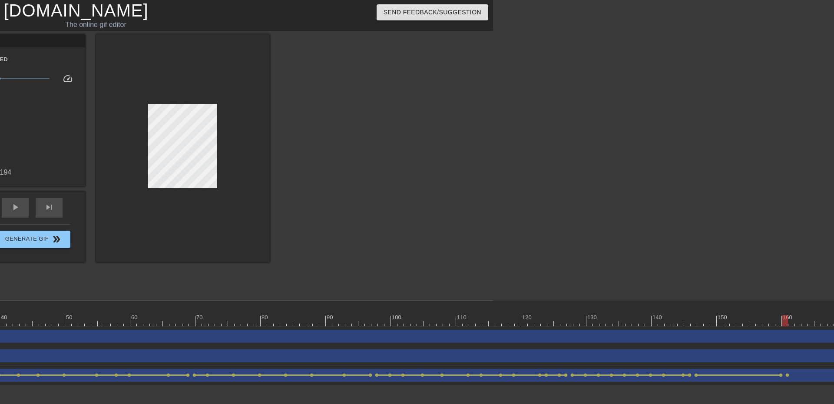
scroll to position [0, 346]
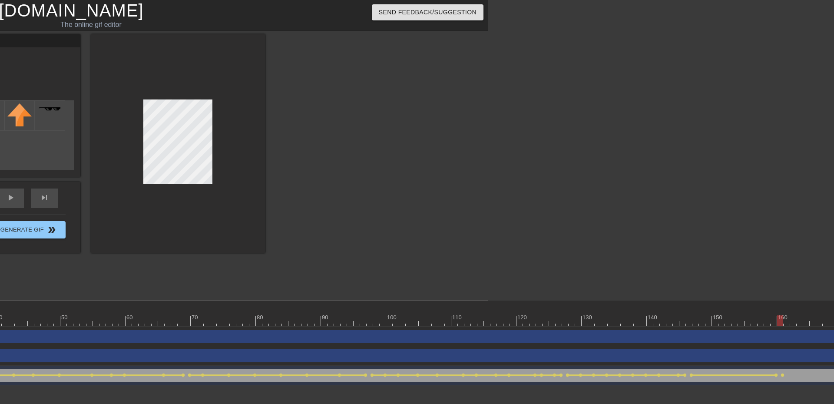
click div
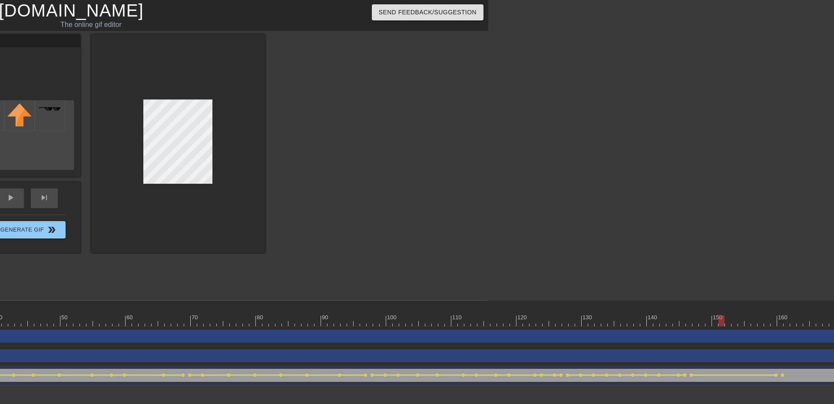
click div
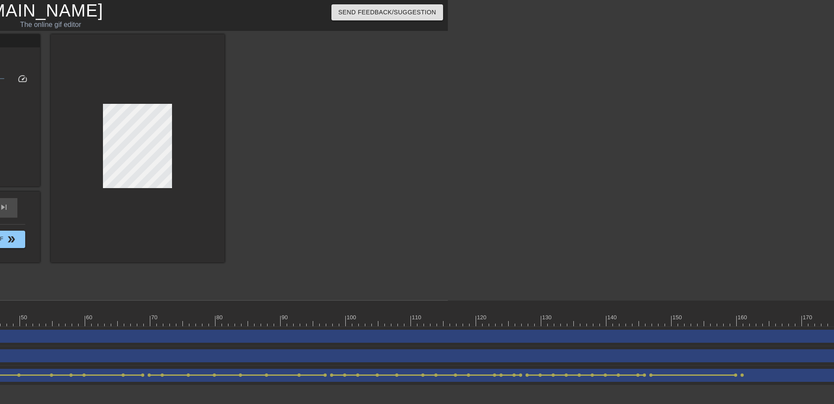
scroll to position [0, 389]
click div
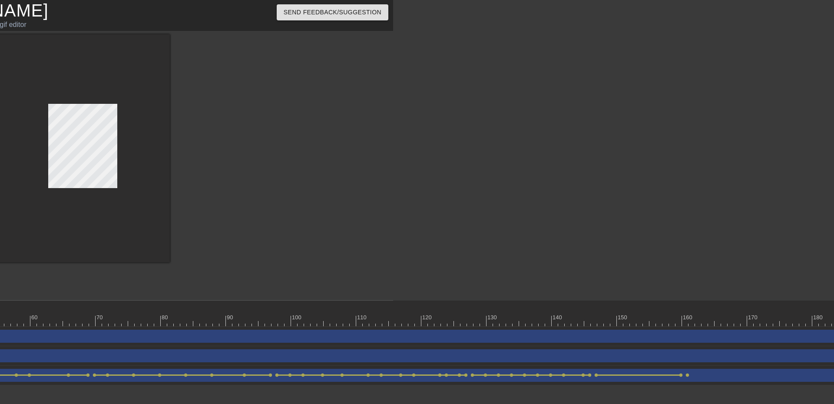
scroll to position [0, 448]
click div
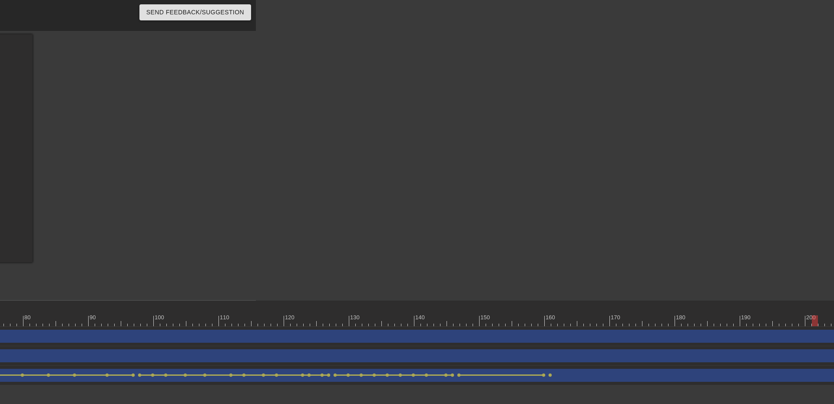
scroll to position [0, 579]
click div
drag, startPoint x: 612, startPoint y: 403, endPoint x: 623, endPoint y: 403, distance: 10.9
click html "menu_book Browse the tutorials! [DOMAIN_NAME] The online gif editor Send Feedba…"
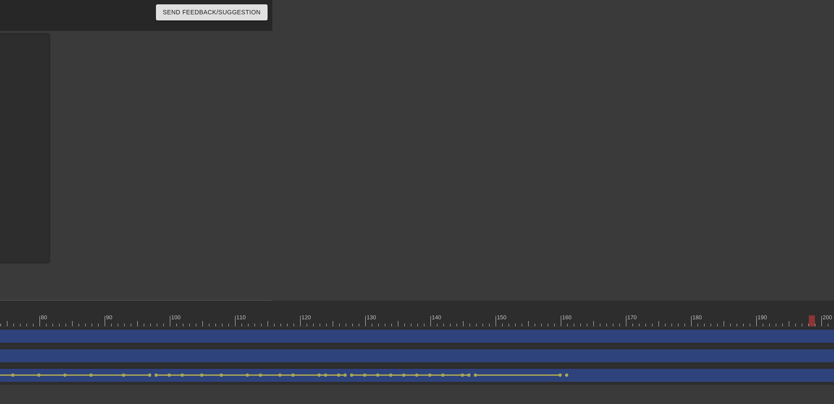
scroll to position [0, 565]
click div
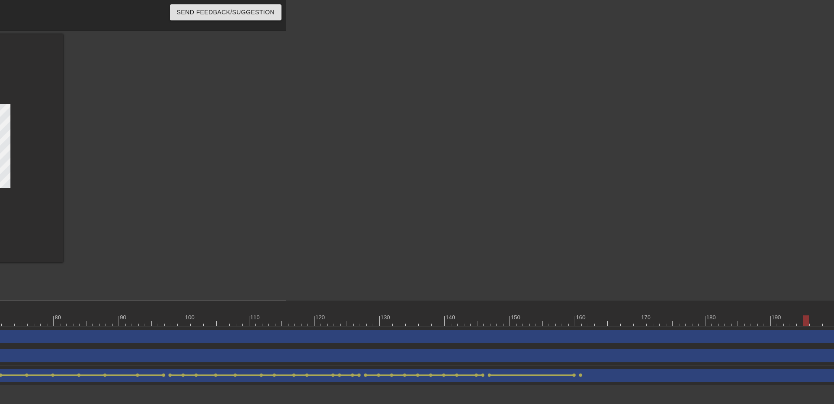
scroll to position [0, 549]
click div
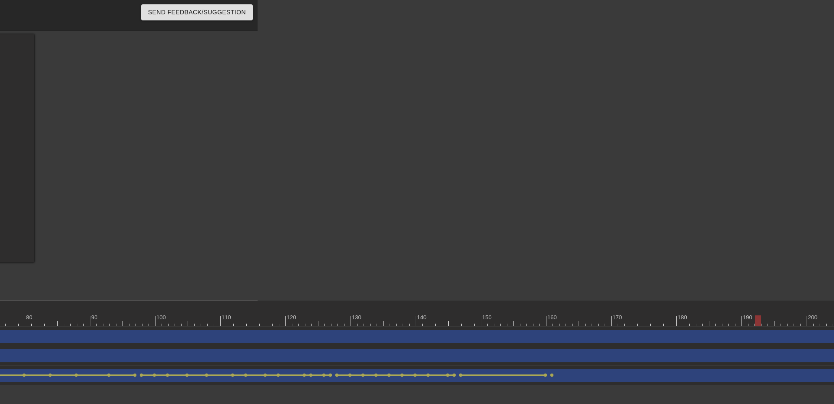
click div
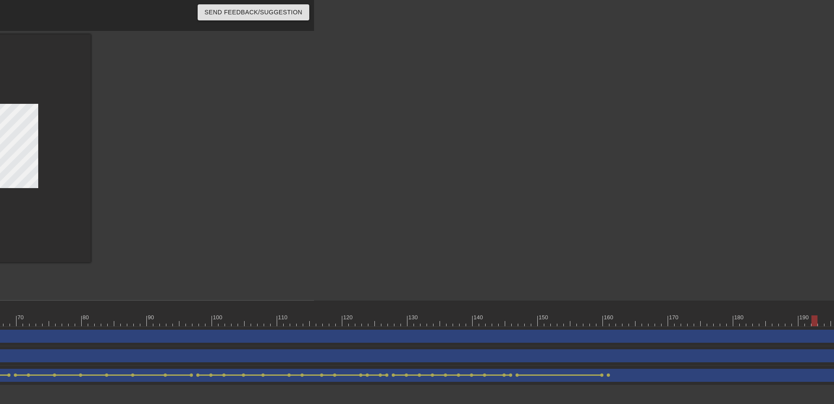
scroll to position [0, 522]
click div
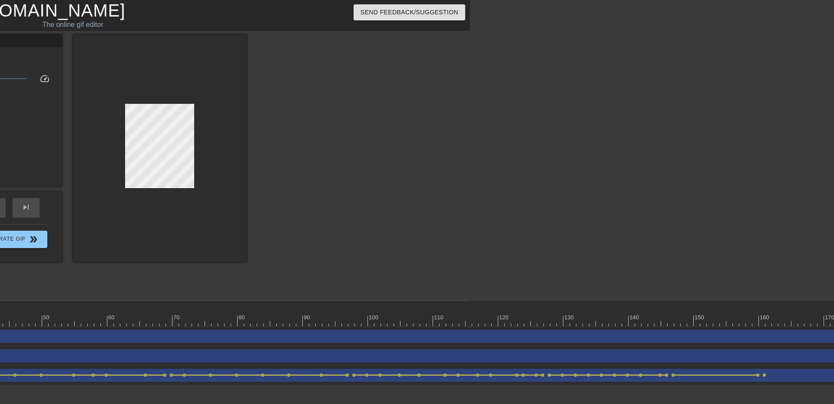
scroll to position [0, 244]
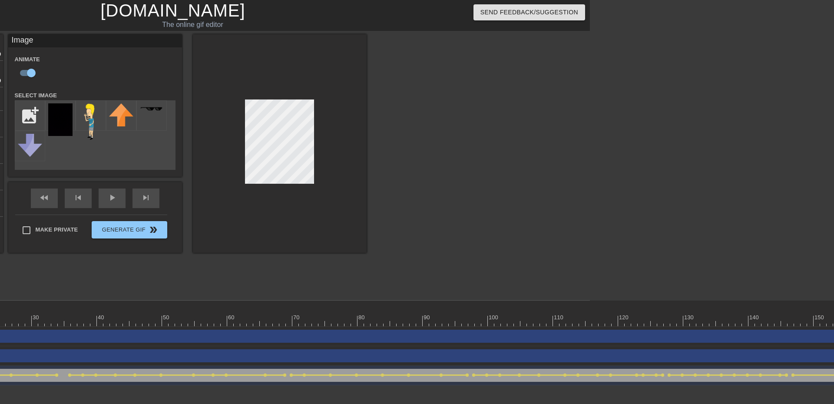
click div
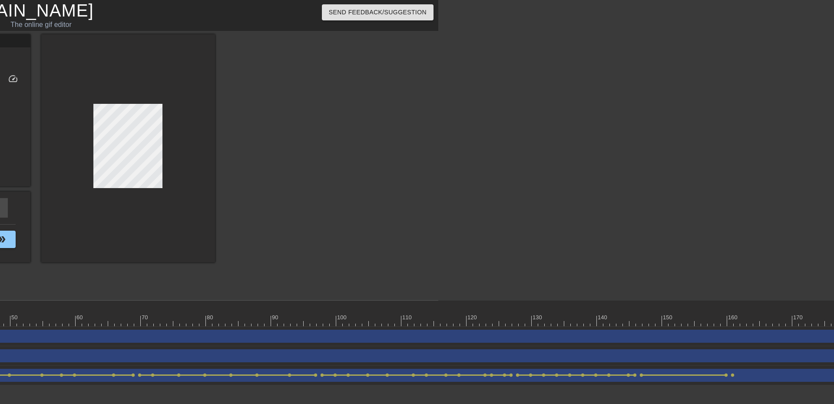
scroll to position [0, 389]
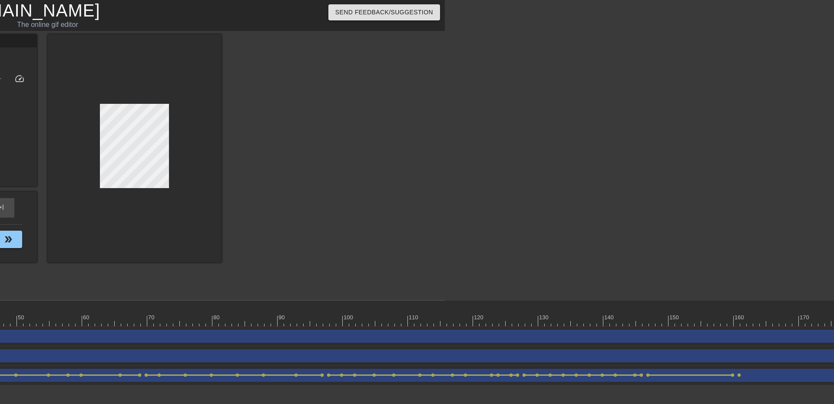
drag, startPoint x: 518, startPoint y: 402, endPoint x: 535, endPoint y: 402, distance: 16.5
click html "menu_book Browse the tutorials! [DOMAIN_NAME] The online gif editor Send Feedba…"
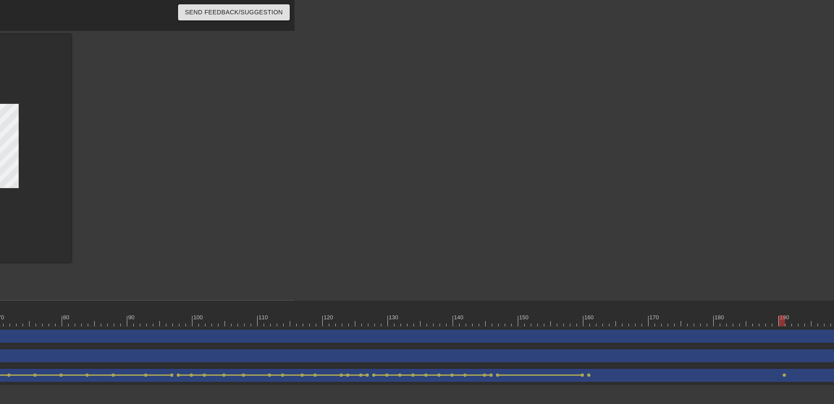
scroll to position [0, 546]
click span "lens"
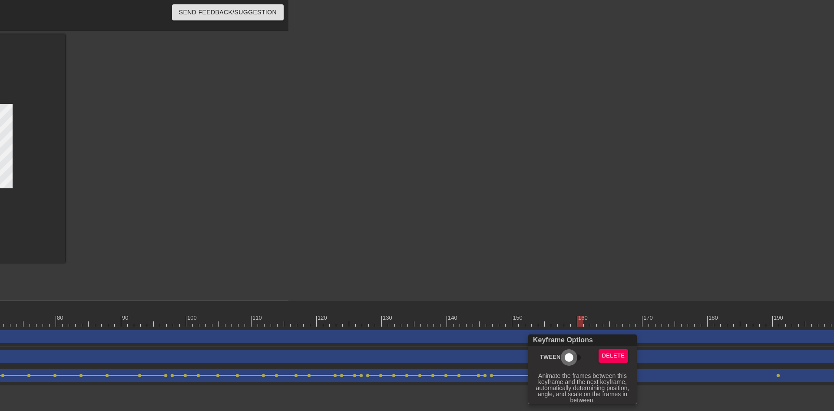
click input "Tween"
checkbox input "true"
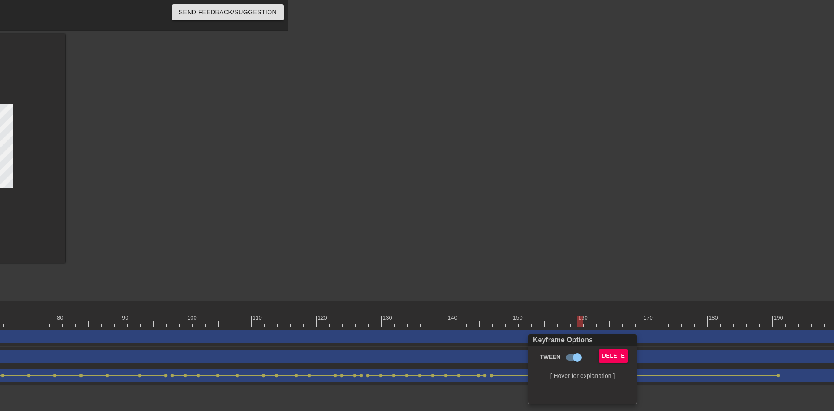
click div
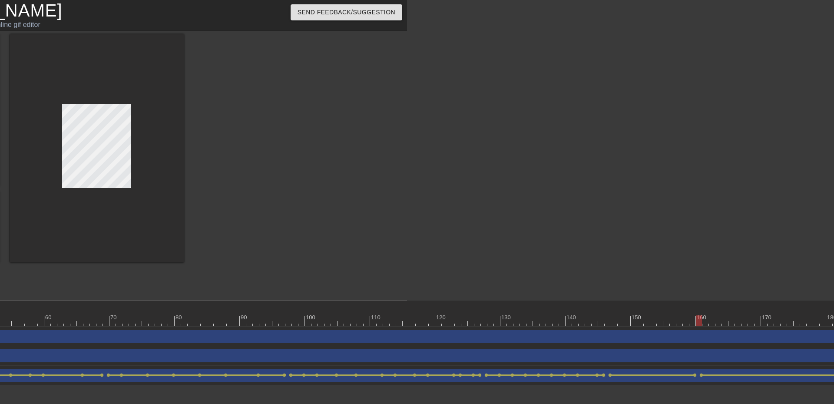
scroll to position [0, 403]
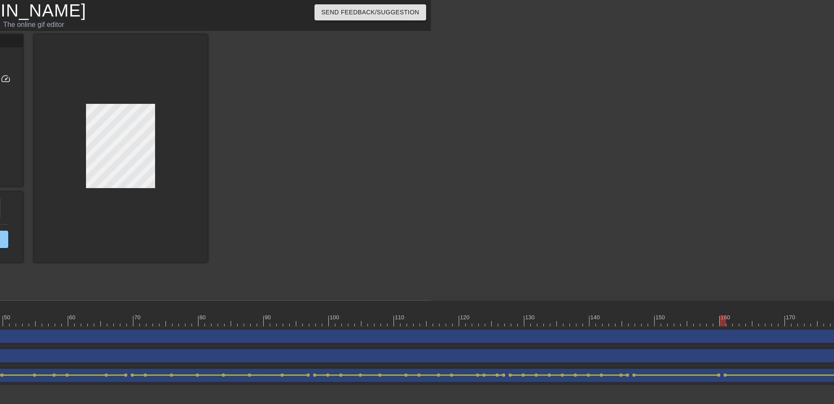
click div "120"
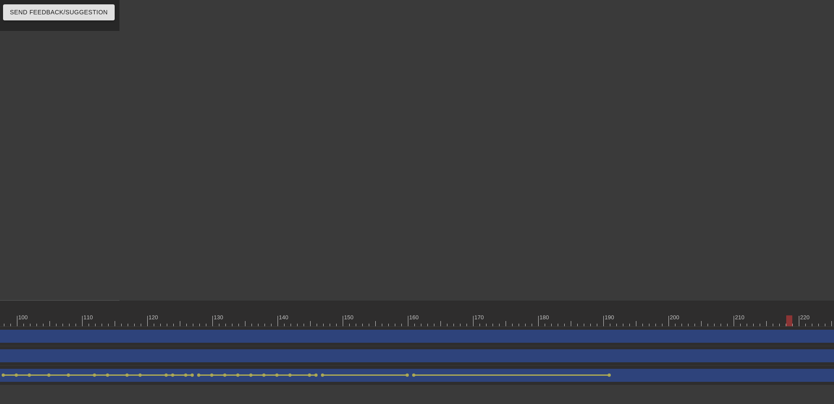
scroll to position [0, 718]
drag, startPoint x: 610, startPoint y: 323, endPoint x: 617, endPoint y: 329, distance: 8.3
click div
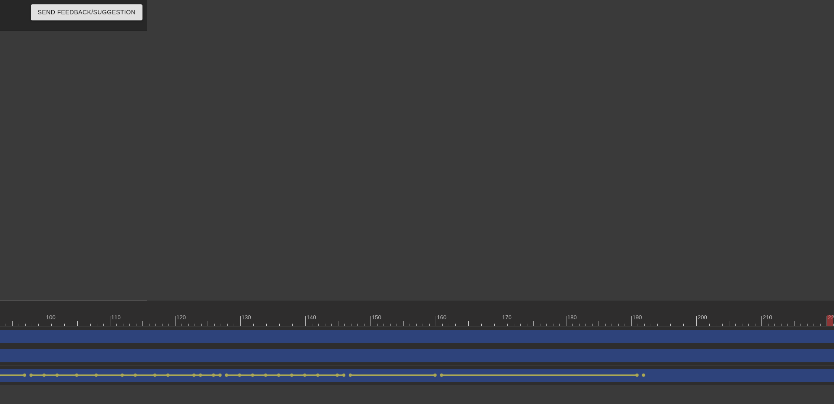
scroll to position [0, 717]
click div
drag, startPoint x: 697, startPoint y: 405, endPoint x: 686, endPoint y: 406, distance: 11.4
click html "menu_book Browse the tutorials! [DOMAIN_NAME] The online gif editor Send Feedba…"
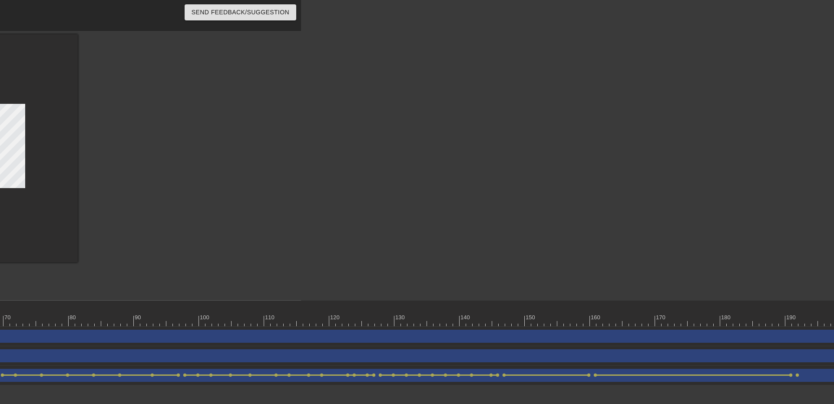
scroll to position [0, 522]
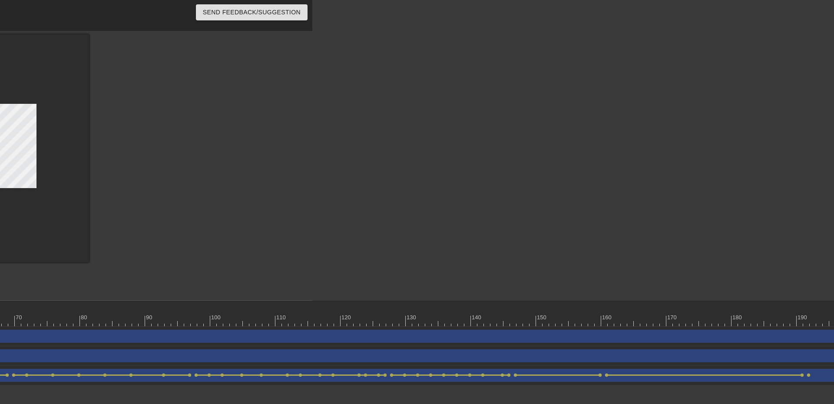
click div
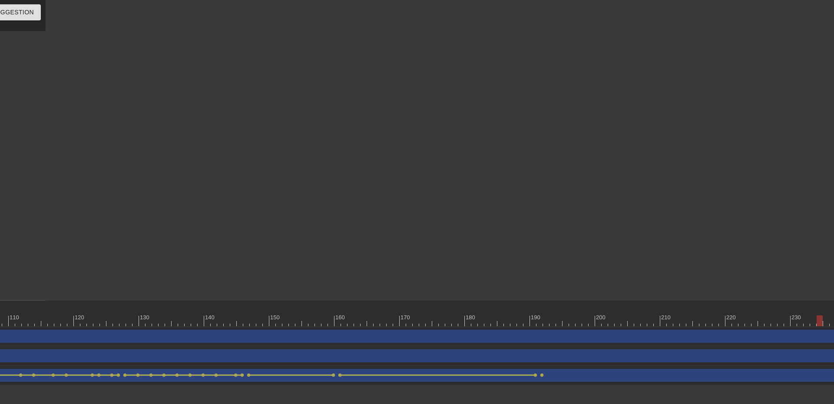
scroll to position [0, 790]
click div
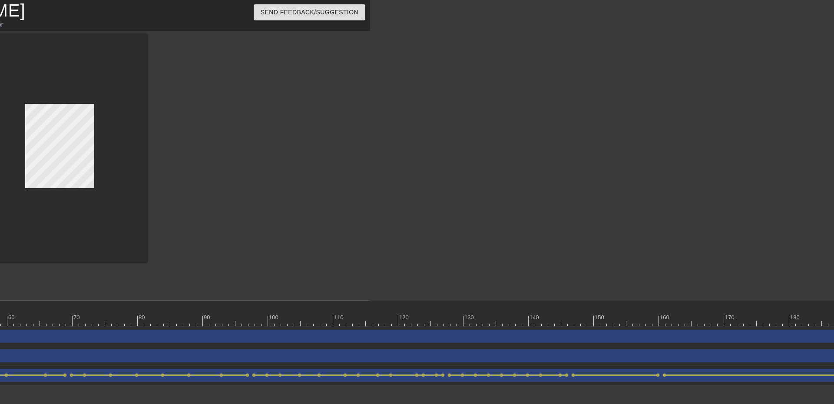
scroll to position [0, 463]
click div
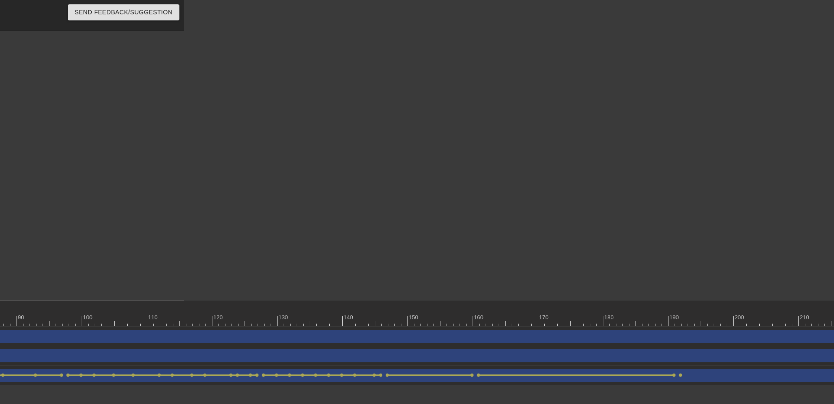
scroll to position [0, 706]
click div
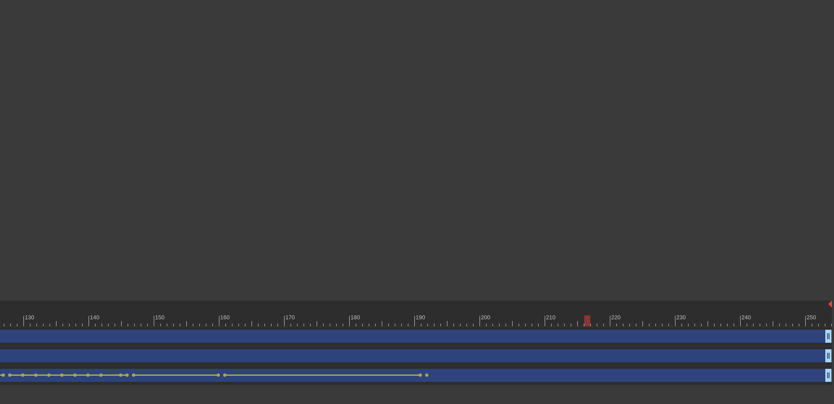
scroll to position [0, 890]
click div
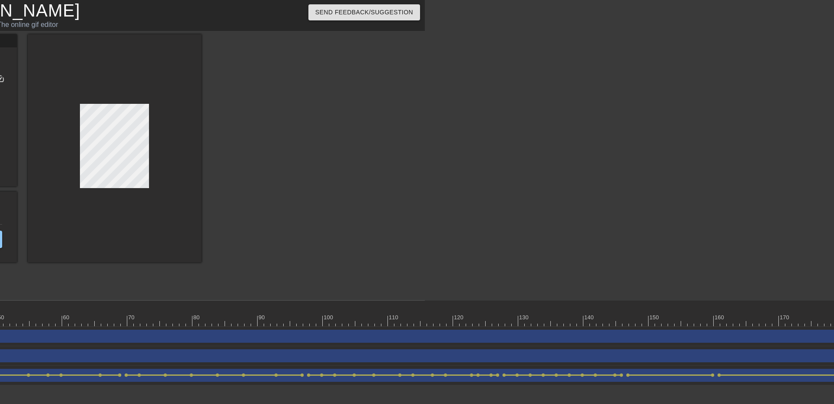
scroll to position [0, 394]
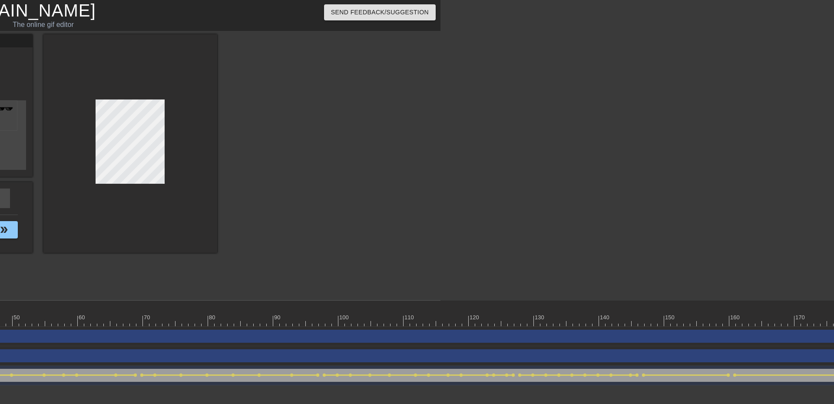
click div
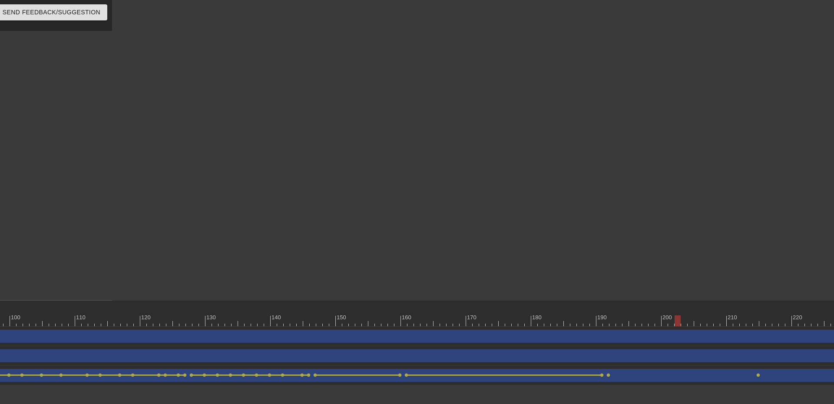
scroll to position [0, 895]
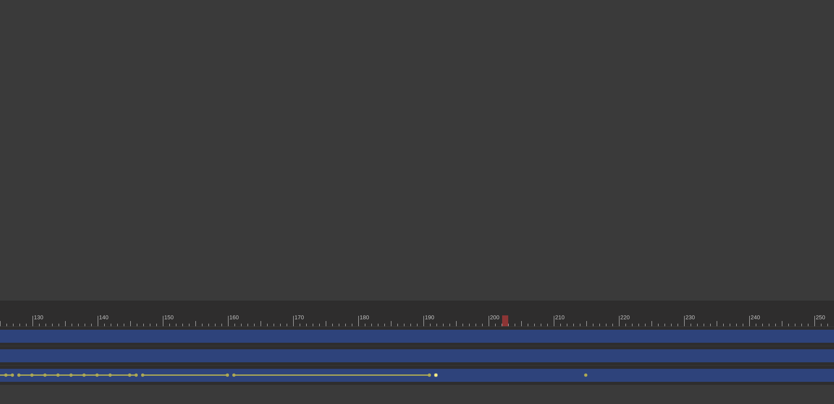
click span "lens"
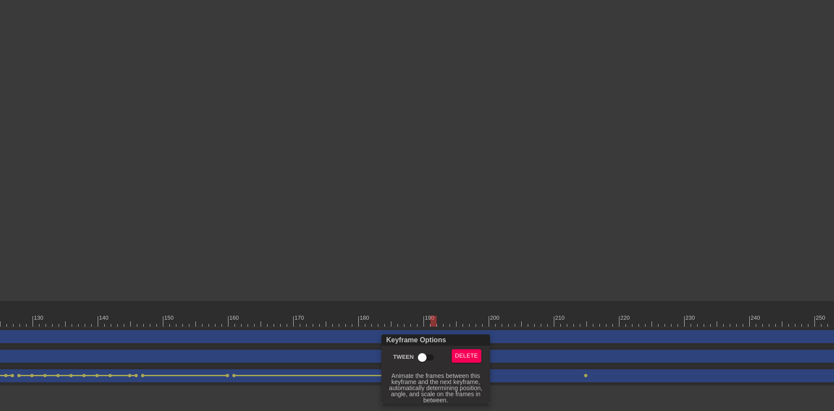
click input "Tween"
checkbox input "true"
click div
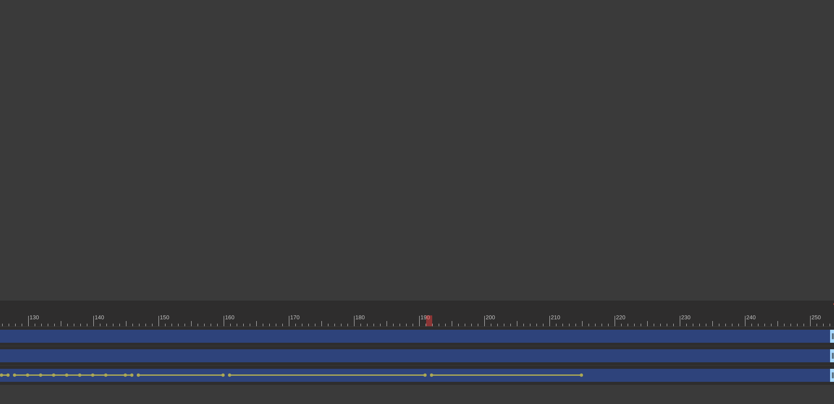
scroll to position [0, 904]
click div
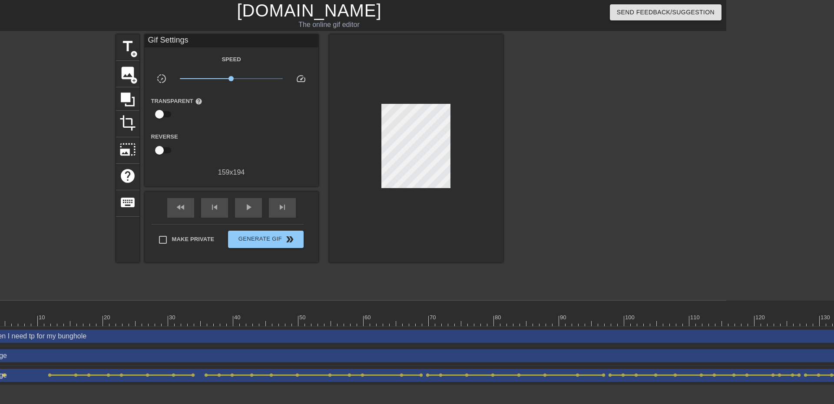
scroll to position [0, 138]
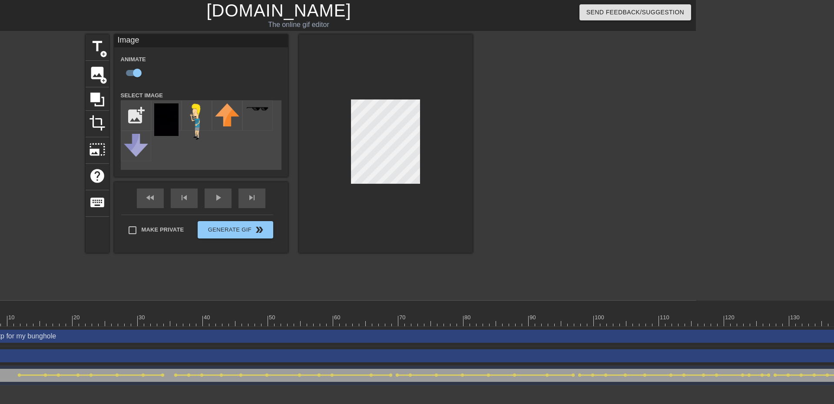
click div
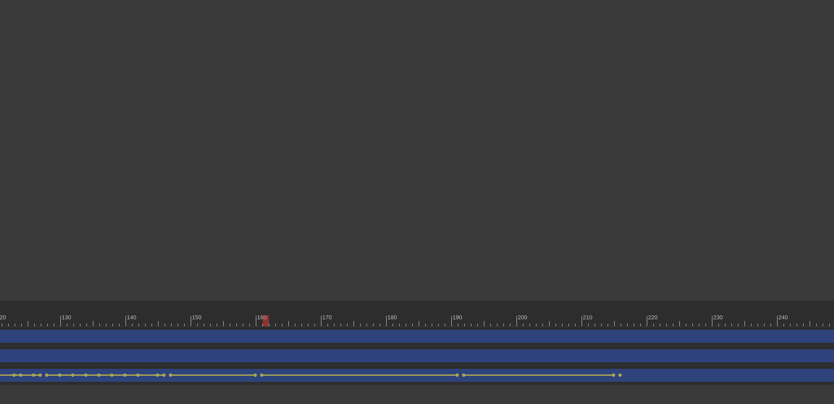
scroll to position [0, 904]
click span "lens"
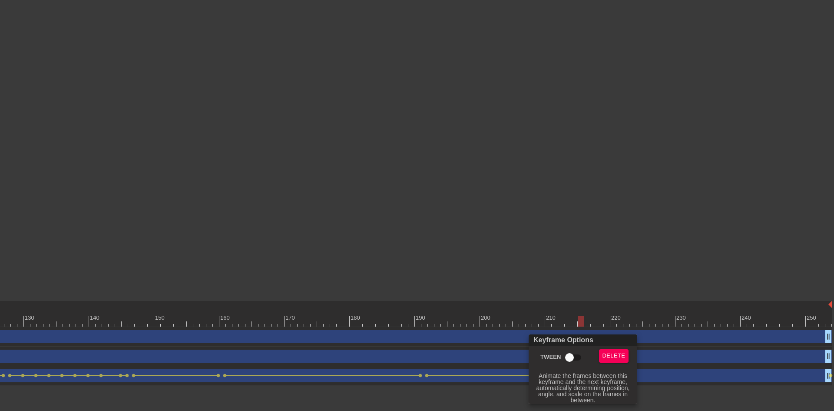
click input "Tween"
checkbox input "true"
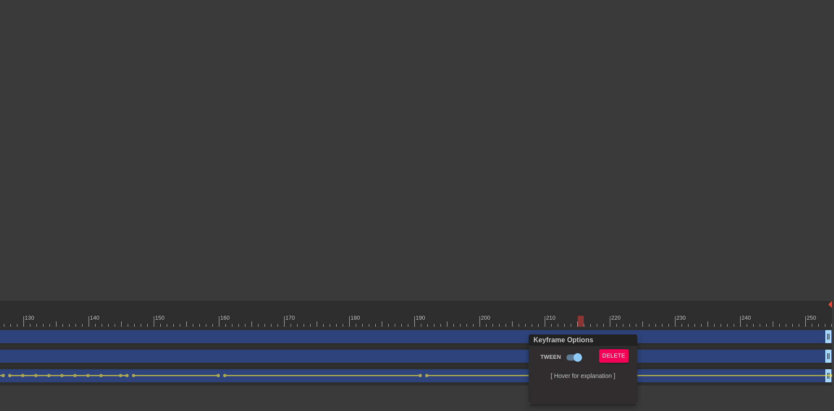
click div
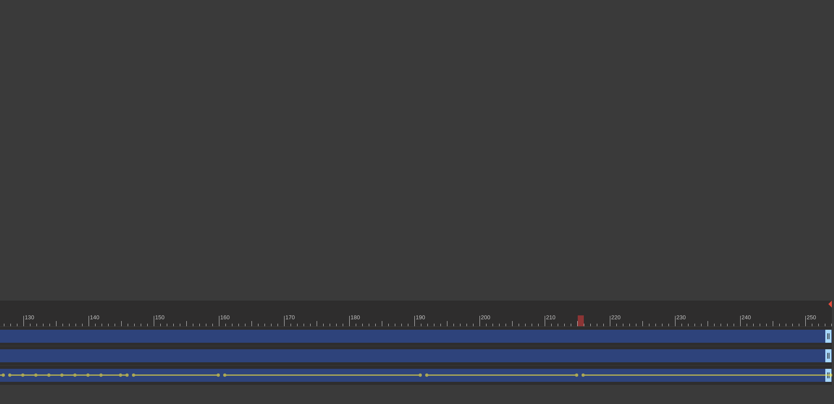
scroll to position [0, 0]
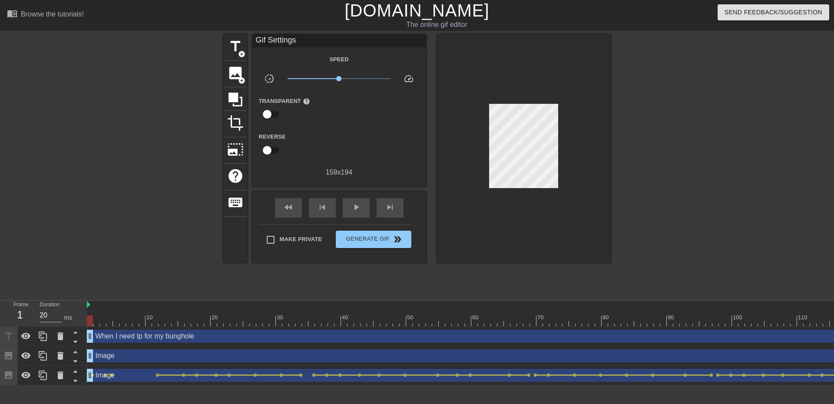
click div
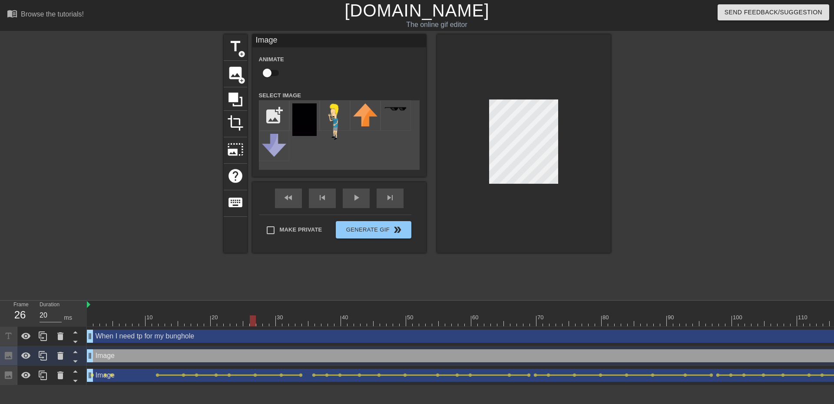
click div
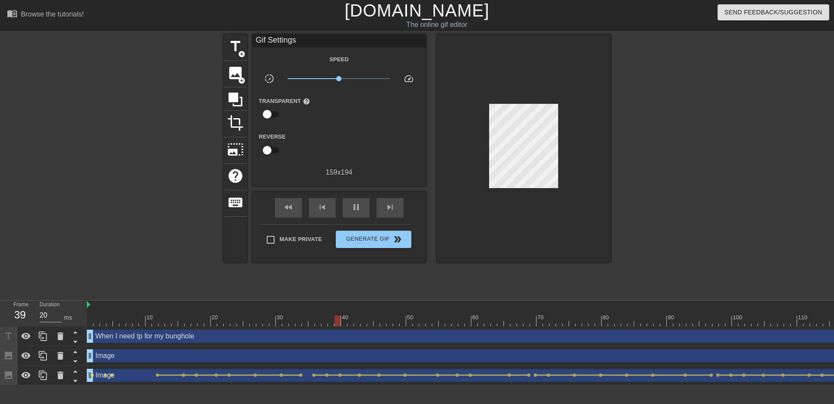
click div
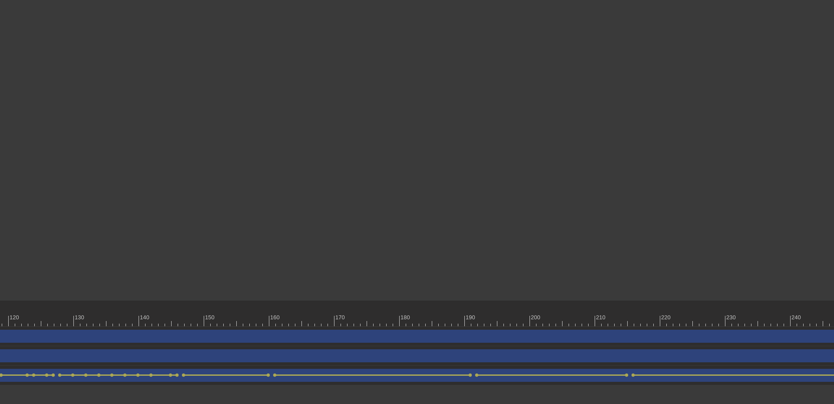
scroll to position [0, 855]
click div
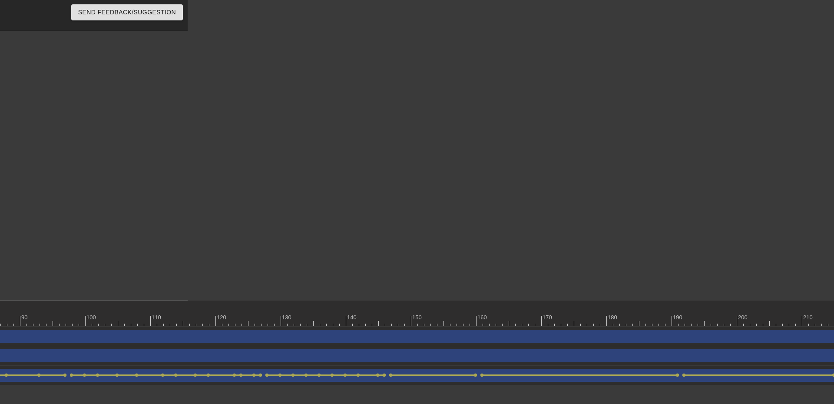
scroll to position [0, 904]
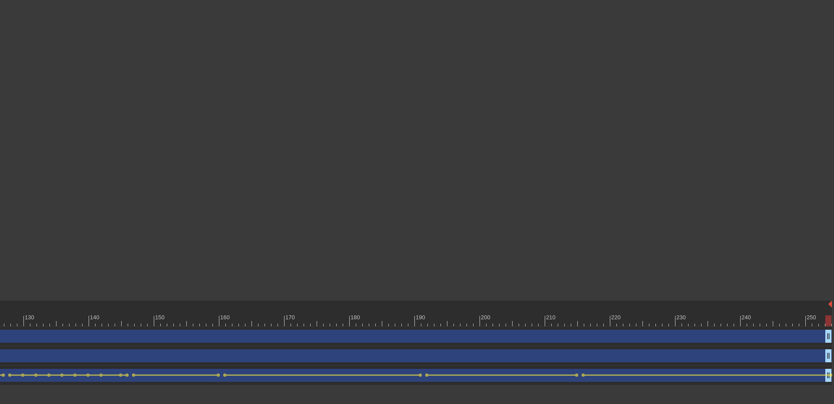
click div
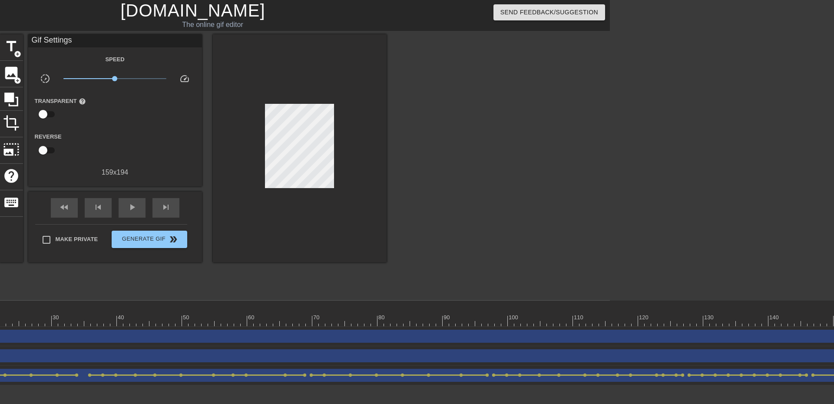
scroll to position [0, 223]
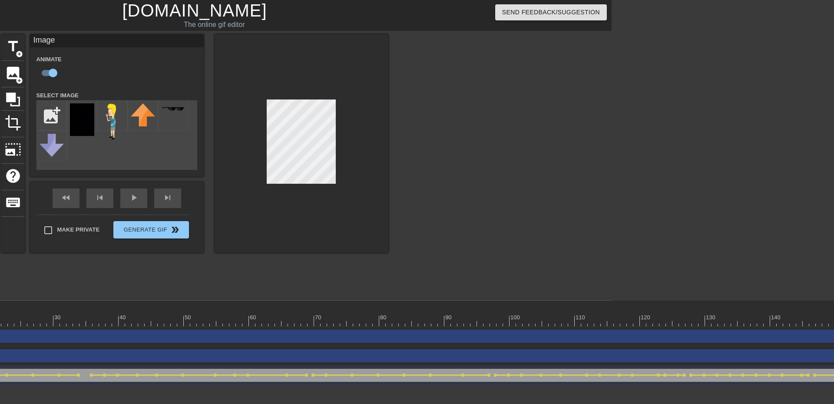
click div
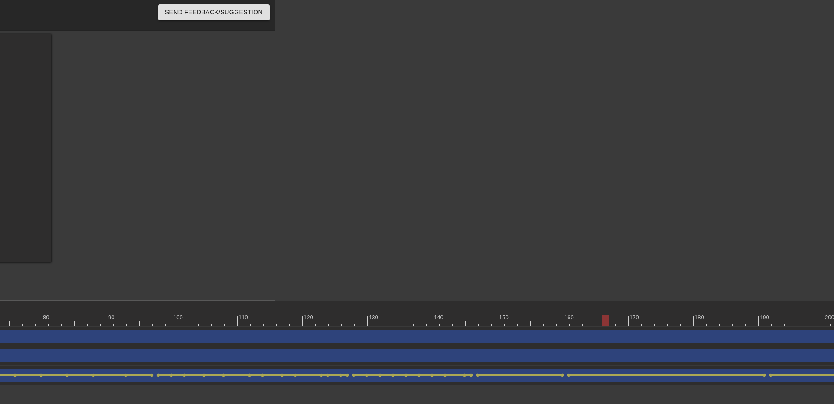
scroll to position [0, 572]
click div
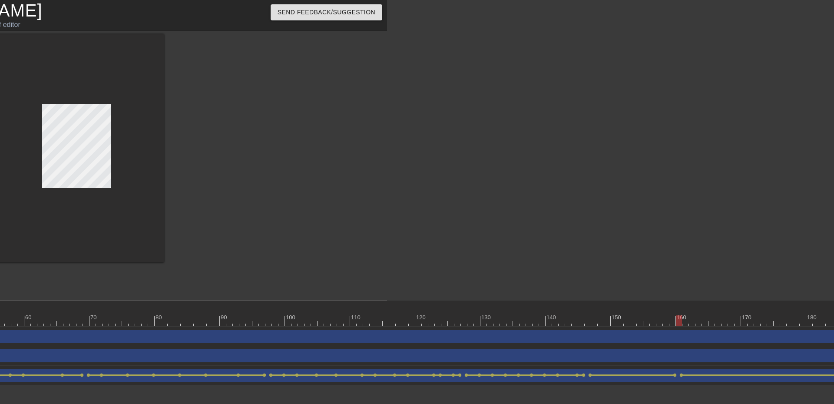
scroll to position [0, 463]
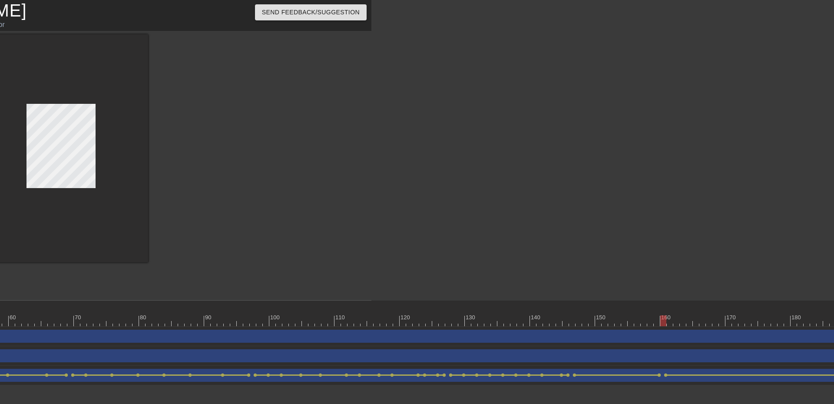
click div
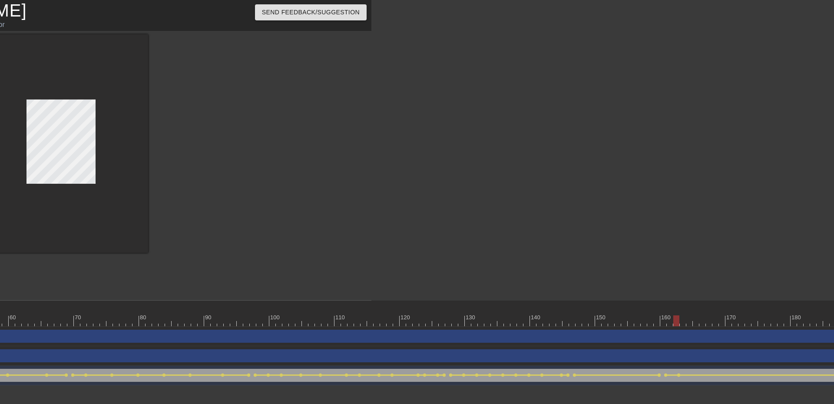
click div
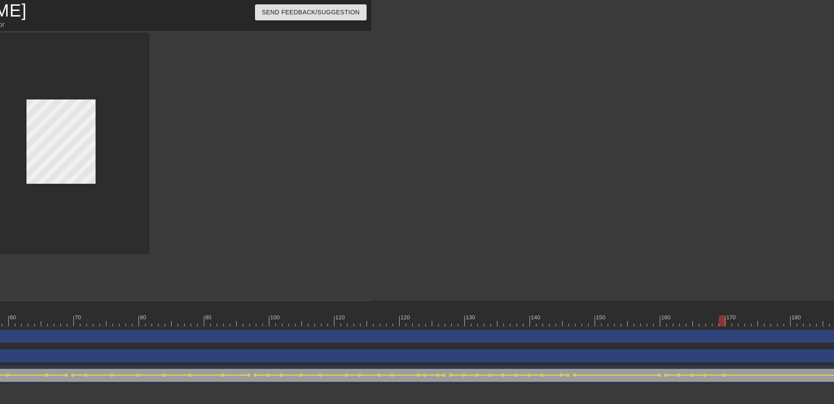
click div
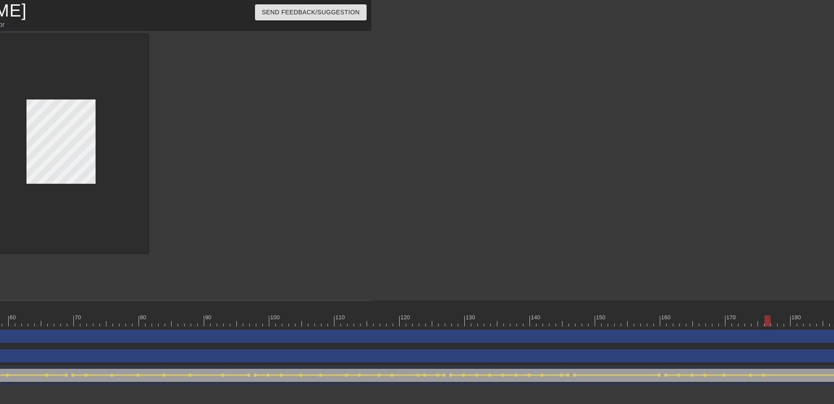
click div
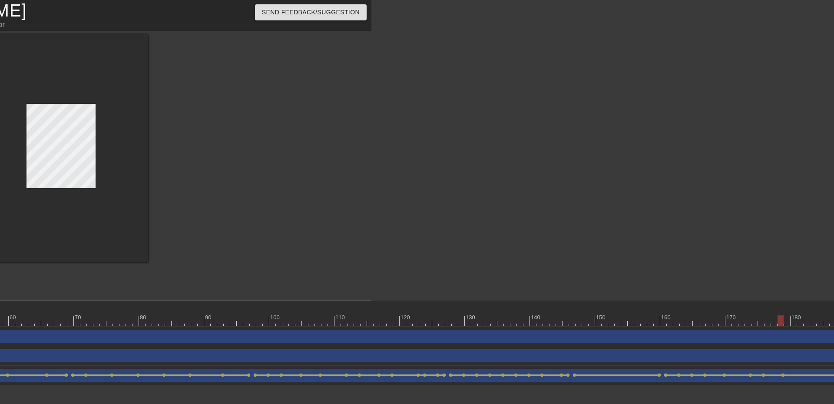
click div "When I need tp for my bunghole drag_handle drag_handle"
click div "Image drag_handle drag_handle"
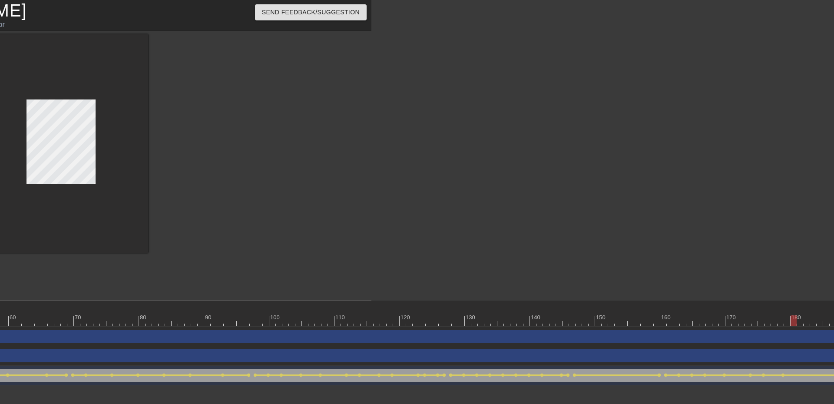
click div
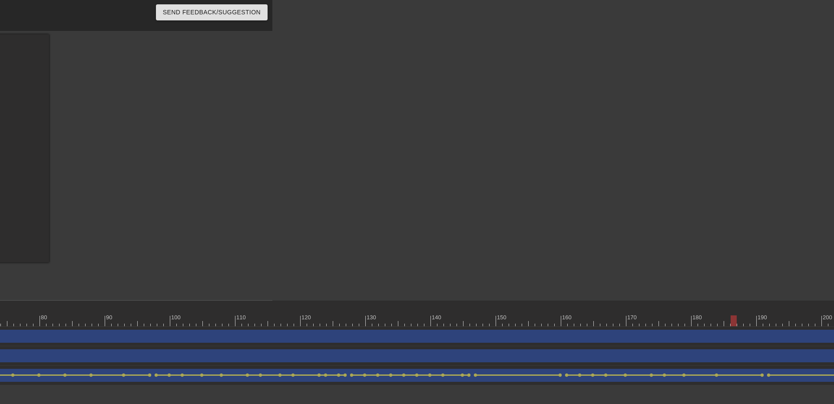
scroll to position [0, 564]
click div
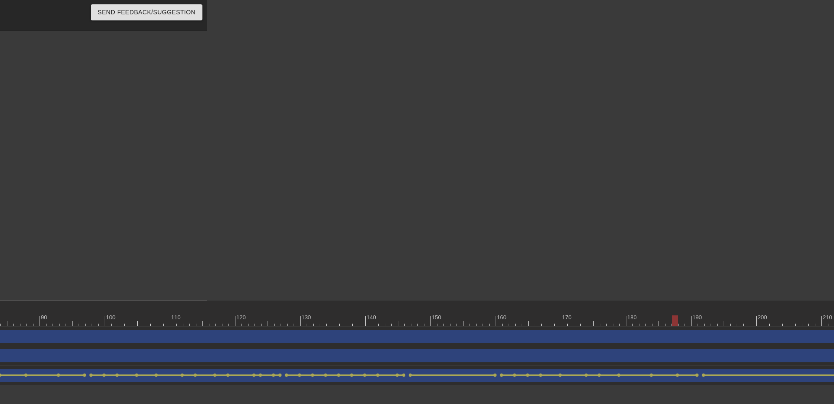
scroll to position [0, 632]
click div
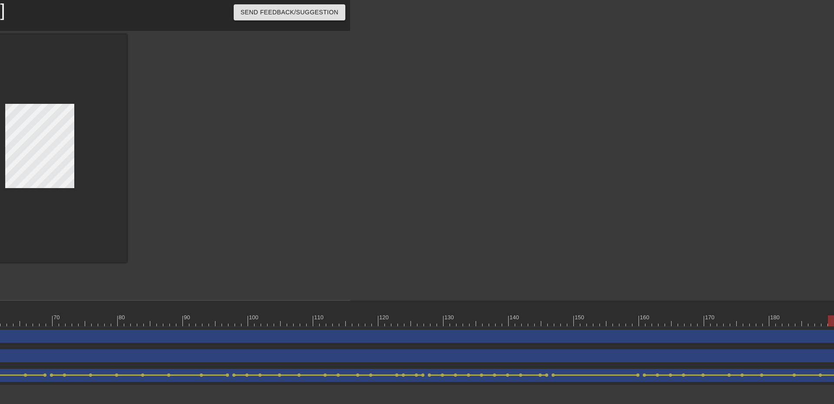
scroll to position [0, 432]
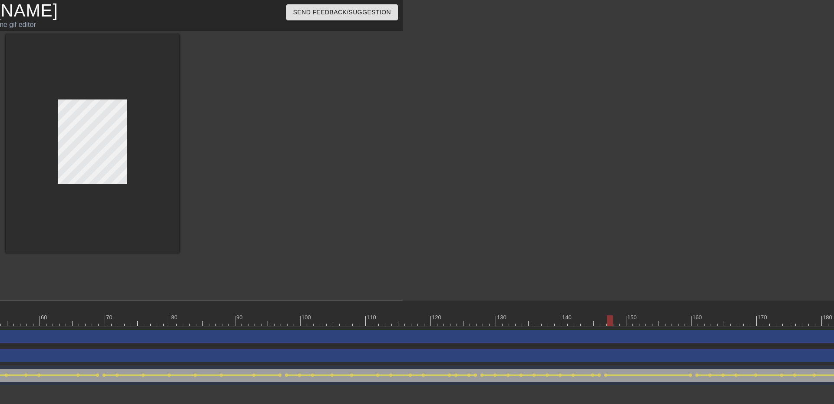
click div
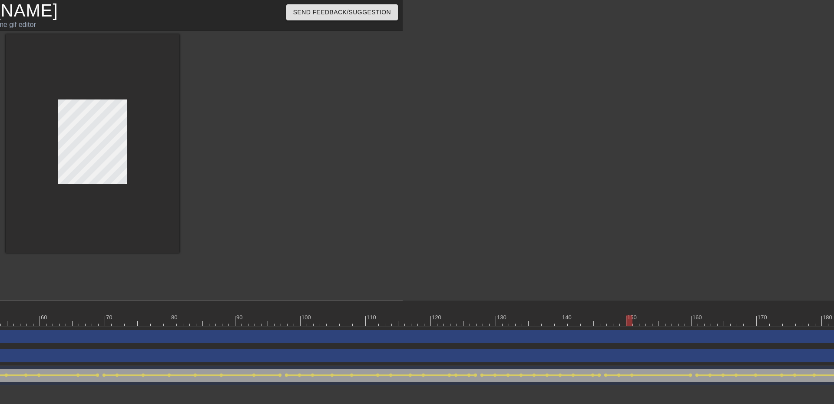
click div
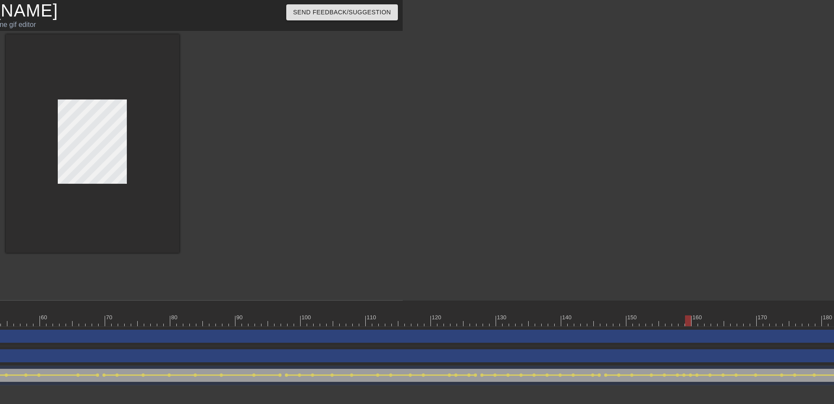
click div
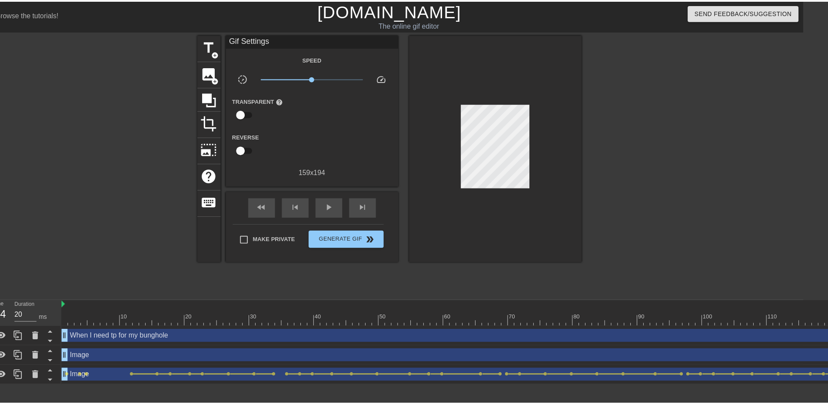
scroll to position [0, 0]
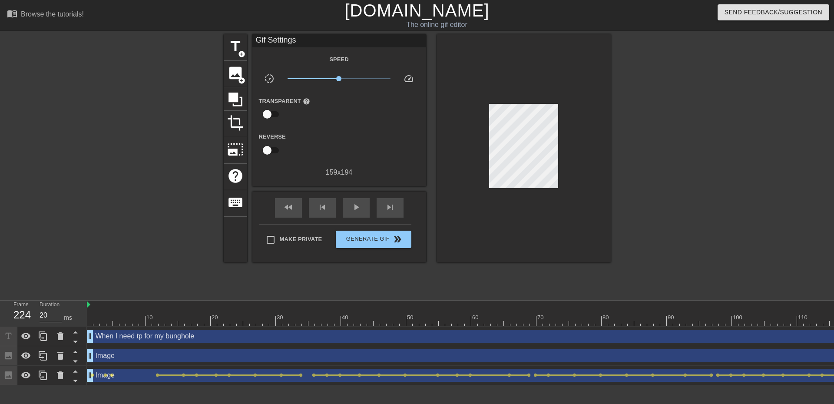
click div
click span "add_circle"
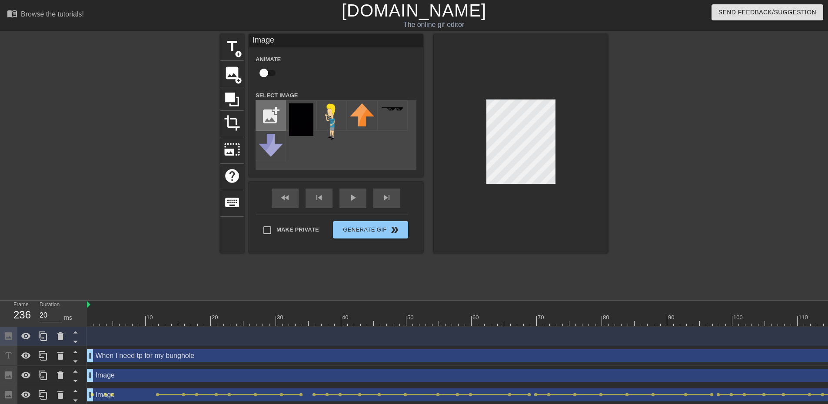
click input "file"
type input "C:\fakepath\Butt-head (1).png"
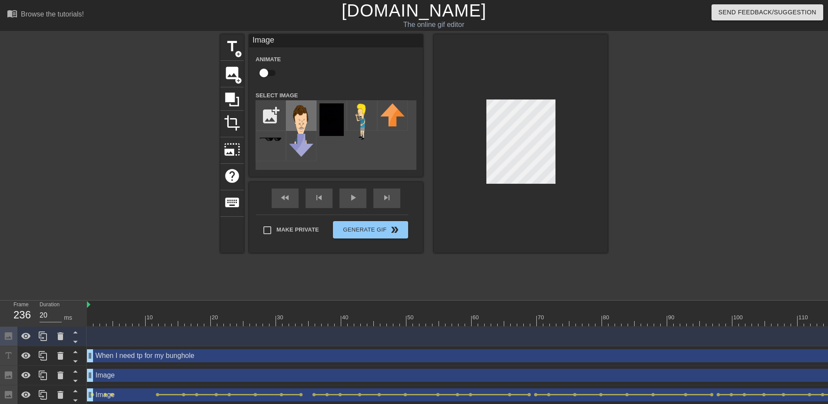
click img
click input "checkbox"
checkbox input "true"
click div
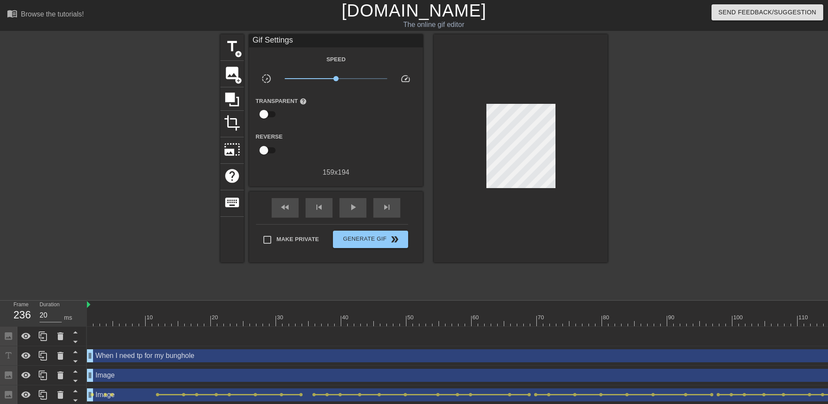
click div
click icon
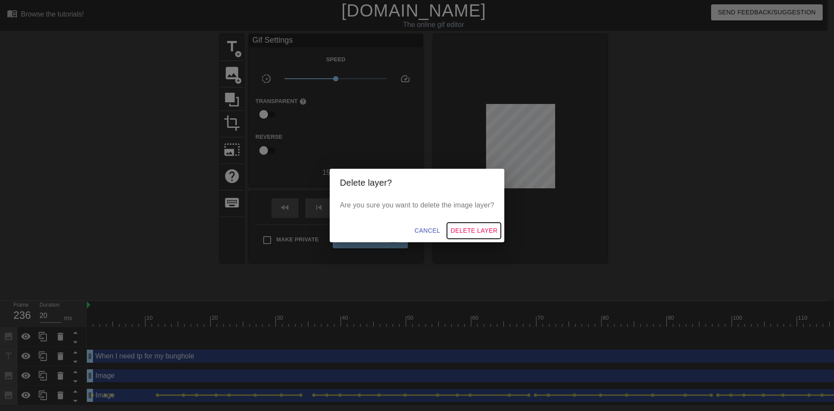
click span "Delete Layer"
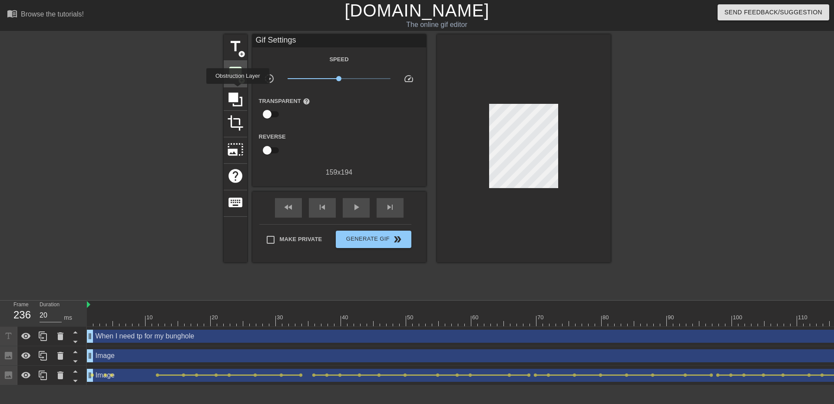
click span "image"
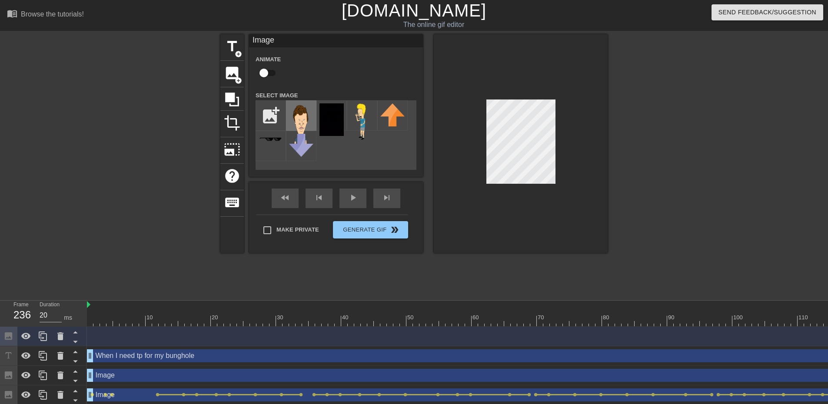
click img
click div
click input "checkbox"
checkbox input "true"
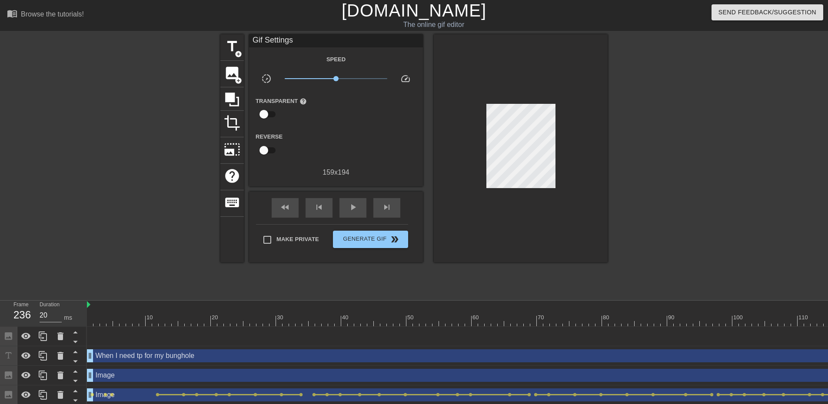
click div "Image drag_handle drag_handle lens"
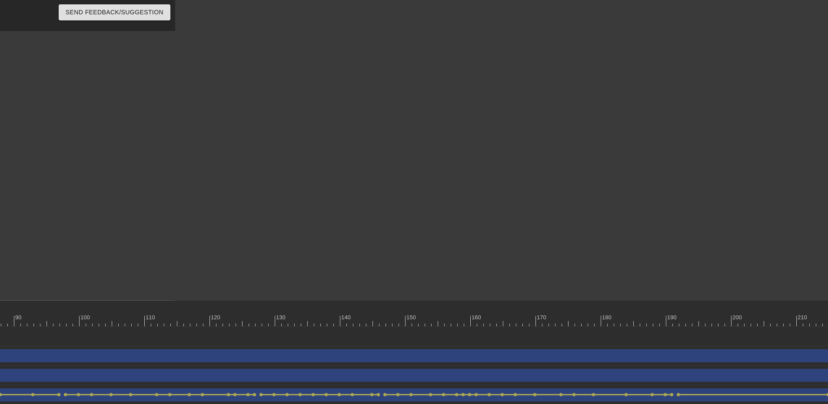
scroll to position [0, 910]
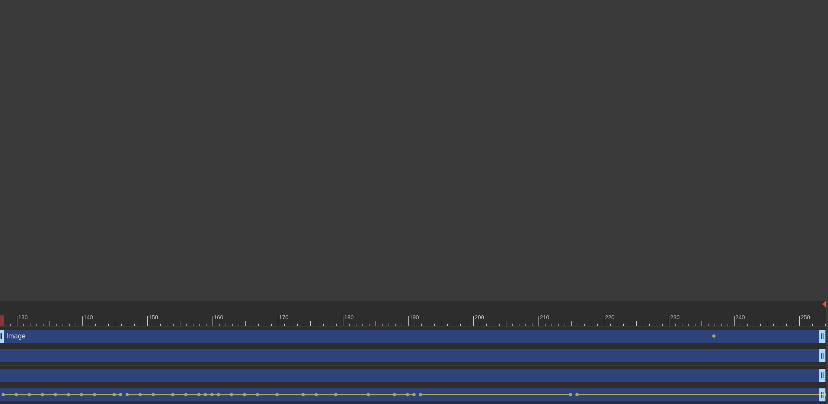
drag, startPoint x: 709, startPoint y: 333, endPoint x: 0, endPoint y: 385, distance: 711.1
click div "Image drag_handle drag_handle lens When I need tp for my bunghole drag_handle d…"
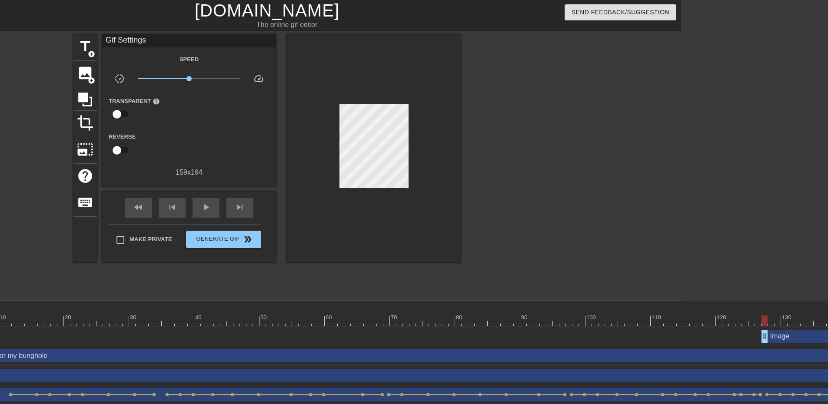
scroll to position [0, 143]
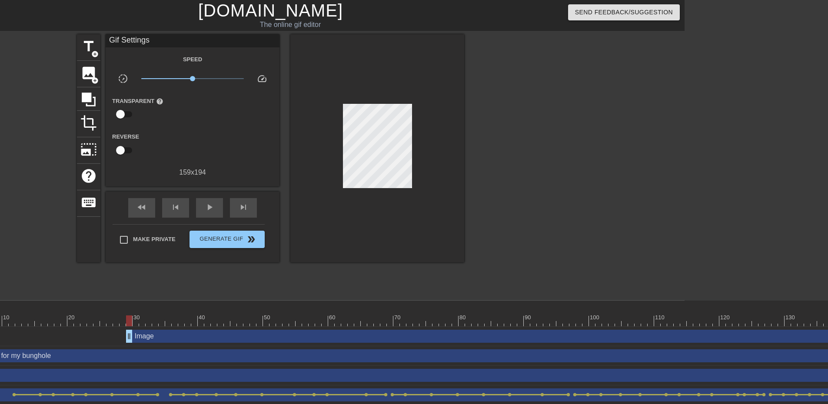
drag, startPoint x: 769, startPoint y: 335, endPoint x: 133, endPoint y: 381, distance: 637.9
click div "Image drag_handle drag_handle lens When I need tp for my bunghole drag_handle d…"
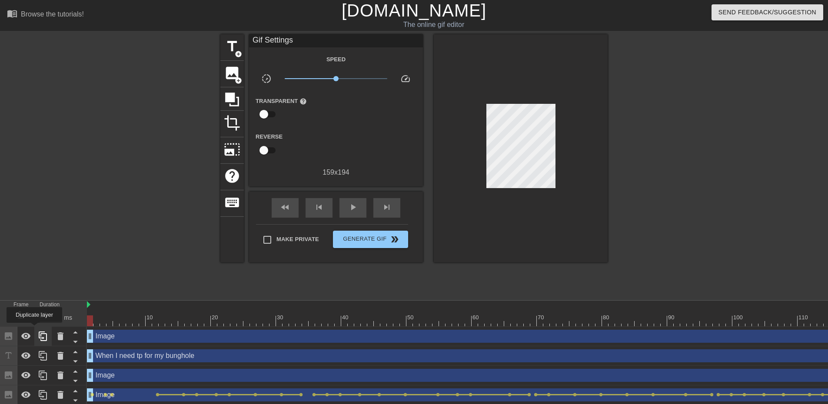
drag, startPoint x: 273, startPoint y: 337, endPoint x: 34, endPoint y: 329, distance: 239.2
click div "Frame 1 Duration 20 ms 10 20 30 40 50 60 70 80 90 100 110 120 130 140 150"
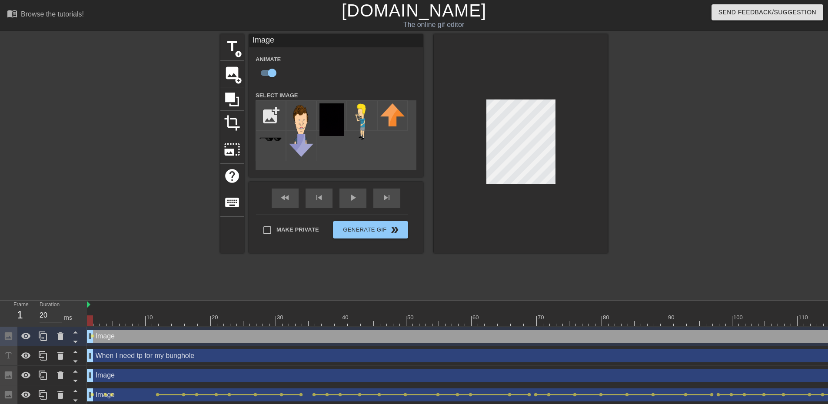
click div
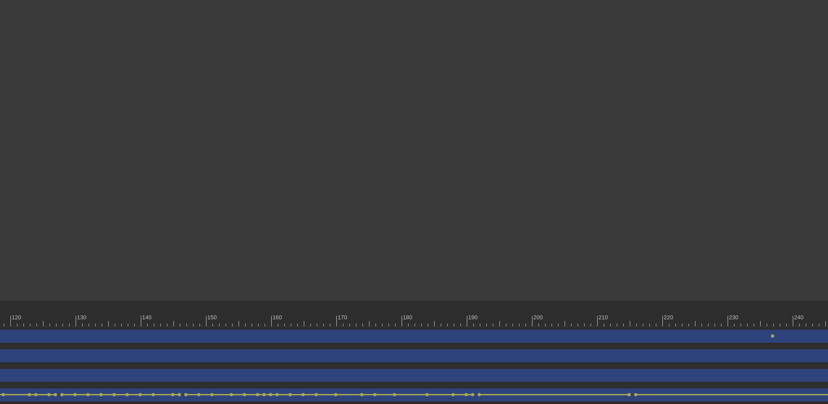
scroll to position [0, 910]
click div
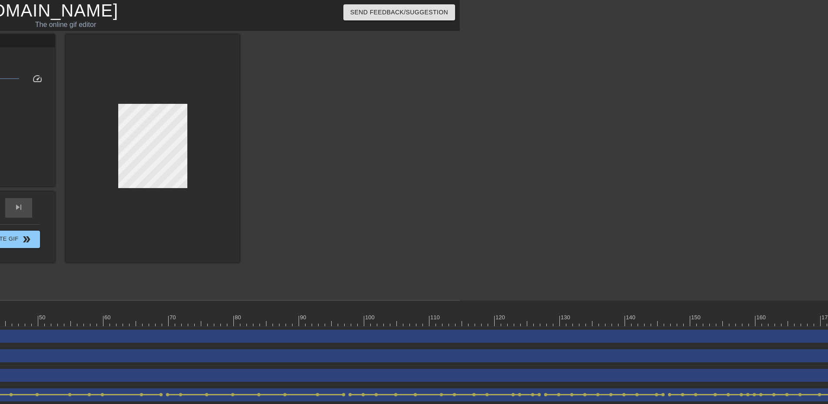
scroll to position [0, 55]
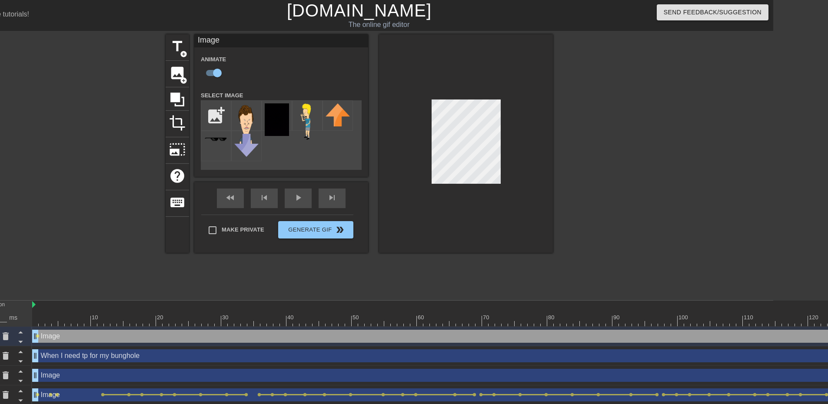
click div
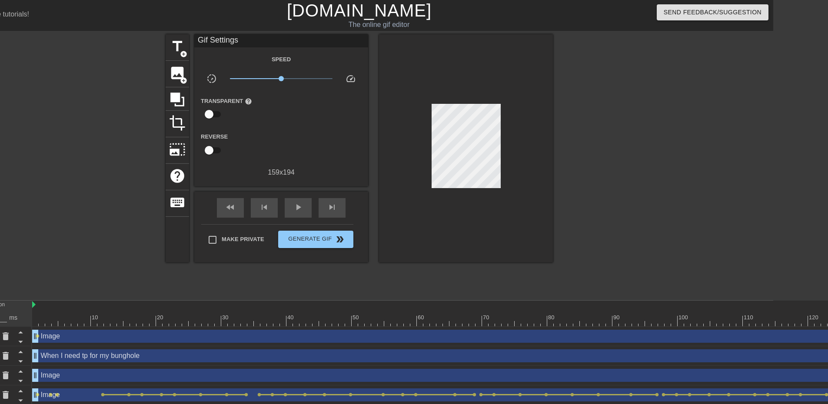
click html "menu_book Browse the tutorials! [DOMAIN_NAME] The online gif editor Send Feedba…"
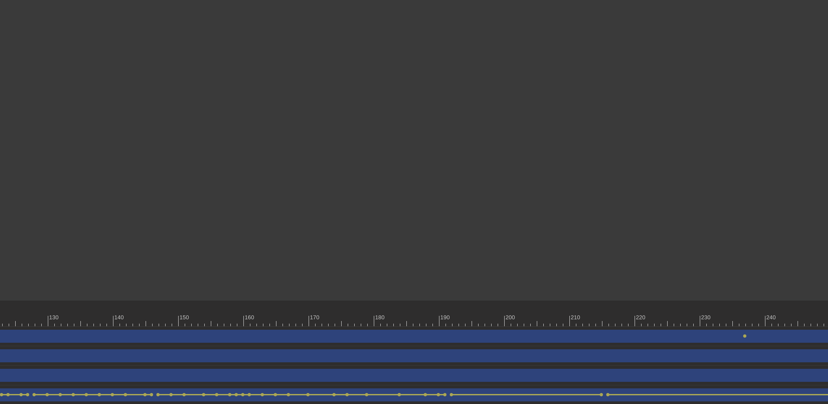
scroll to position [0, 910]
click span "lens"
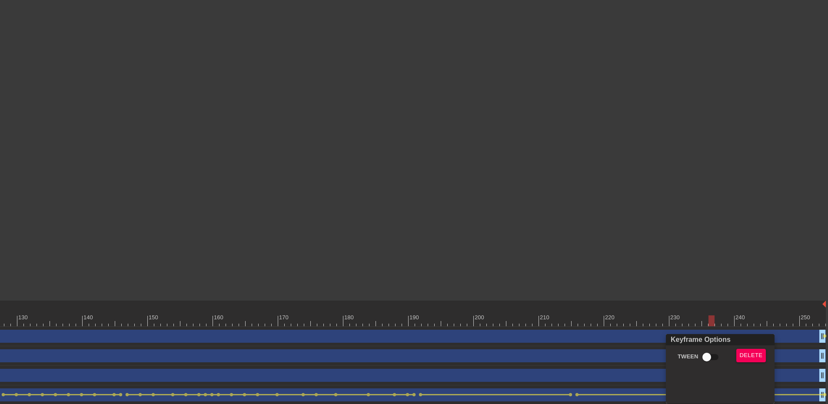
scroll to position [0, 904]
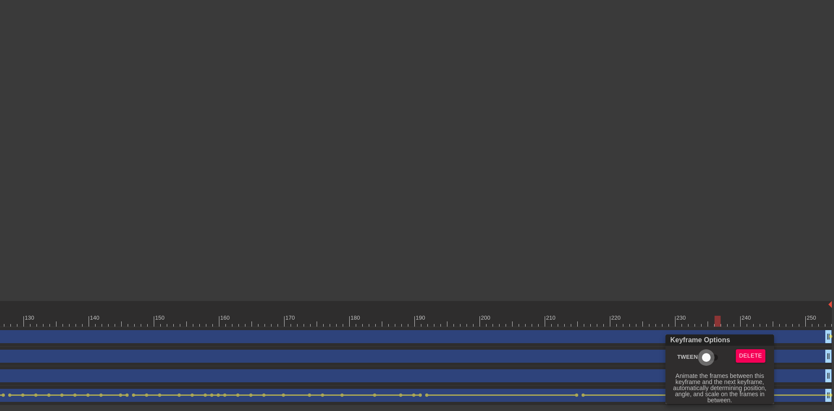
click input "Tween"
checkbox input "true"
click div
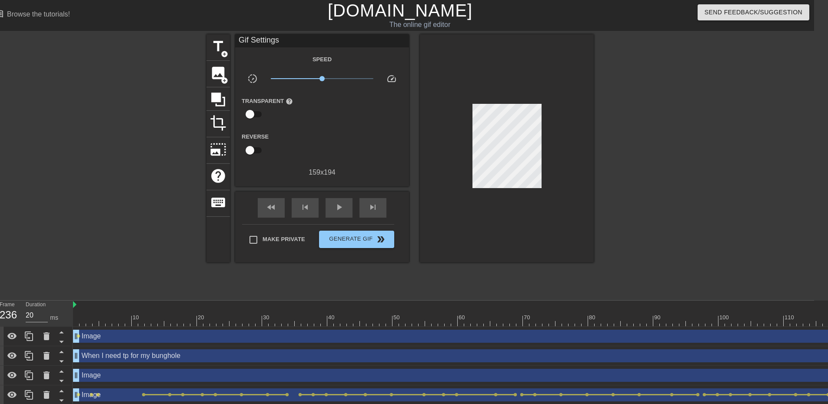
scroll to position [0, 13]
click div
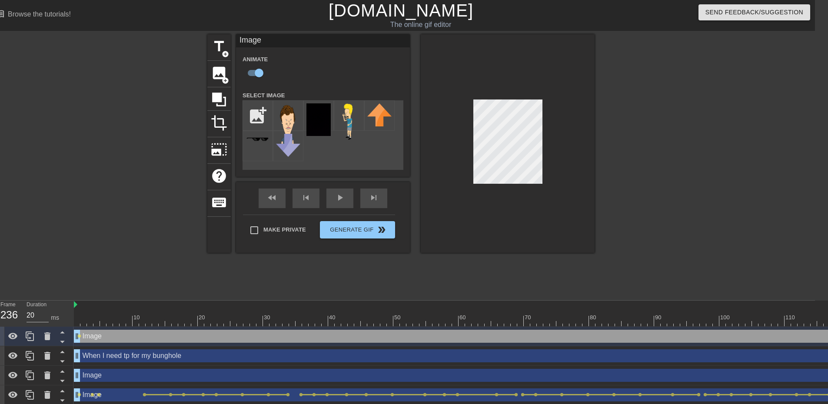
click div
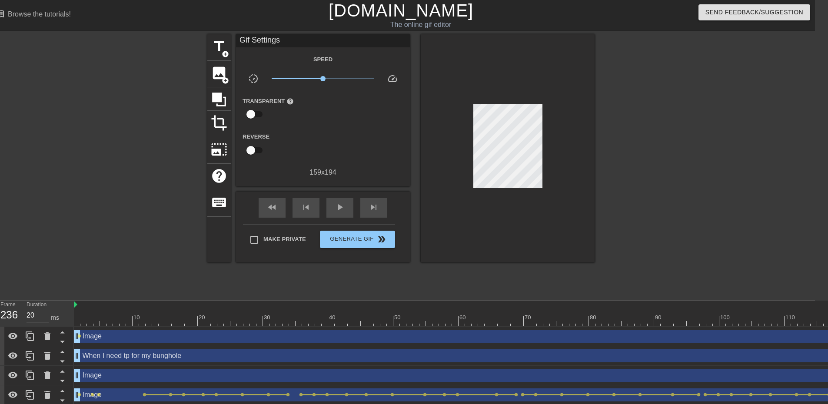
click div "Image drag_handle drag_handle lens lens lens"
click div
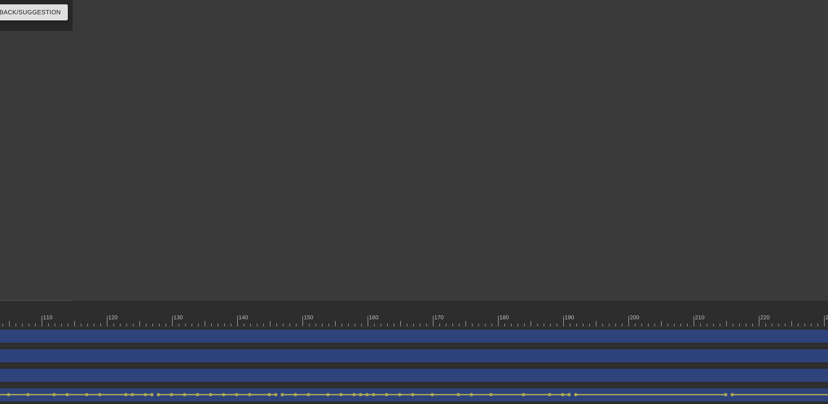
scroll to position [0, 910]
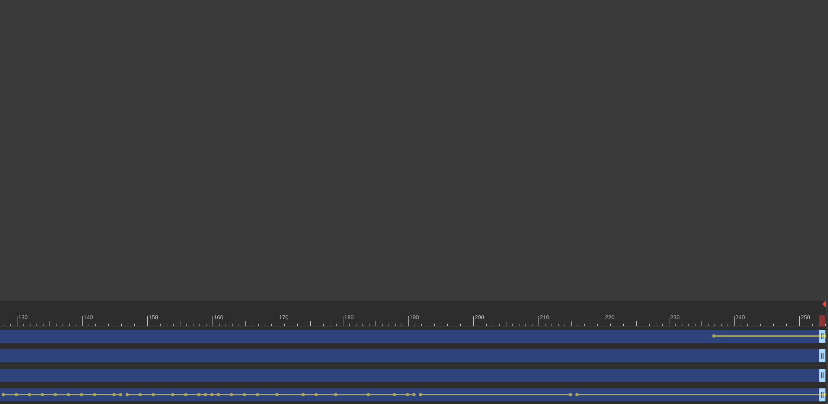
click div
click html "menu_book Browse the tutorials! [DOMAIN_NAME] The online gif editor Send Feedba…"
click div "Image drag_handle drag_handle lens lens lens lens lens lens lens lens lens lens…"
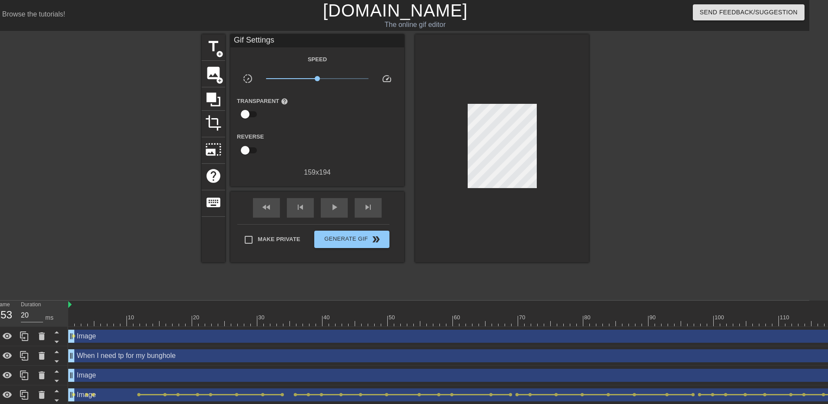
scroll to position [0, 0]
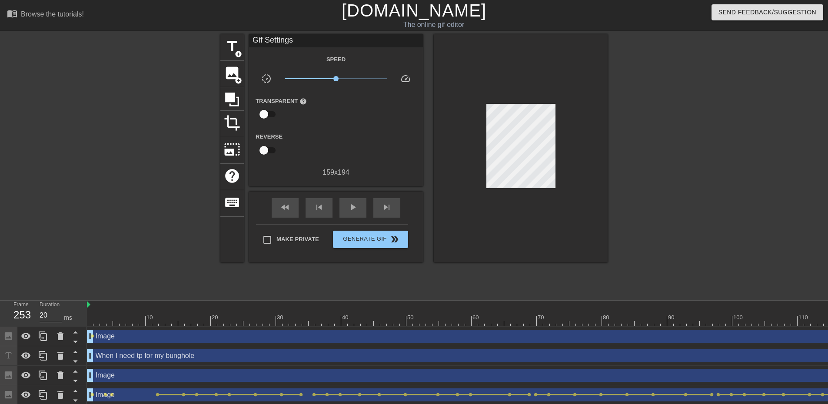
click div
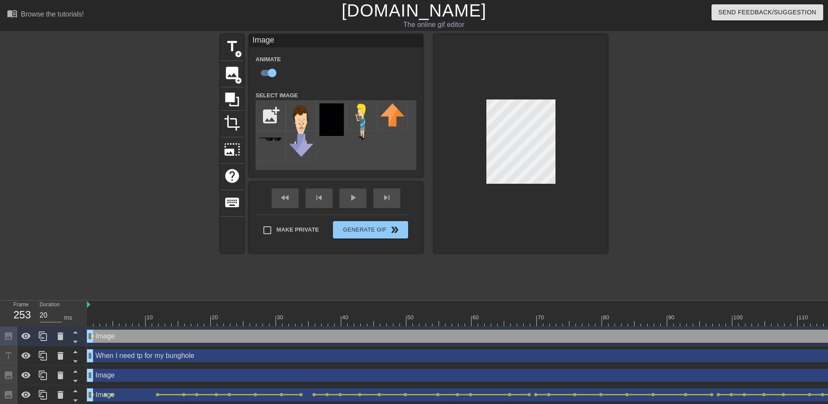
click div "title add_circle image add_circle crop photo_size_select_large help keyboard Im…"
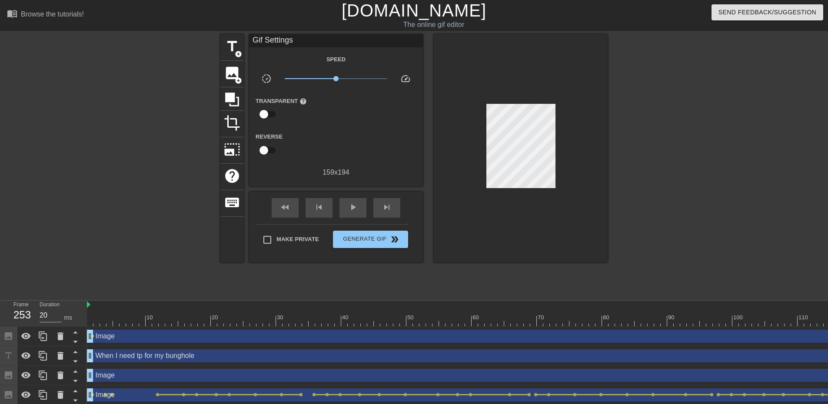
click div "Image drag_handle drag_handle lens lens lens"
click div "Image drag_handle drag_handle"
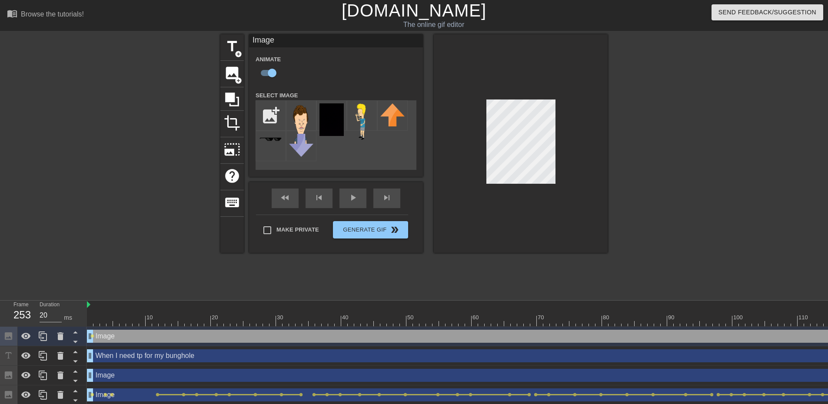
click div "Image drag_handle drag_handle"
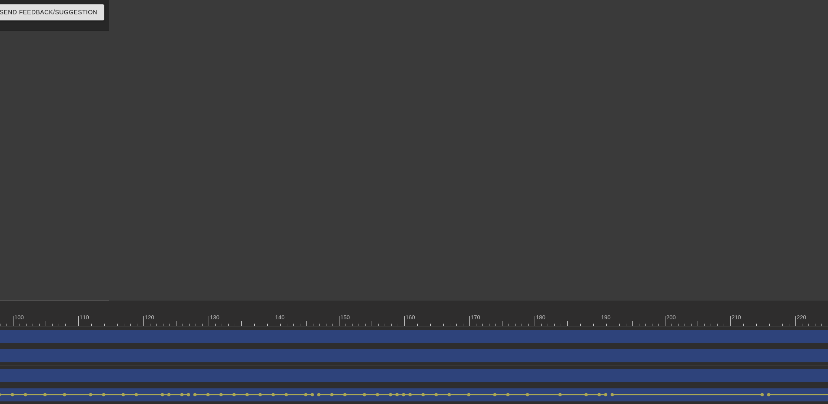
scroll to position [0, 910]
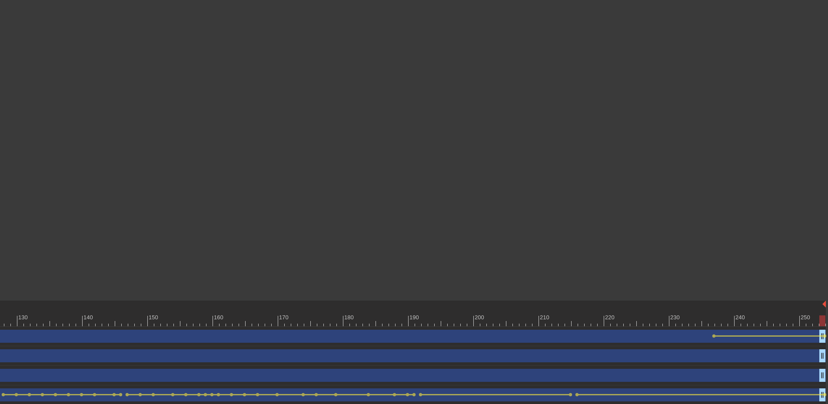
click div
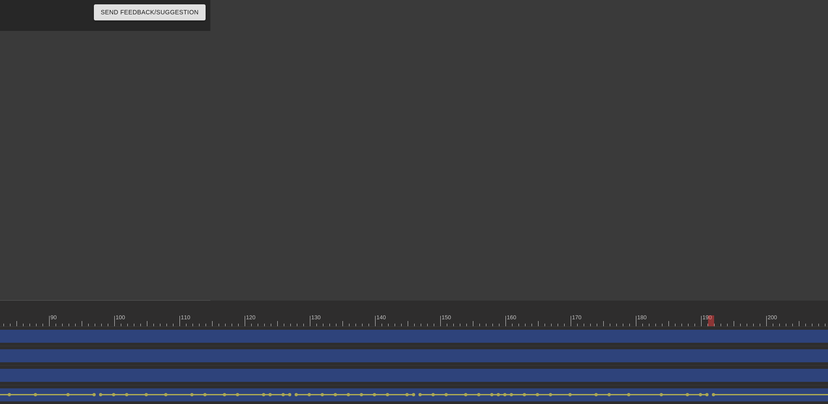
scroll to position [0, 760]
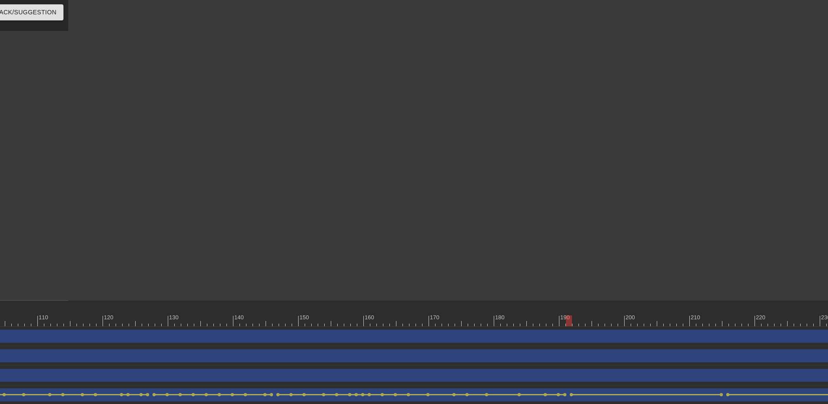
click div
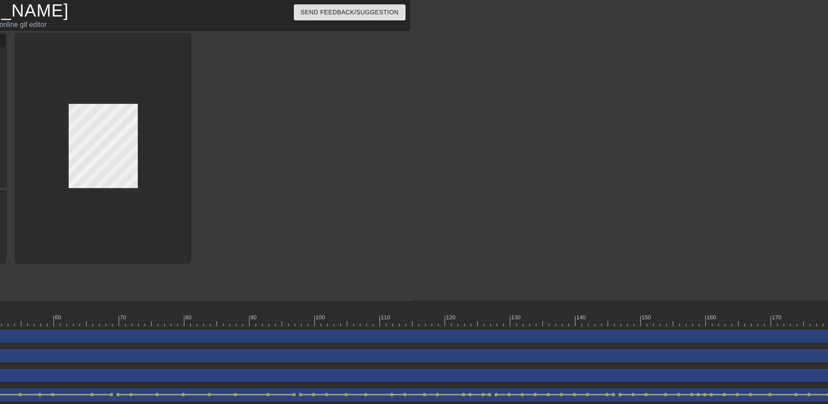
scroll to position [0, 393]
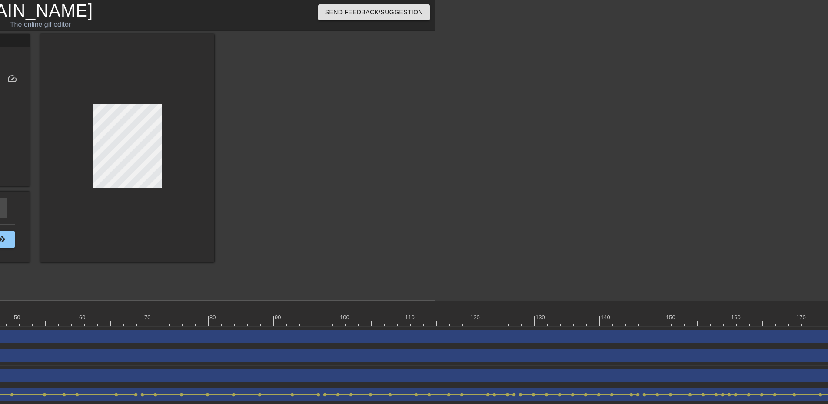
click div "Image drag_handle drag_handle lens lens lens lens lens lens lens lens lens lens…"
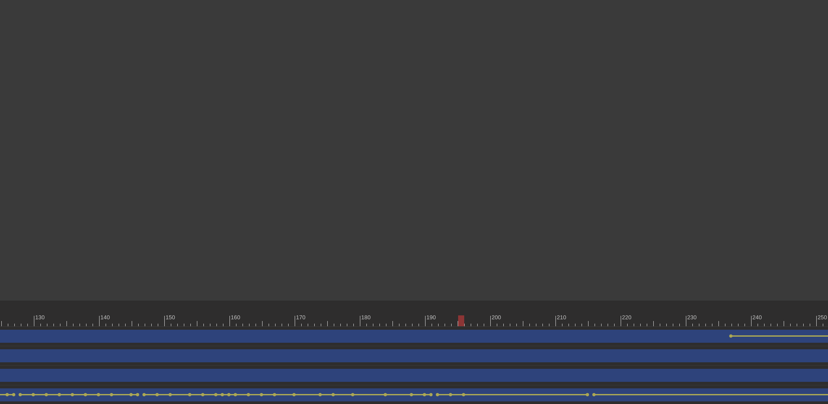
scroll to position [0, 910]
click div
drag, startPoint x: 463, startPoint y: 321, endPoint x: 455, endPoint y: 358, distance: 37.3
click div
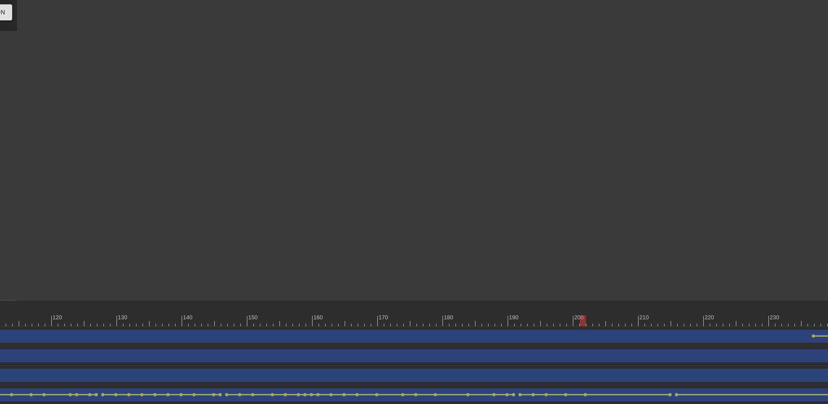
scroll to position [0, 815]
click div
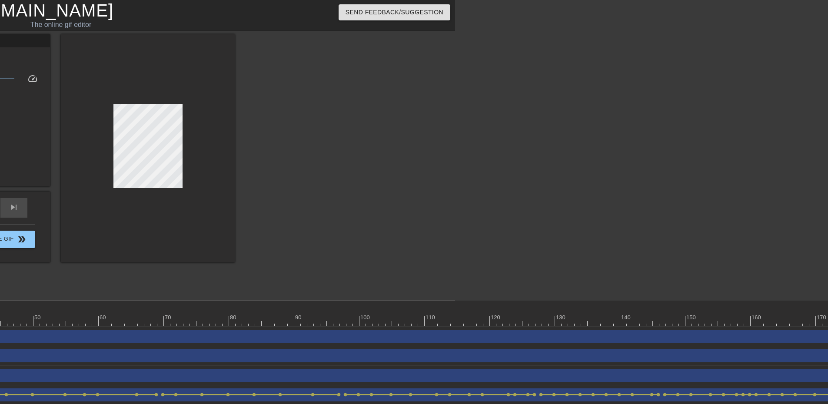
scroll to position [0, 370]
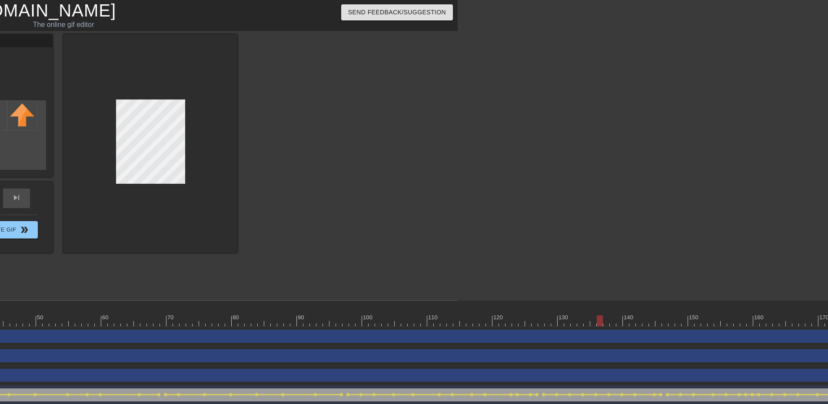
click div
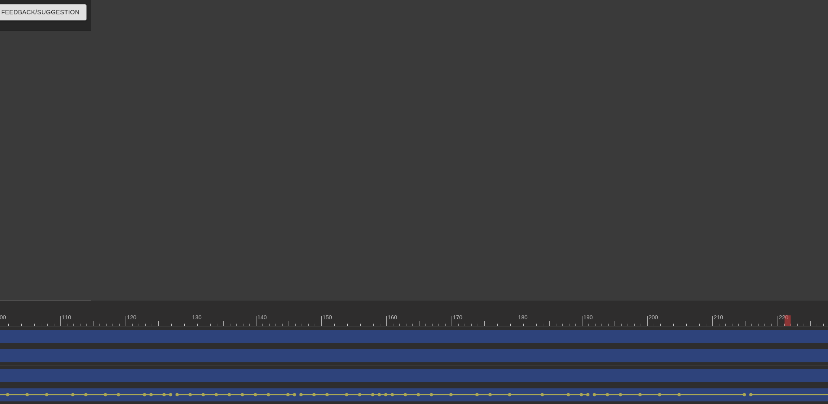
scroll to position [0, 741]
click div
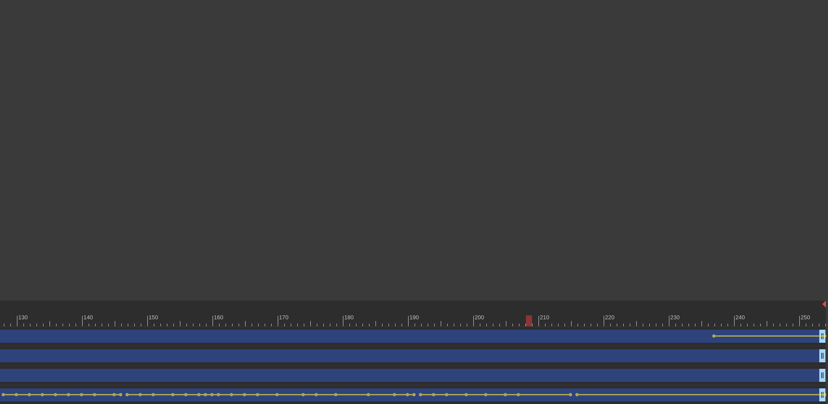
click div
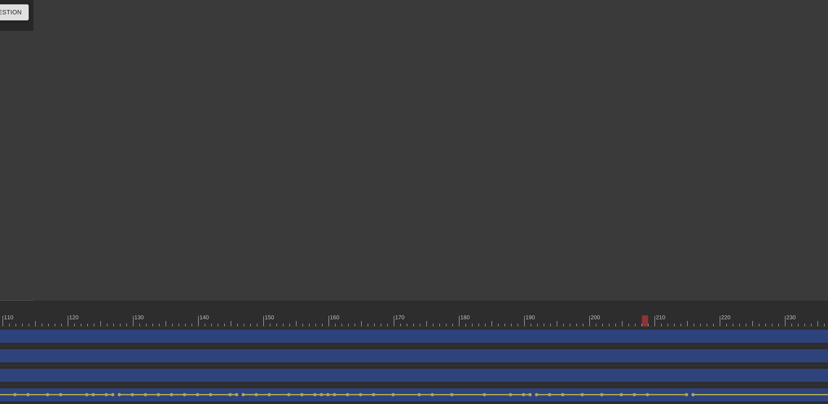
click div
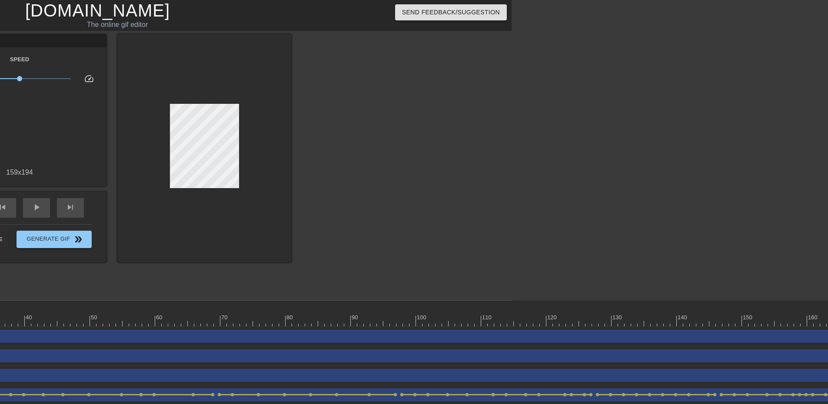
scroll to position [0, 289]
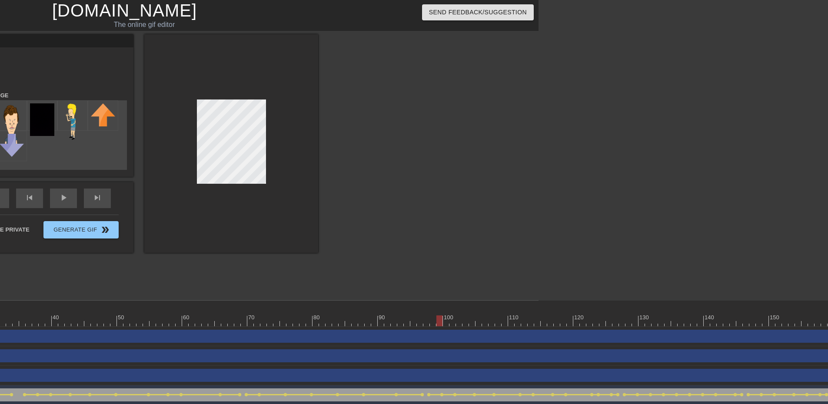
click div
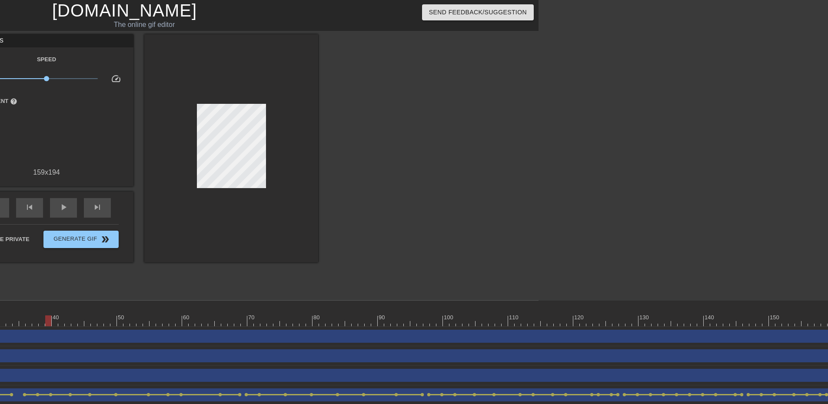
scroll to position [0, 910]
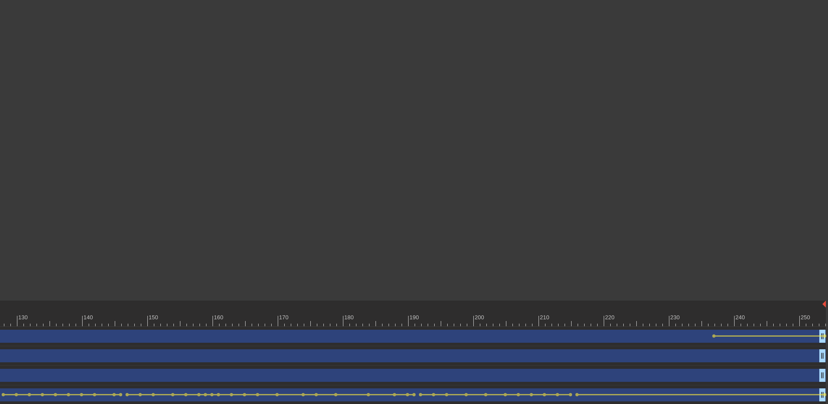
drag, startPoint x: 713, startPoint y: 335, endPoint x: 698, endPoint y: 341, distance: 16.0
click div "Image drag_handle drag_handle lens lens lens"
click span "lens"
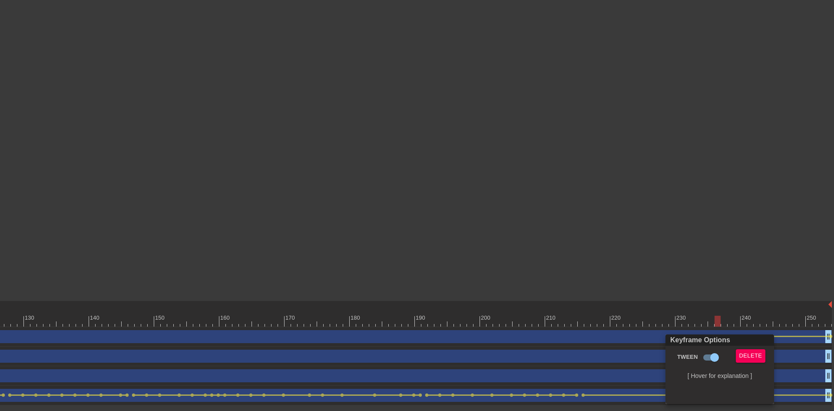
click div
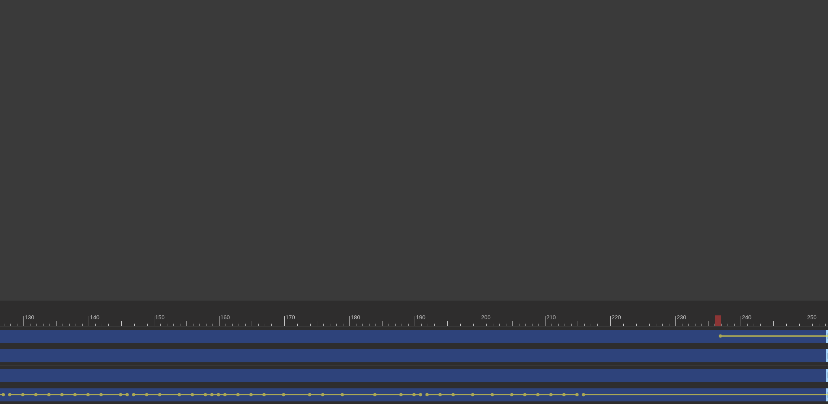
scroll to position [0, 910]
click div
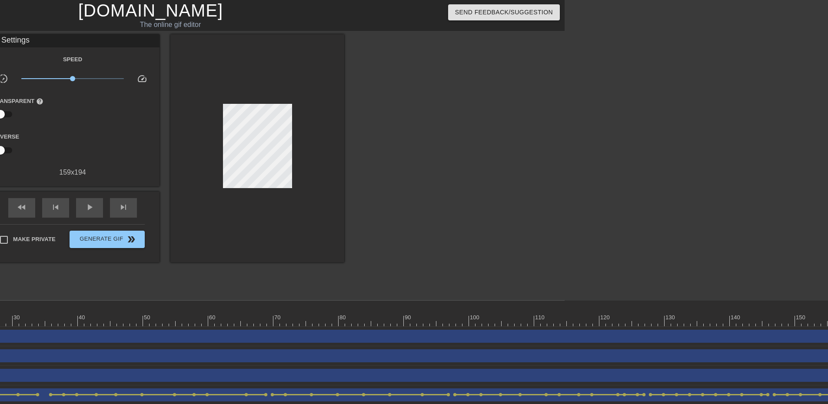
scroll to position [0, 260]
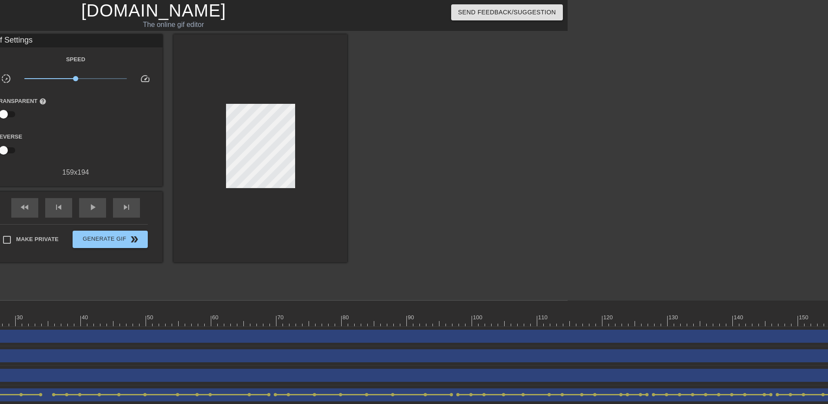
click div "Image drag_handle drag_handle"
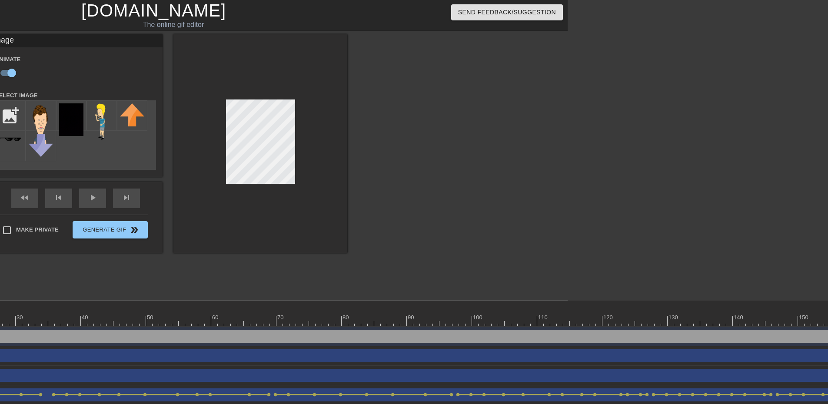
click div
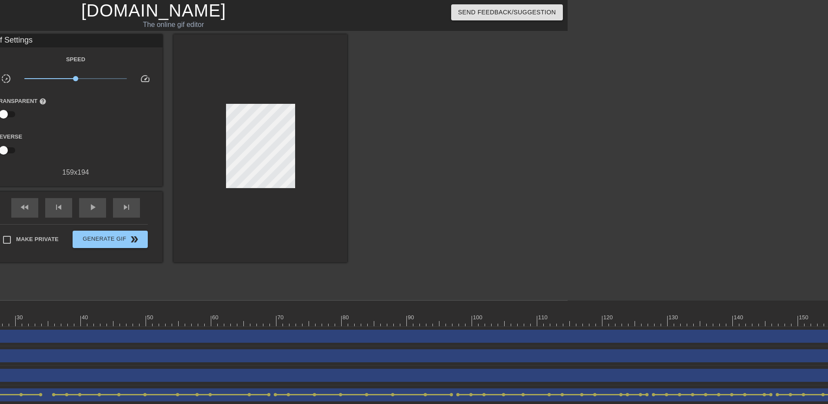
click div "Image drag_handle drag_handle lens lens lens"
click div
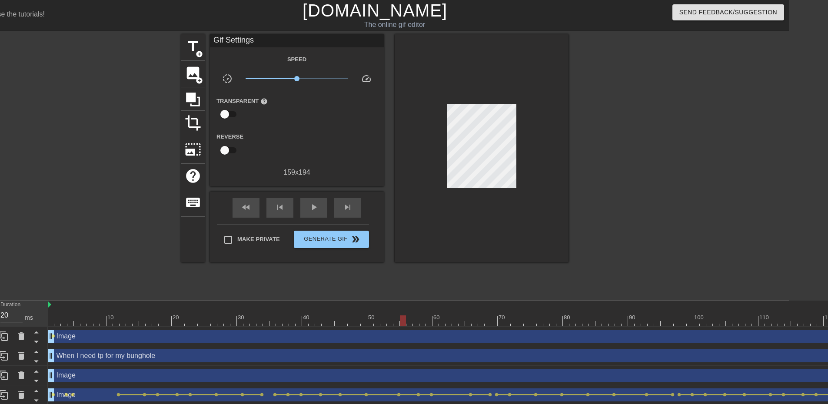
scroll to position [0, 0]
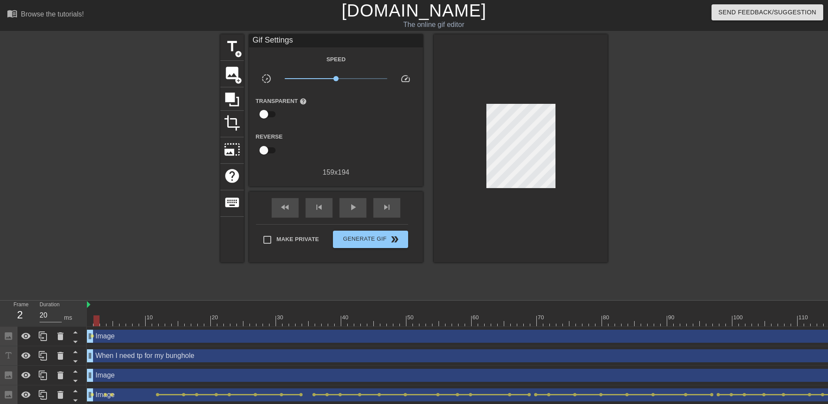
click div
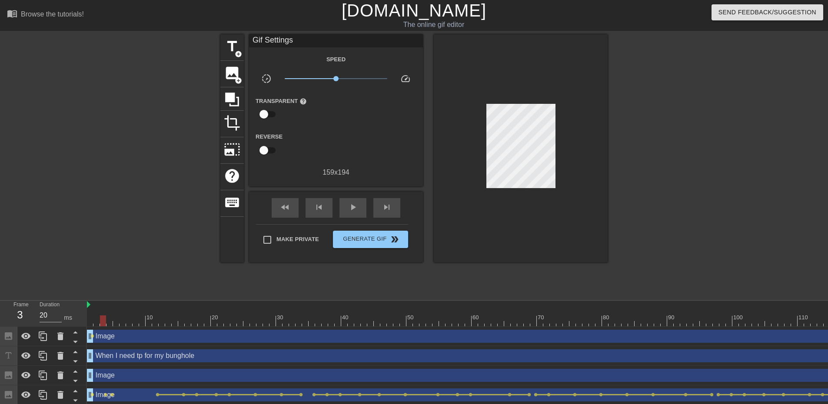
click div
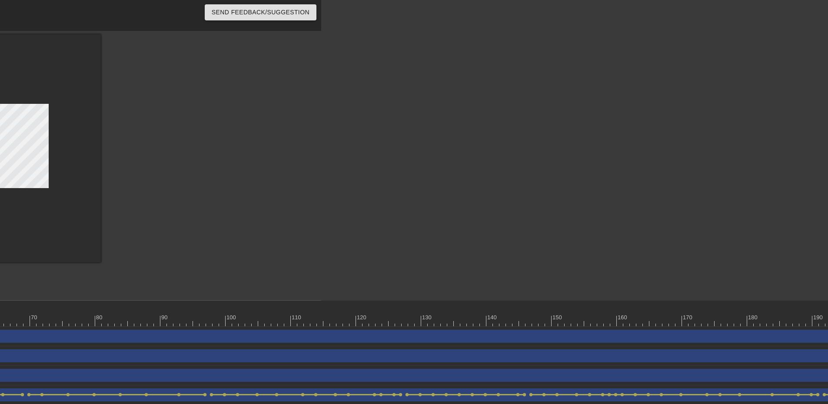
scroll to position [0, 910]
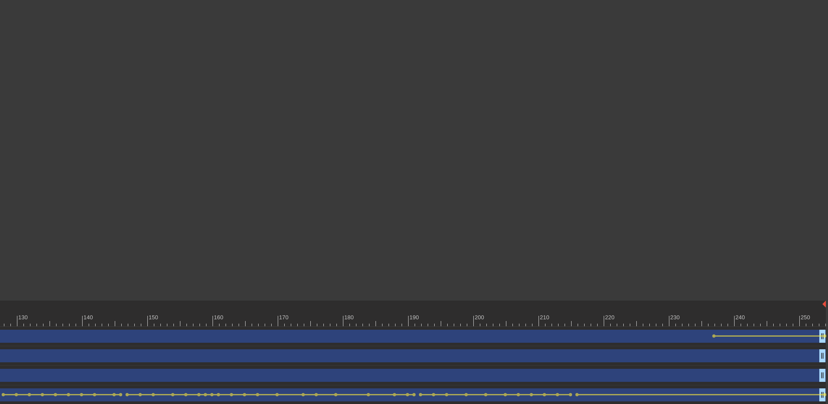
click html "menu_book Browse the tutorials! [DOMAIN_NAME] The online gif editor Send Feedba…"
click div
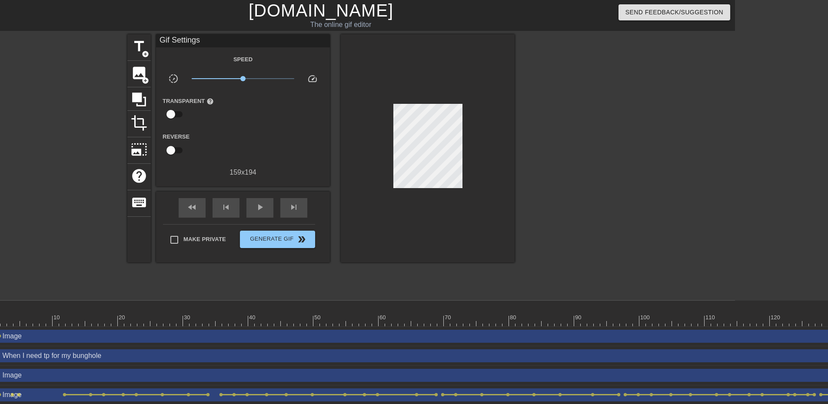
scroll to position [0, 95]
click div
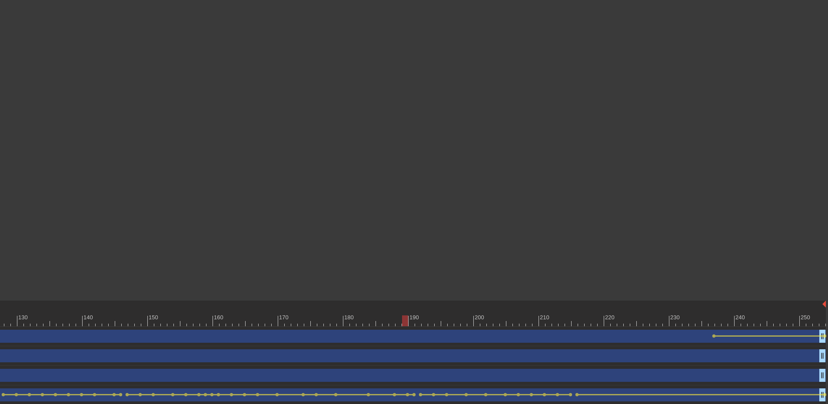
click div "Image drag_handle drag_handle"
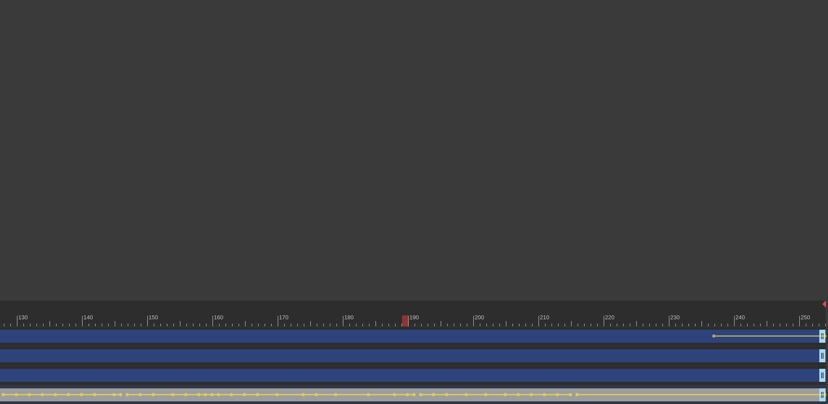
click div
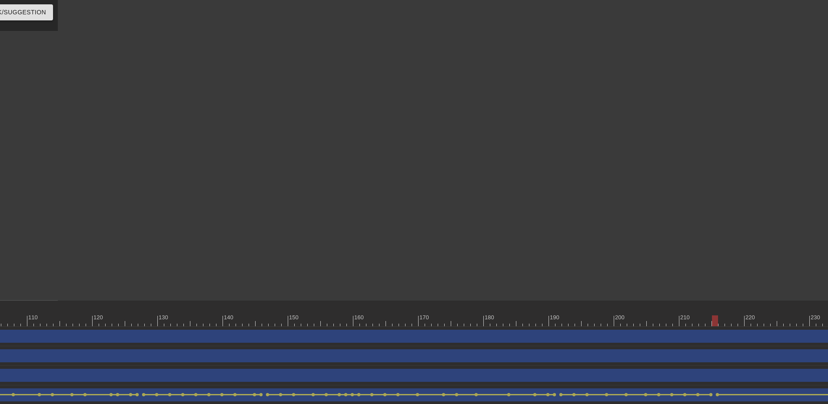
scroll to position [0, 793]
click div
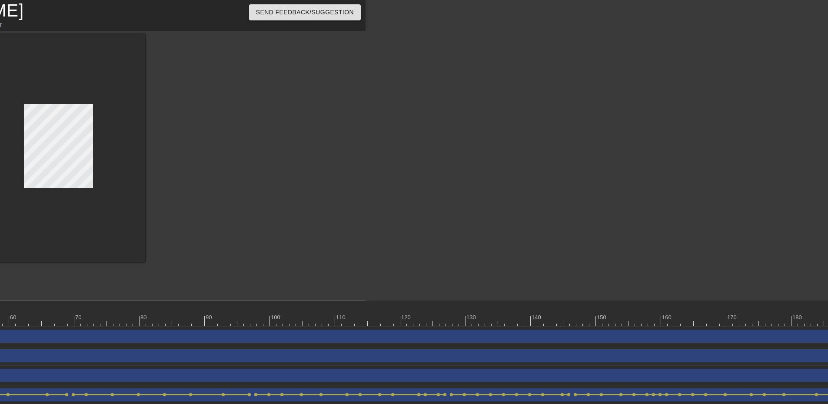
scroll to position [0, 710]
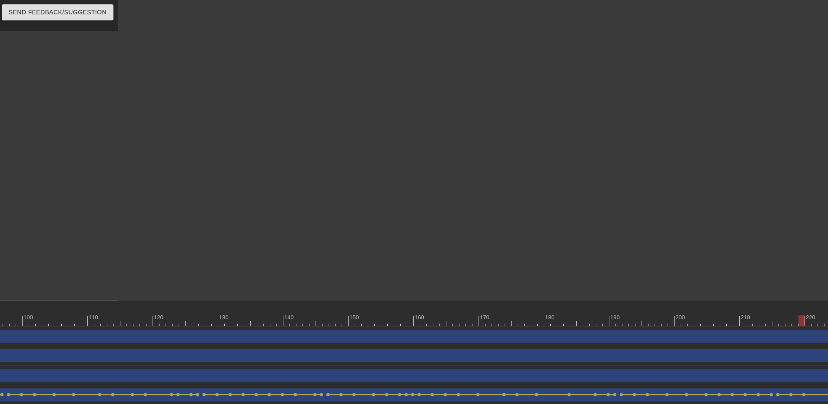
click div
click div "Image drag_handle drag_handle lens lens lens lens lens lens lens lens lens lens…"
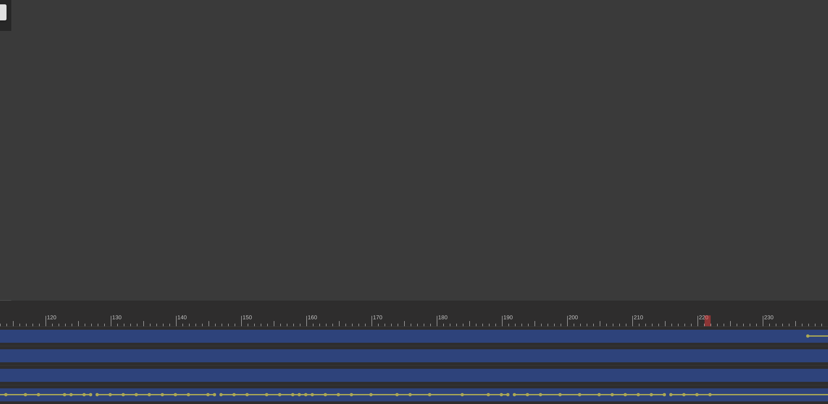
scroll to position [0, 819]
click div
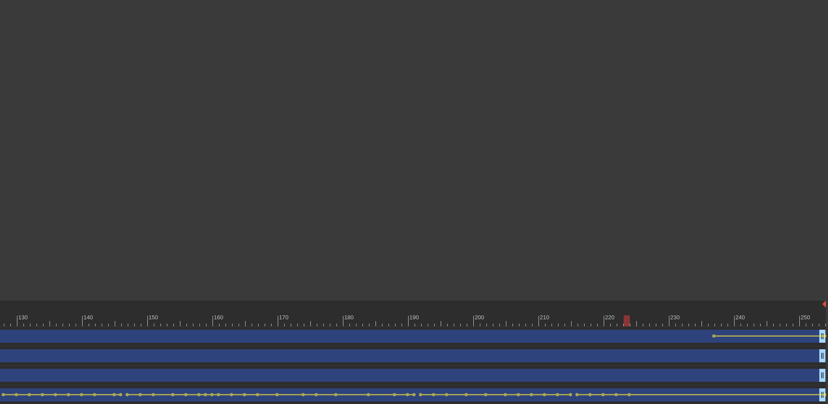
click div
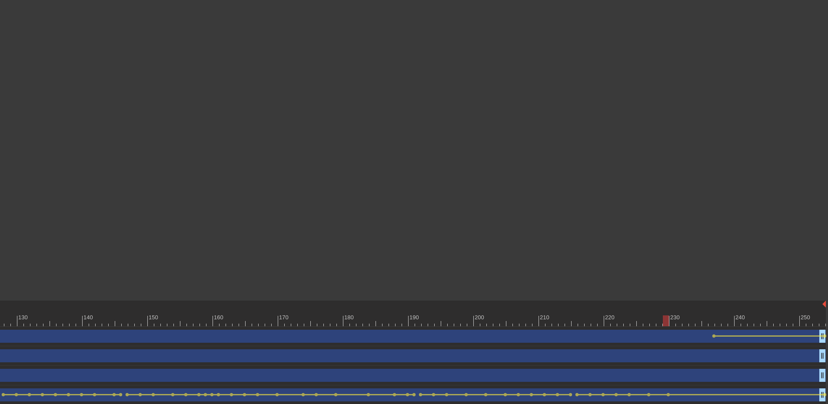
click div
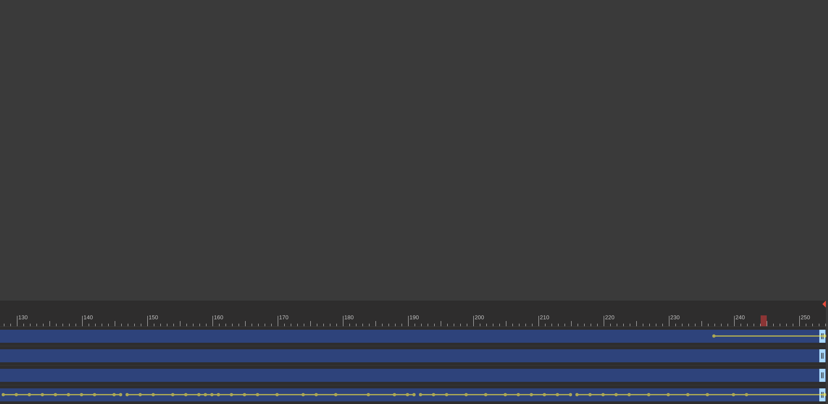
click div
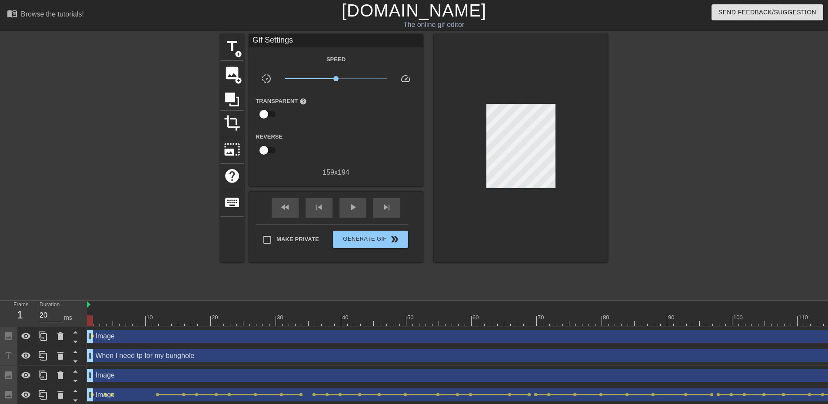
click div
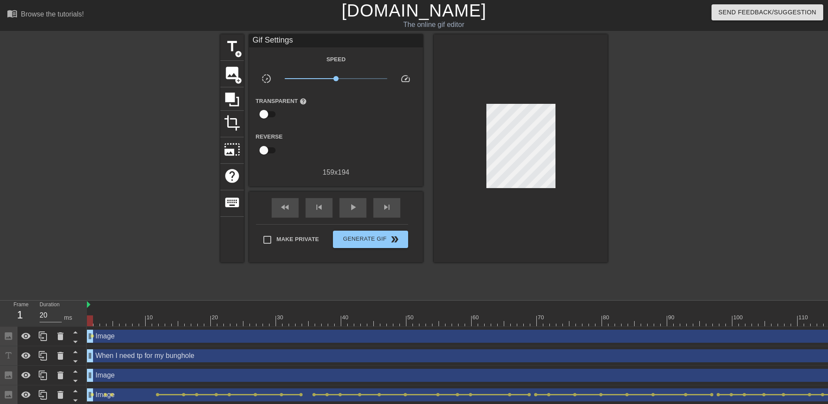
click div
click div "menu_book Browse the tutorials! [DOMAIN_NAME] The online gif editor Send Feedba…"
click div
click div "Frame 245 Duration 20 ms"
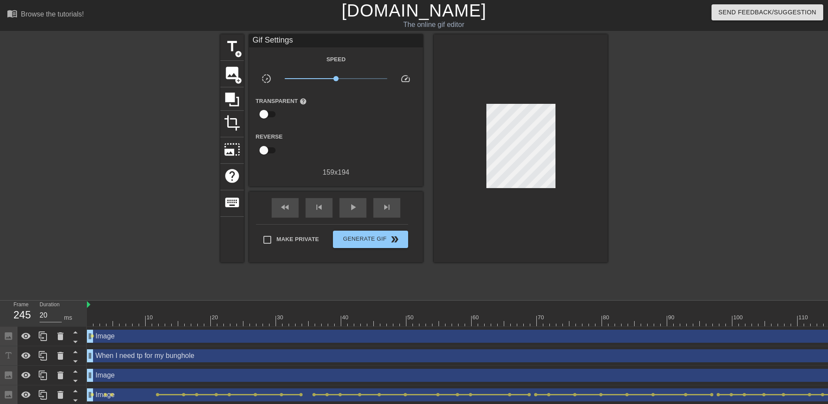
click div "Frame 245 Duration 20 ms"
click div
drag, startPoint x: 174, startPoint y: 182, endPoint x: 181, endPoint y: 184, distance: 7.3
click div
click span "Generate Gif double_arrow"
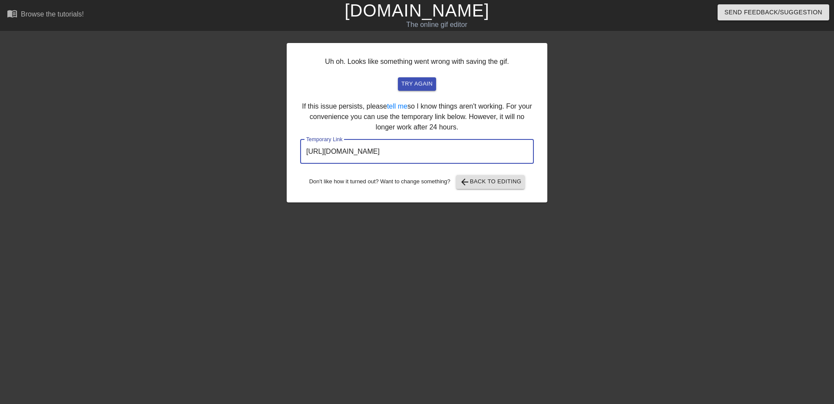
drag, startPoint x: 488, startPoint y: 151, endPoint x: 278, endPoint y: 158, distance: 210.5
click div "Uh oh. Looks like something went wrong with saving the gif. try again If this i…"
